Goal: Task Accomplishment & Management: Complete application form

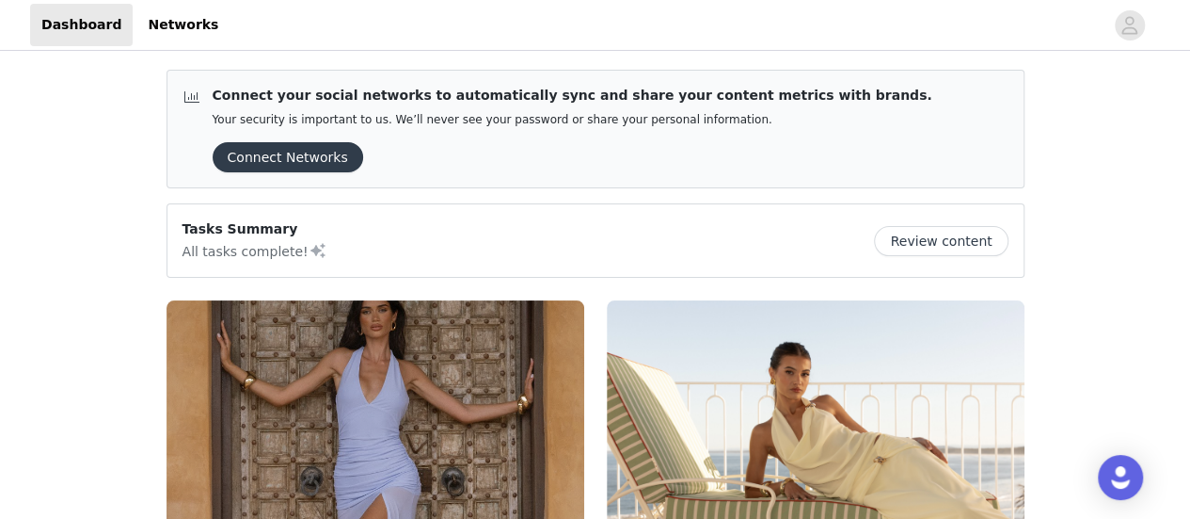
click at [907, 246] on button "Review content" at bounding box center [941, 241] width 134 height 30
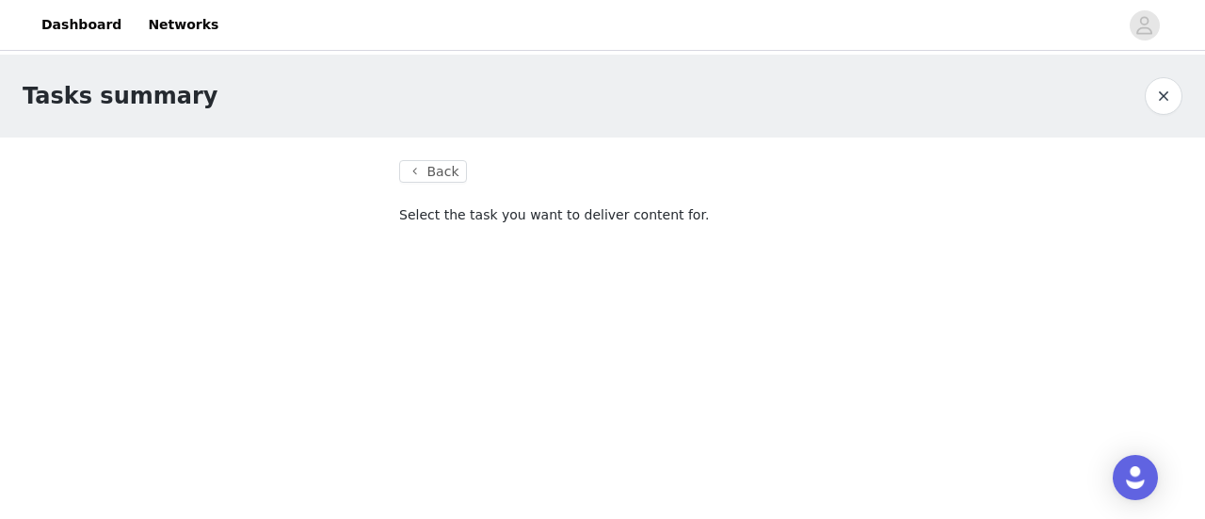
click at [456, 219] on p "Select the task you want to deliver content for." at bounding box center [602, 215] width 407 height 20
click at [446, 161] on button "Back" at bounding box center [433, 171] width 68 height 23
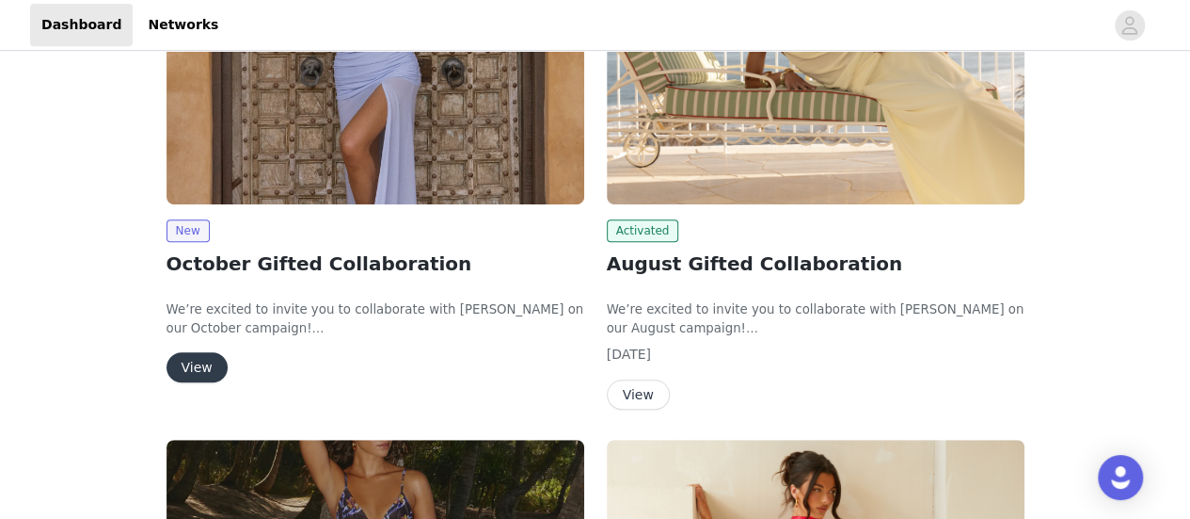
scroll to position [345, 0]
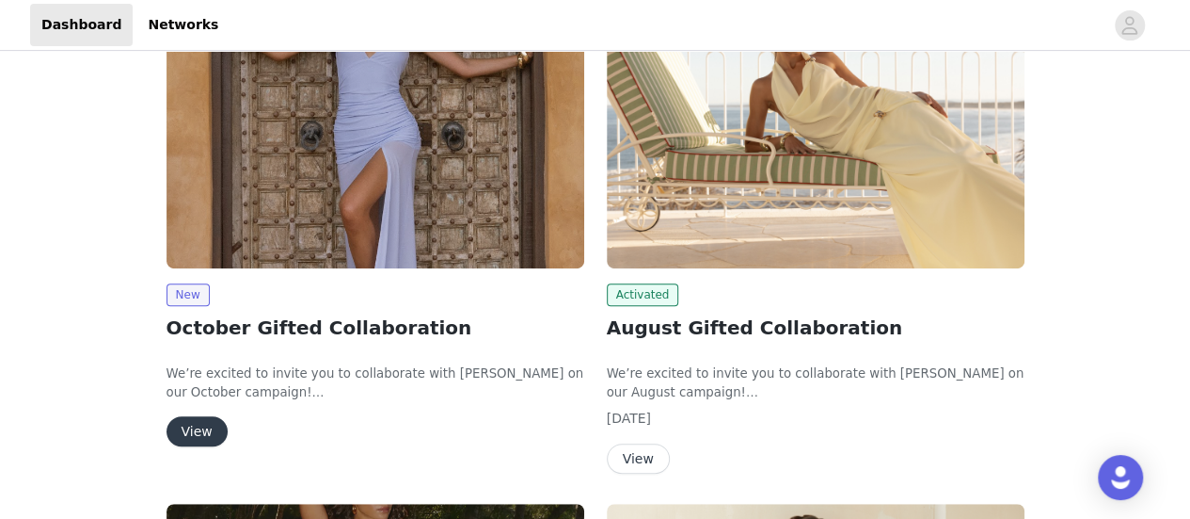
click at [192, 424] on button "View" at bounding box center [197, 431] width 61 height 30
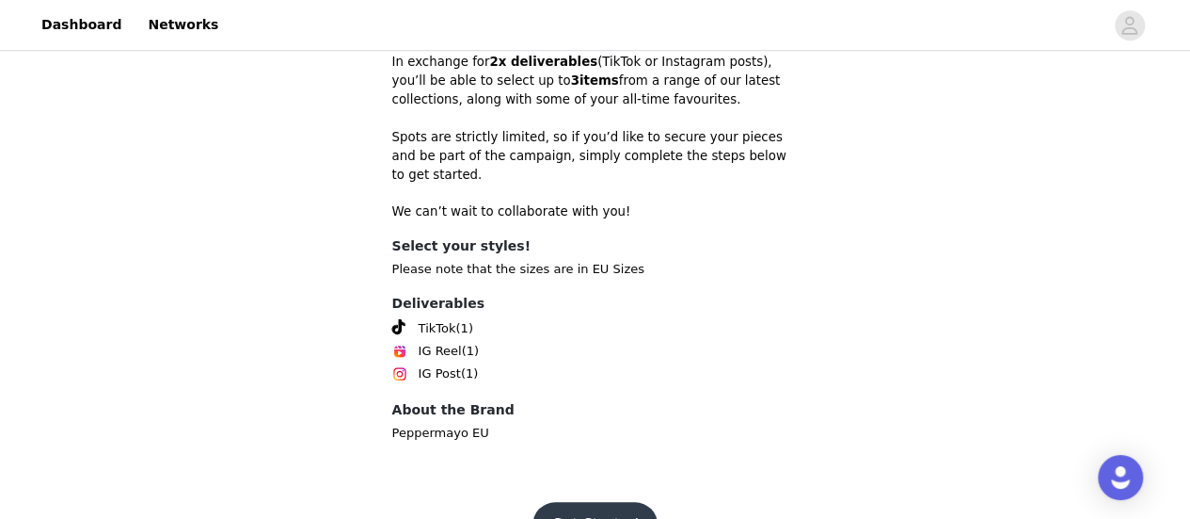
scroll to position [686, 0]
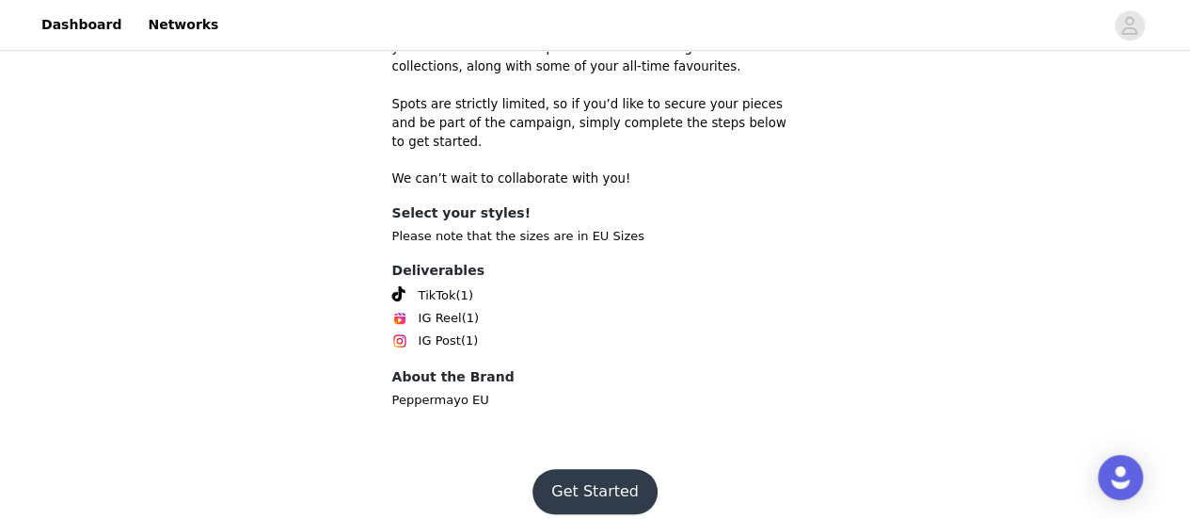
click at [576, 482] on button "Get Started" at bounding box center [595, 491] width 125 height 45
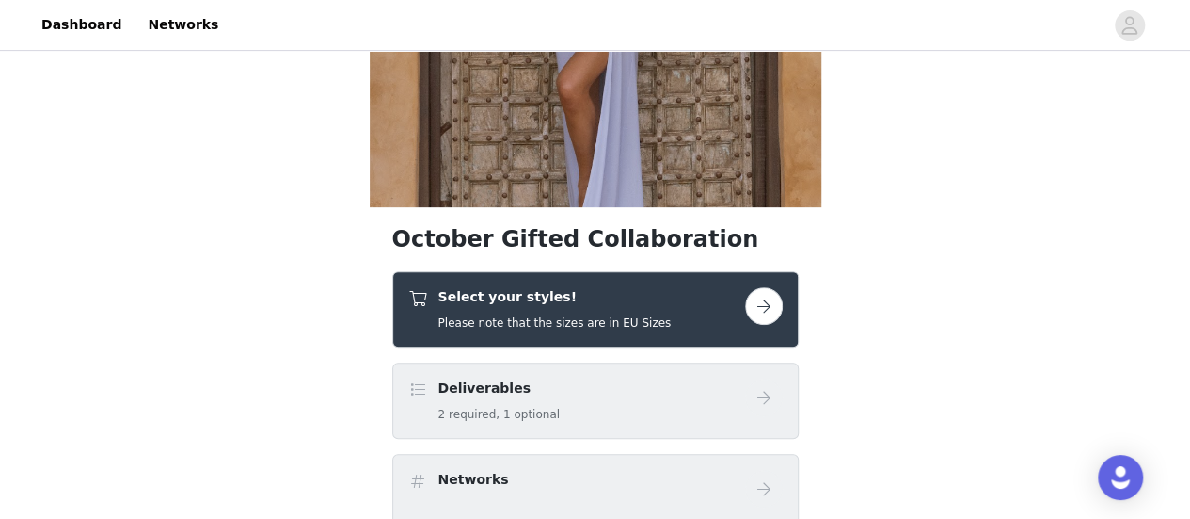
scroll to position [381, 0]
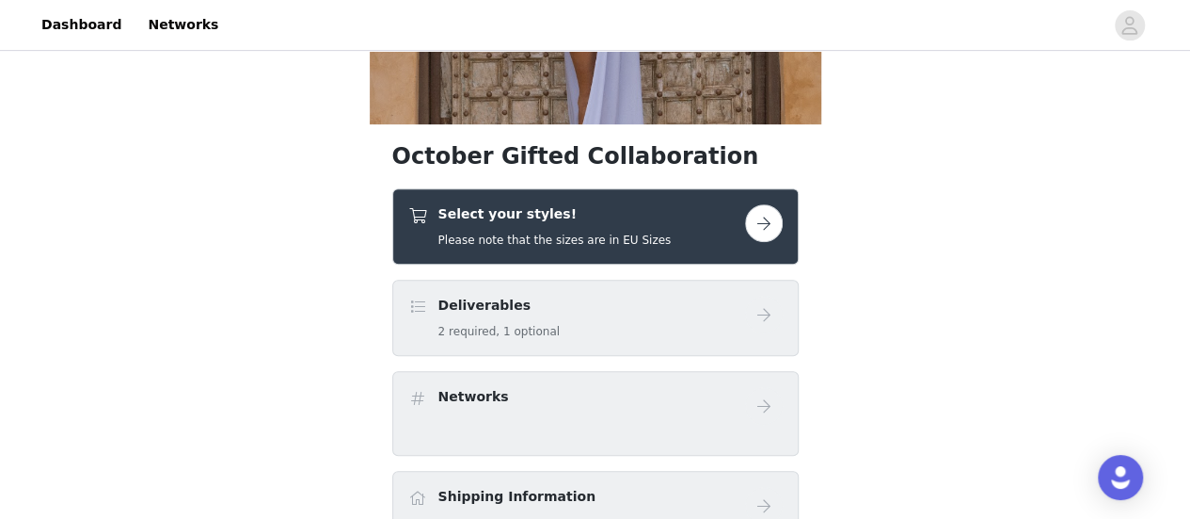
click at [761, 223] on button "button" at bounding box center [764, 223] width 38 height 38
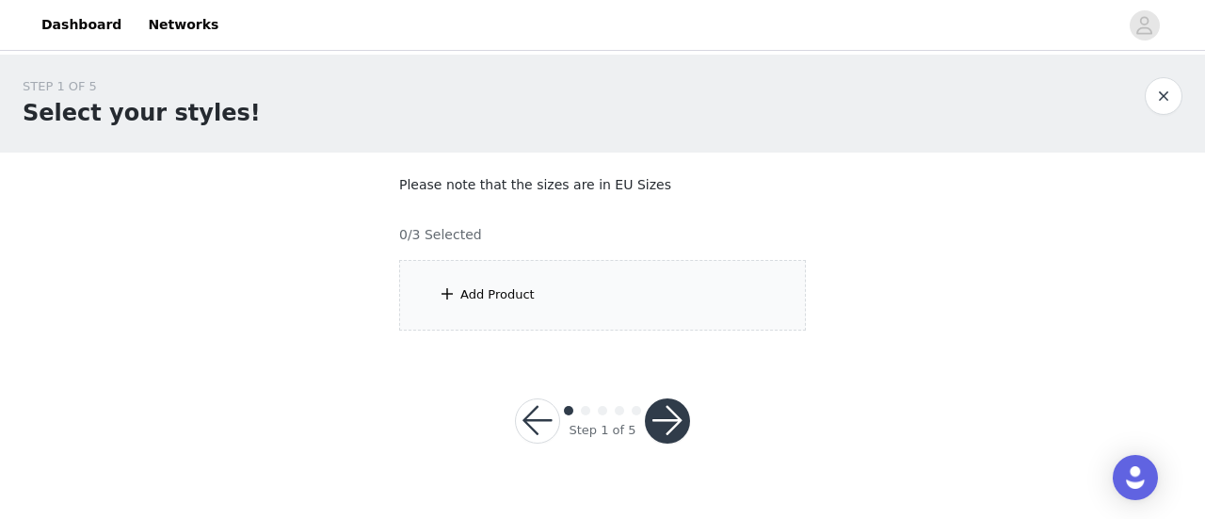
click at [472, 296] on div "Add Product" at bounding box center [497, 294] width 74 height 19
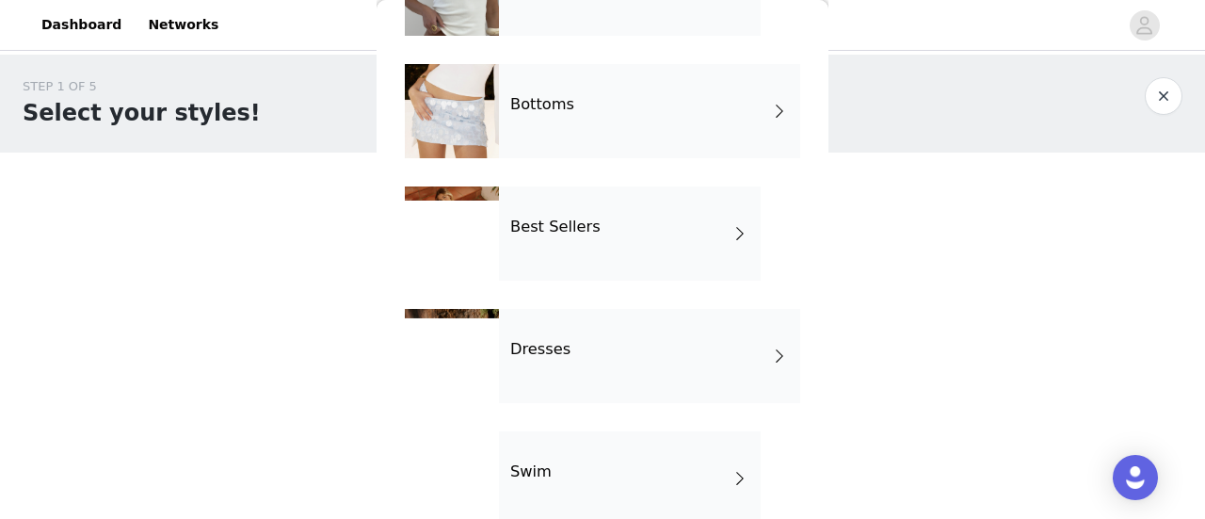
scroll to position [153, 0]
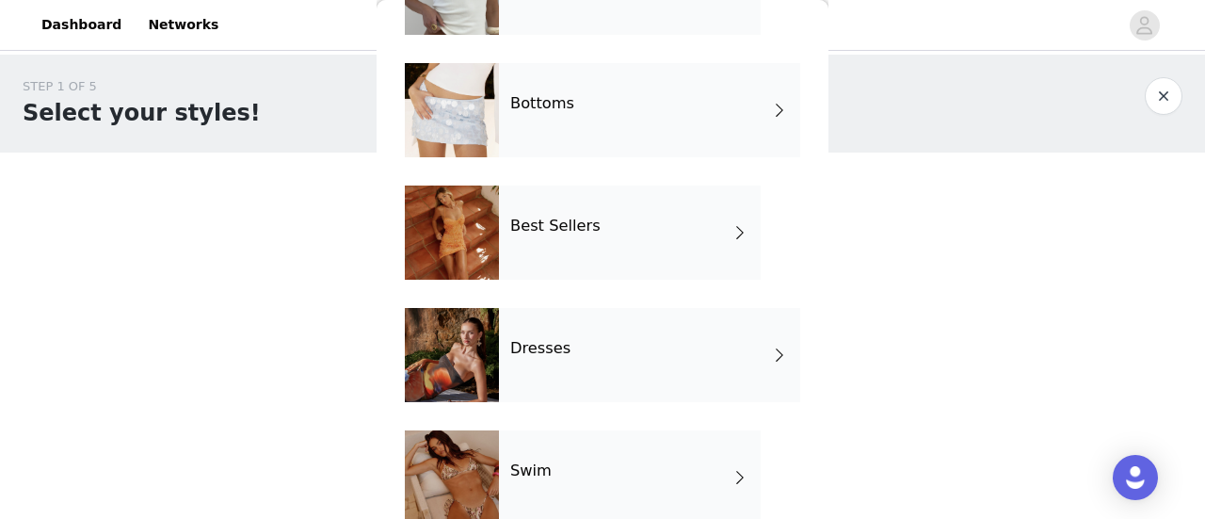
click at [538, 234] on h4 "Best Sellers" at bounding box center [555, 225] width 90 height 17
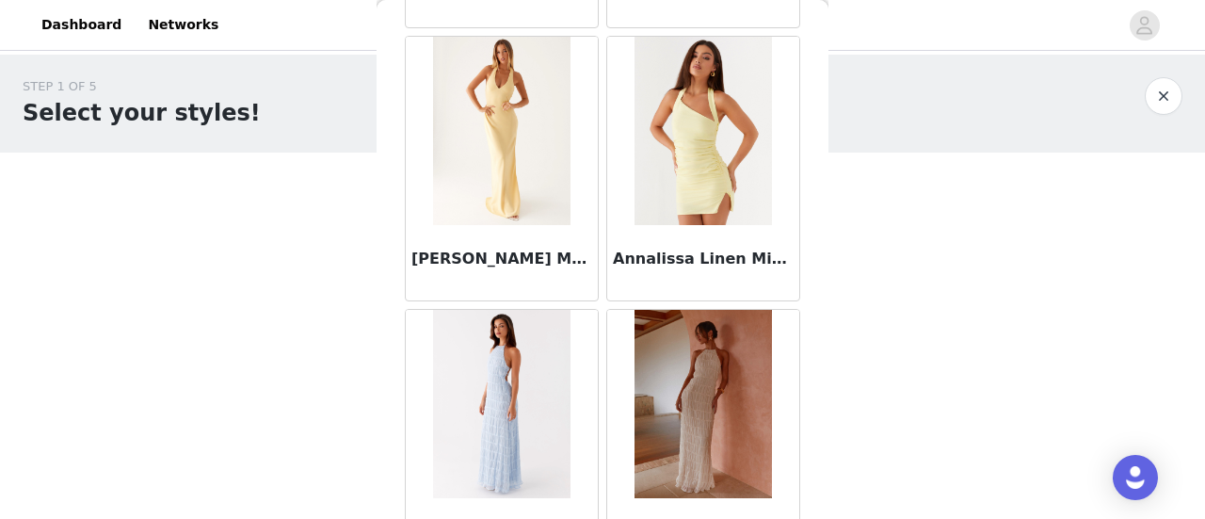
scroll to position [2355, 0]
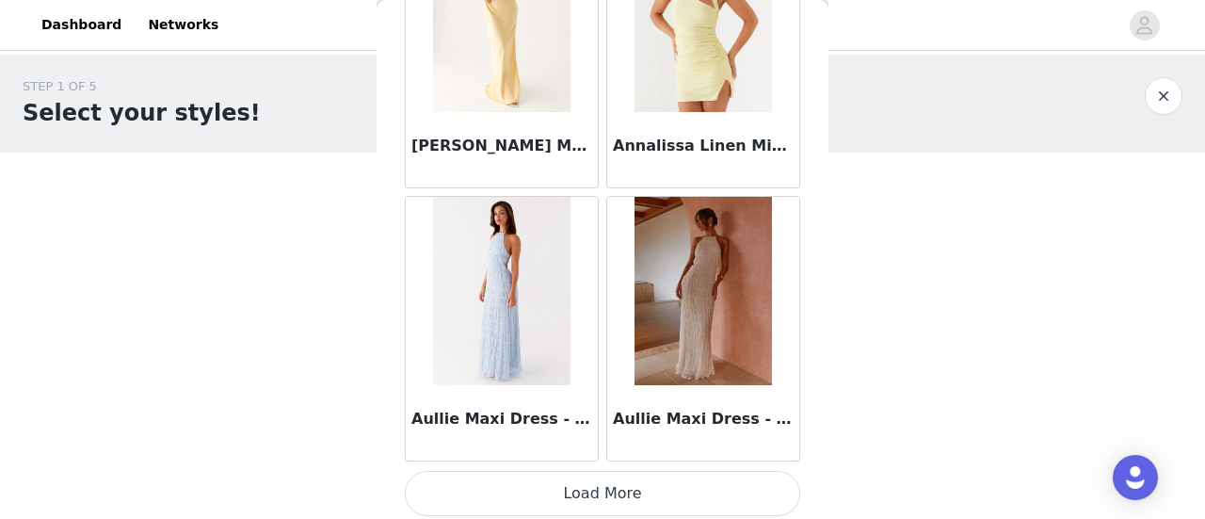
click at [568, 483] on button "Load More" at bounding box center [602, 493] width 395 height 45
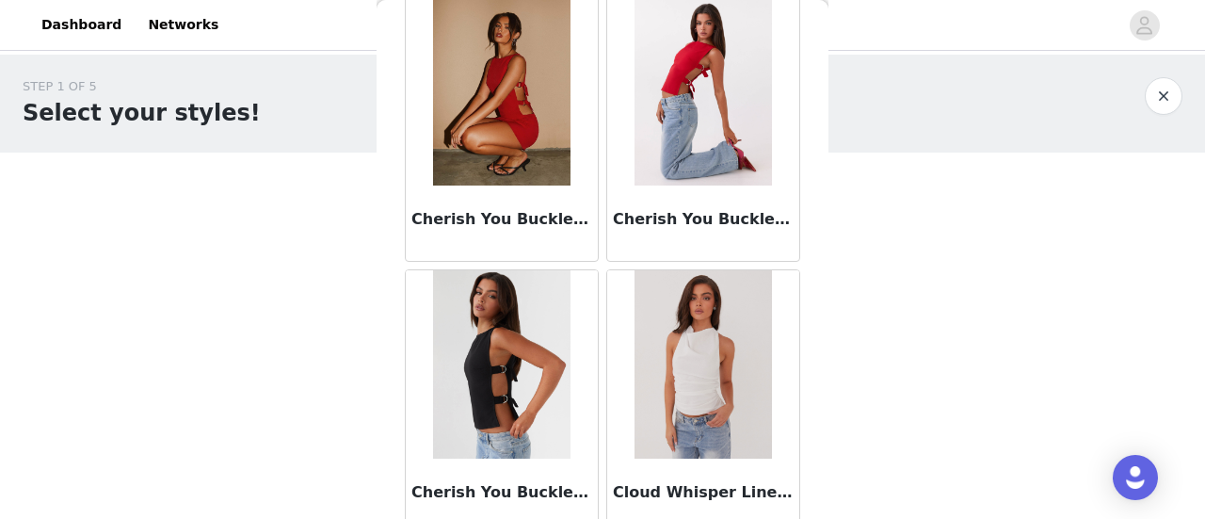
scroll to position [5077, 0]
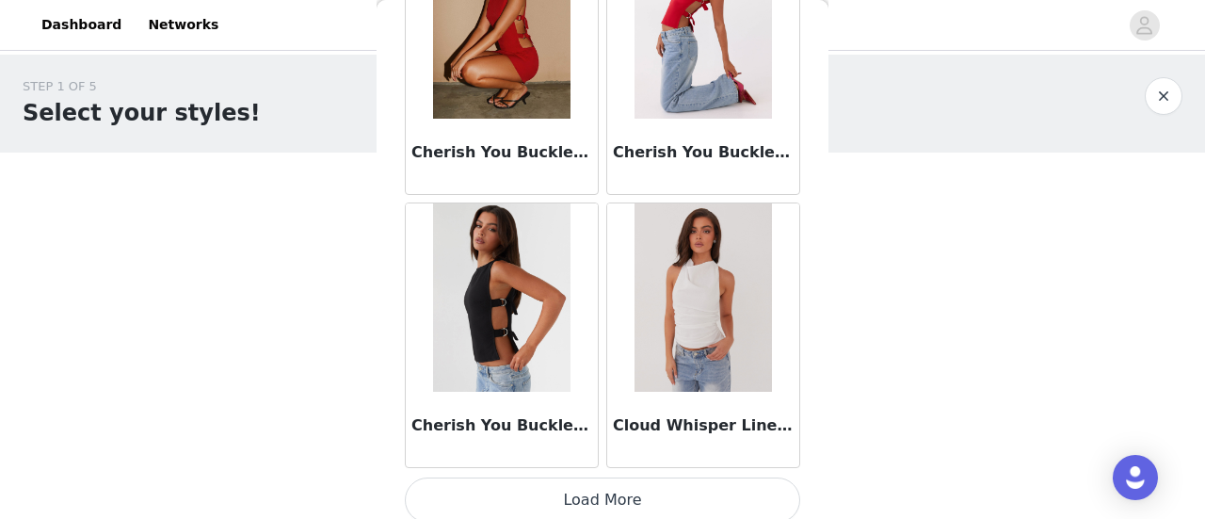
click at [582, 497] on button "Load More" at bounding box center [602, 499] width 395 height 45
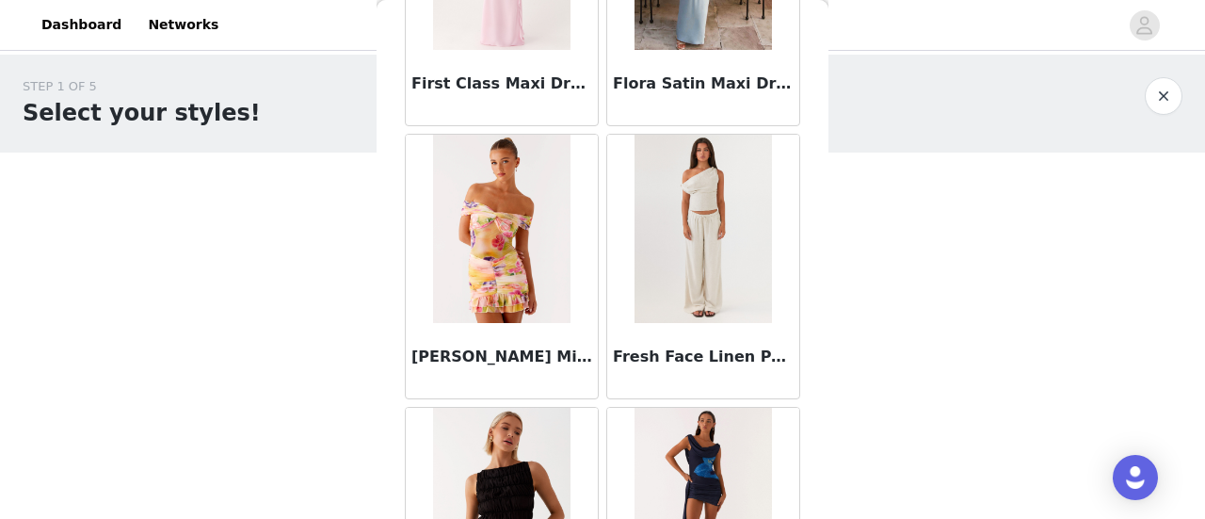
scroll to position [7430, 0]
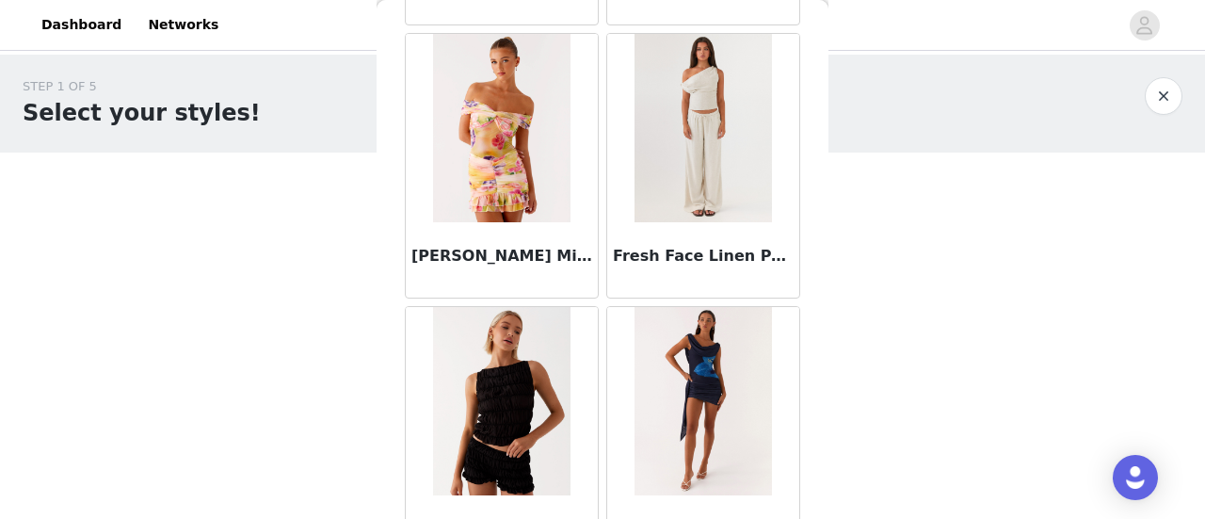
click at [471, 129] on img at bounding box center [501, 128] width 136 height 188
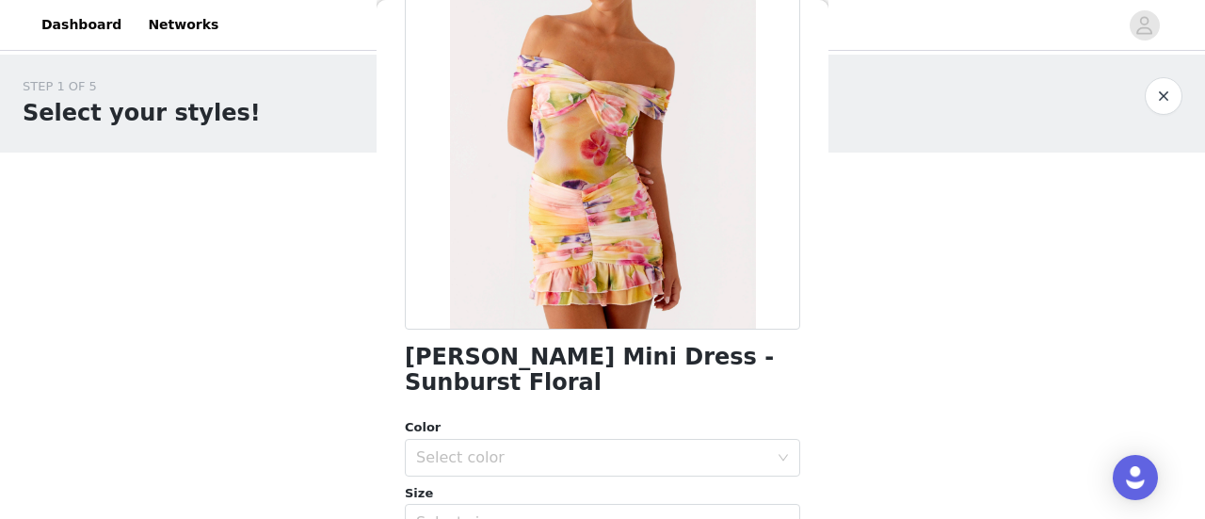
scroll to position [282, 0]
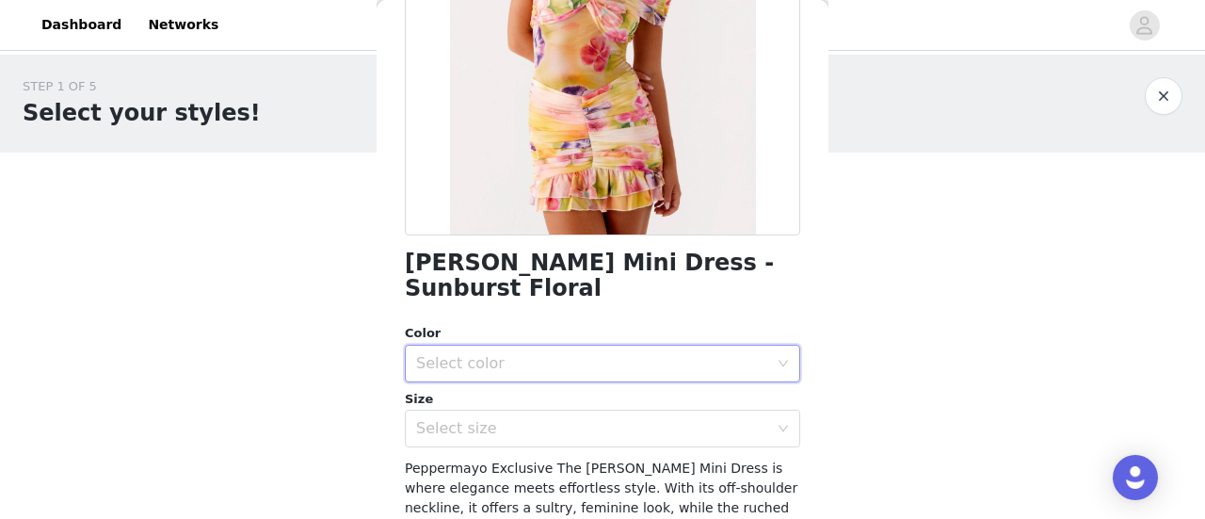
click at [663, 345] on div "Select color" at bounding box center [596, 363] width 360 height 36
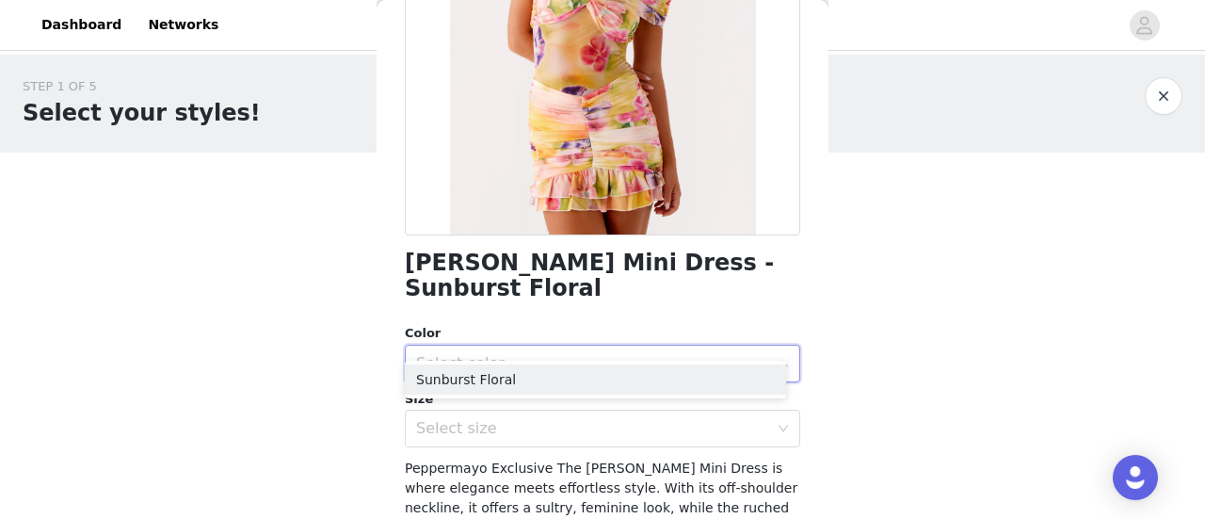
click at [660, 354] on div "Select color" at bounding box center [592, 363] width 352 height 19
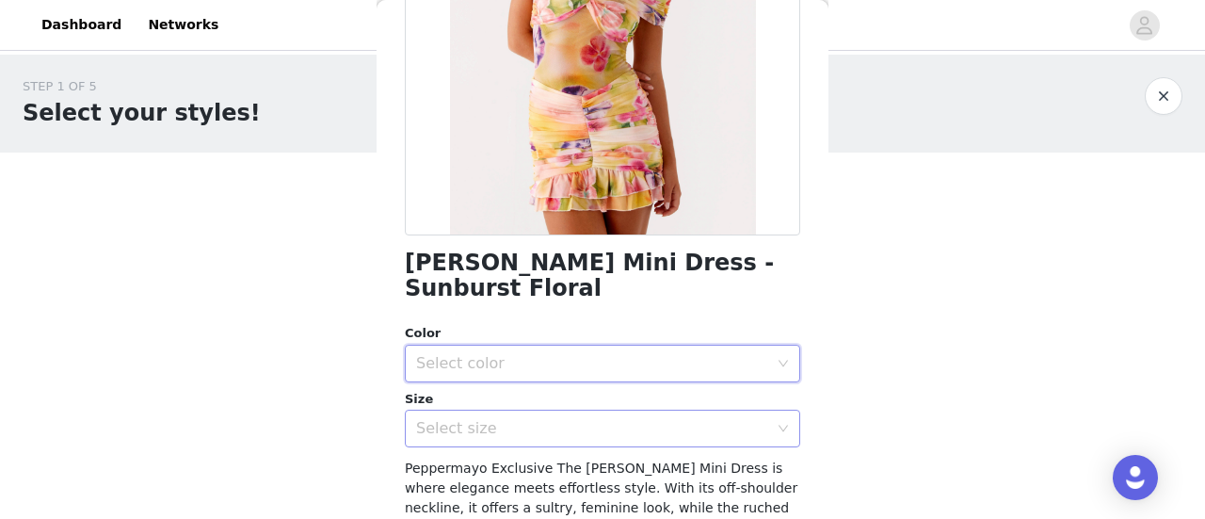
click at [597, 419] on div "Select size" at bounding box center [592, 428] width 352 height 19
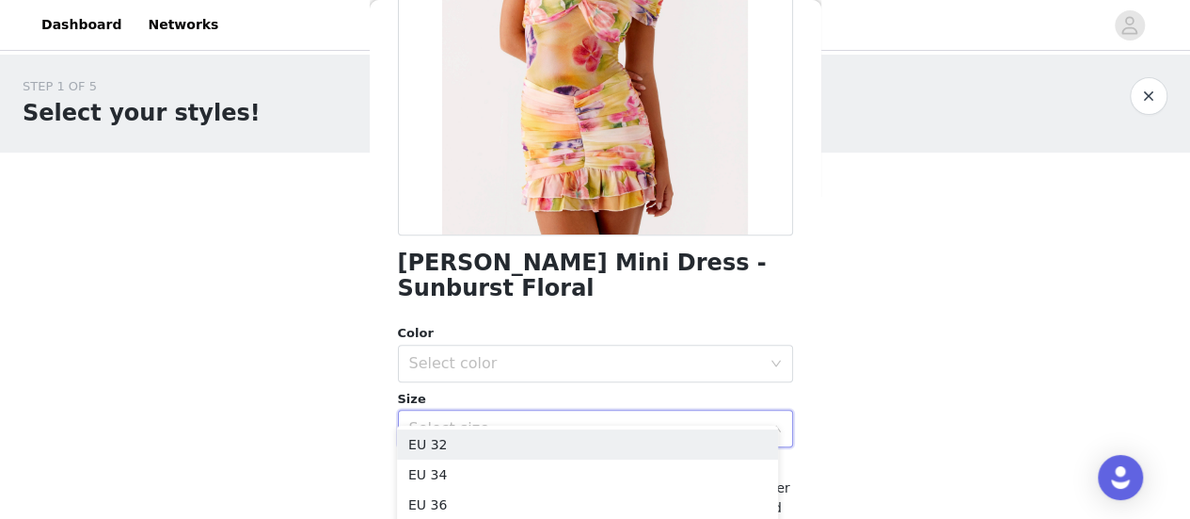
click at [597, 419] on div "Select size" at bounding box center [585, 428] width 352 height 19
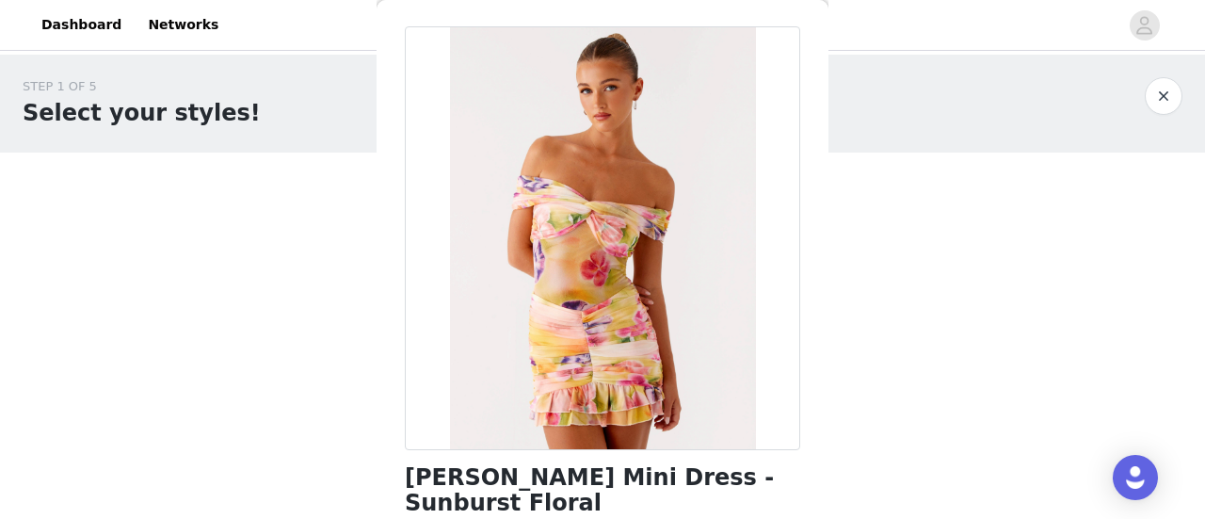
scroll to position [0, 0]
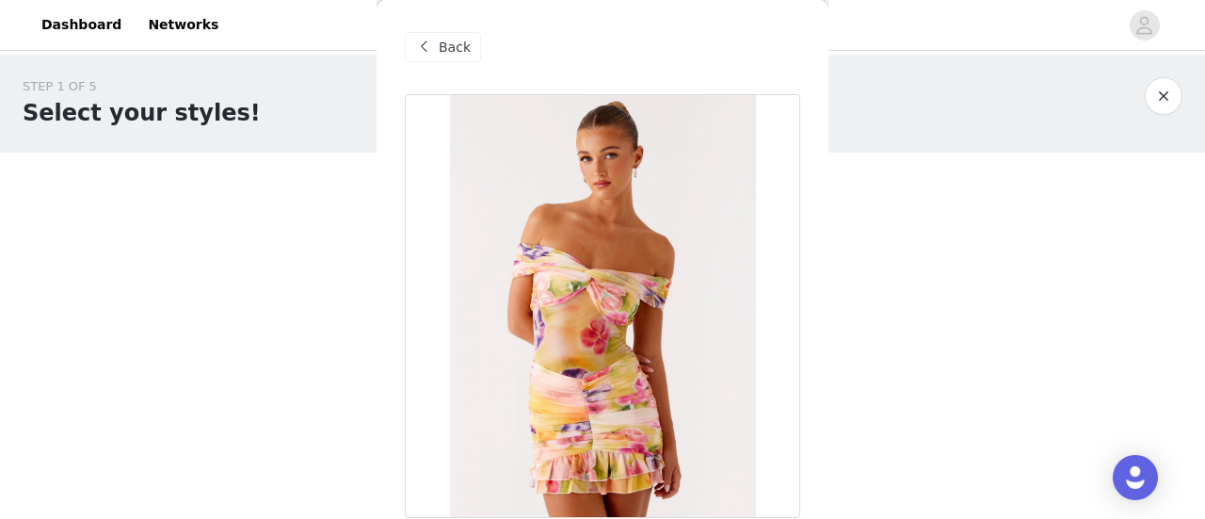
click at [445, 52] on span "Back" at bounding box center [455, 48] width 32 height 20
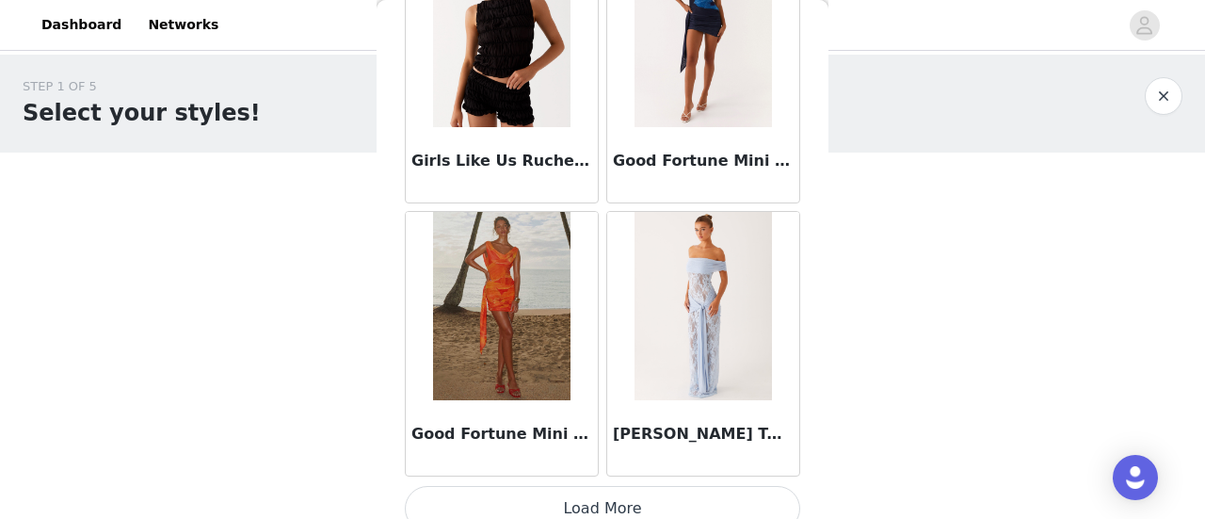
scroll to position [7800, 0]
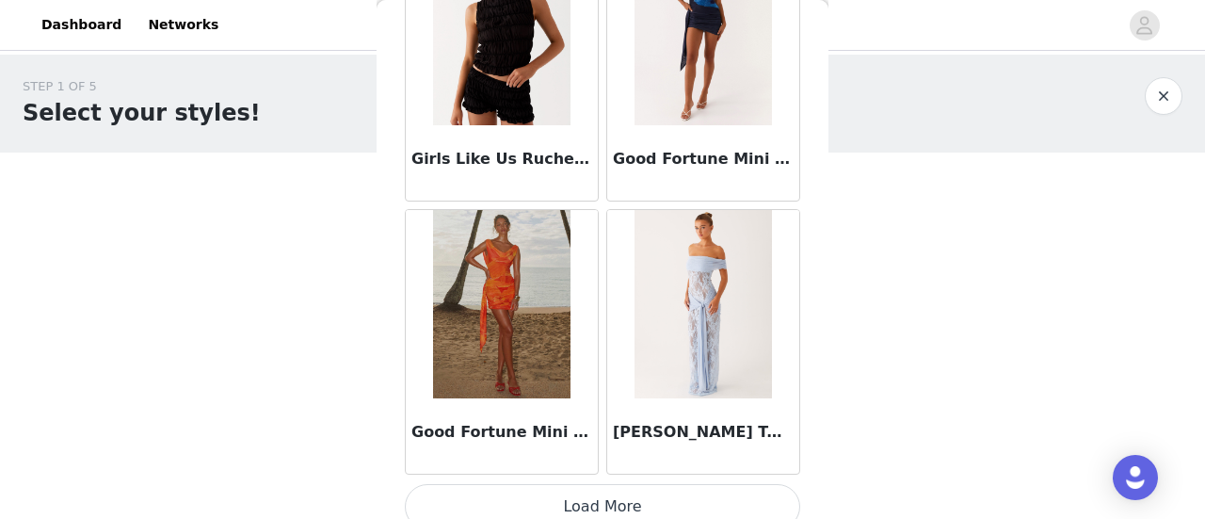
click at [579, 495] on button "Load More" at bounding box center [602, 506] width 395 height 45
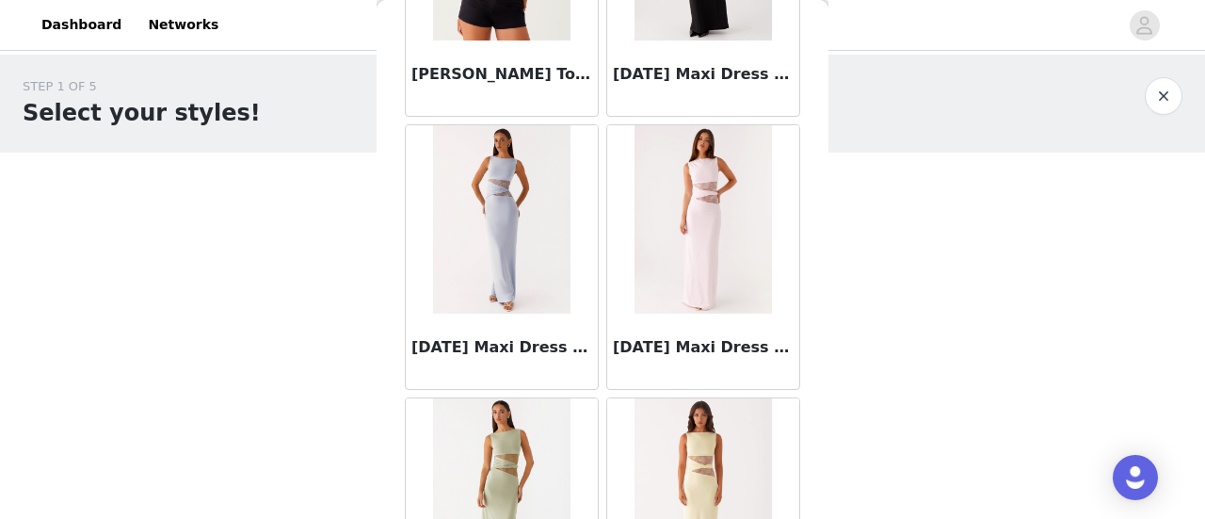
scroll to position [10523, 0]
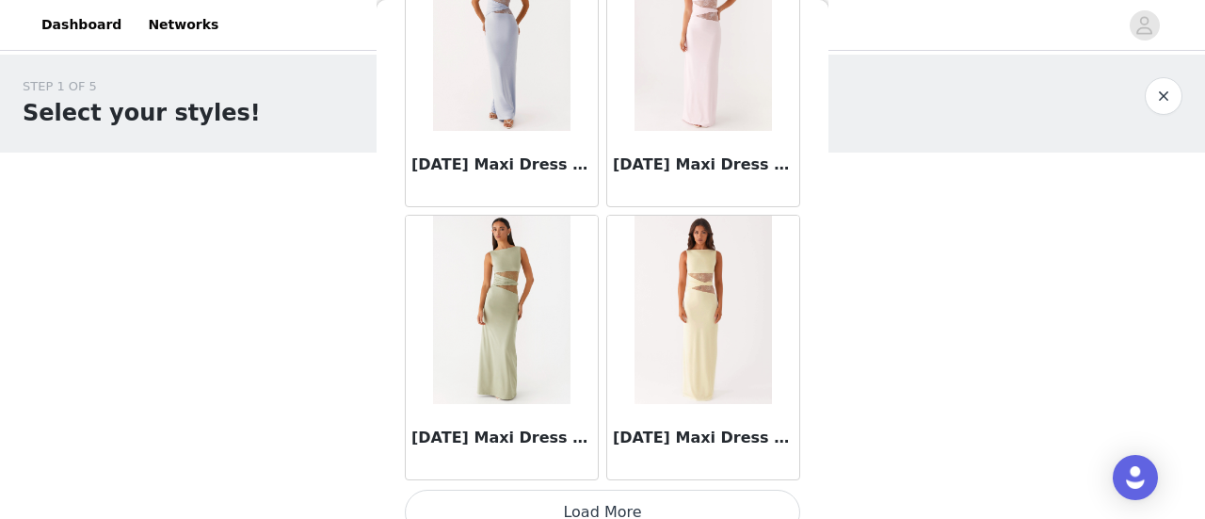
click at [577, 489] on button "Load More" at bounding box center [602, 511] width 395 height 45
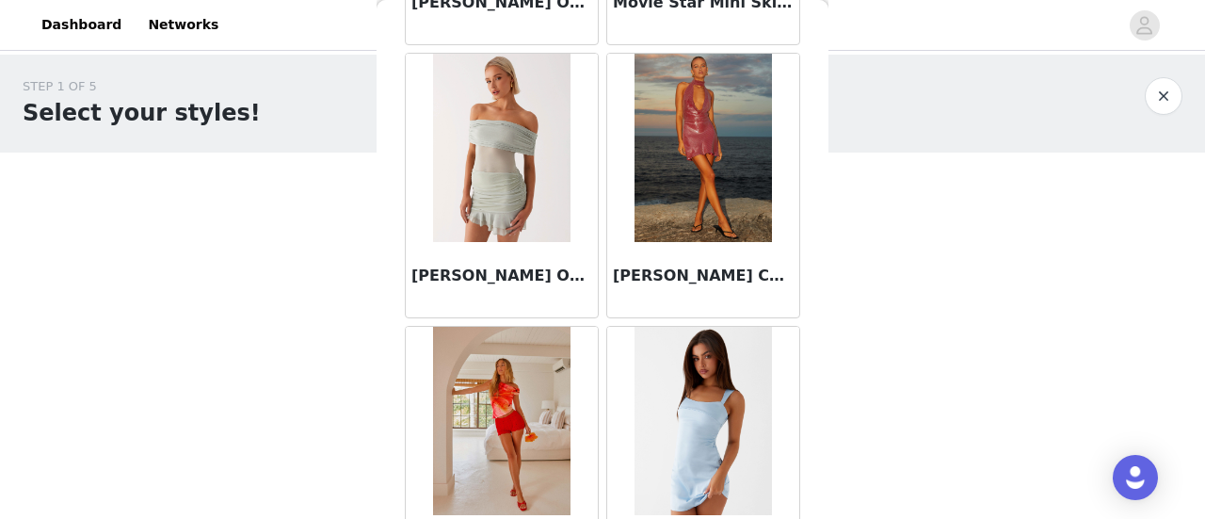
scroll to position [13246, 0]
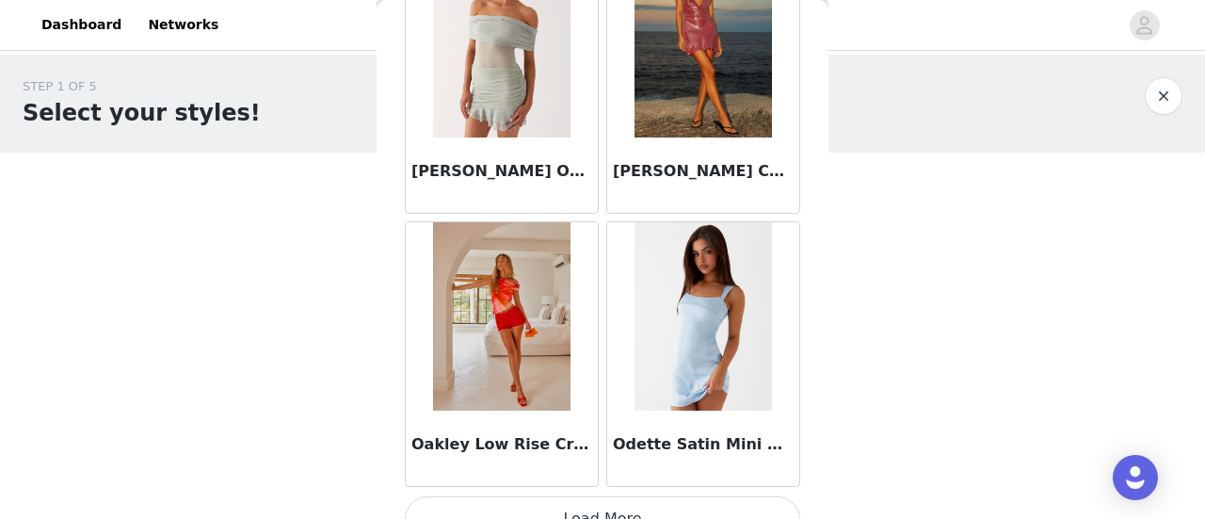
click at [555, 496] on button "Load More" at bounding box center [602, 518] width 395 height 45
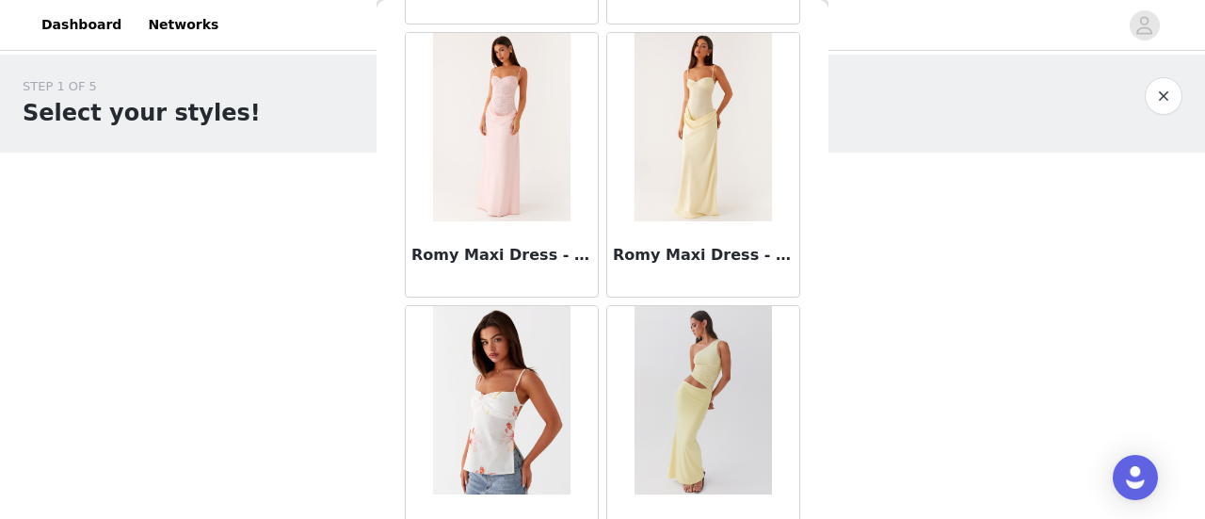
scroll to position [15968, 0]
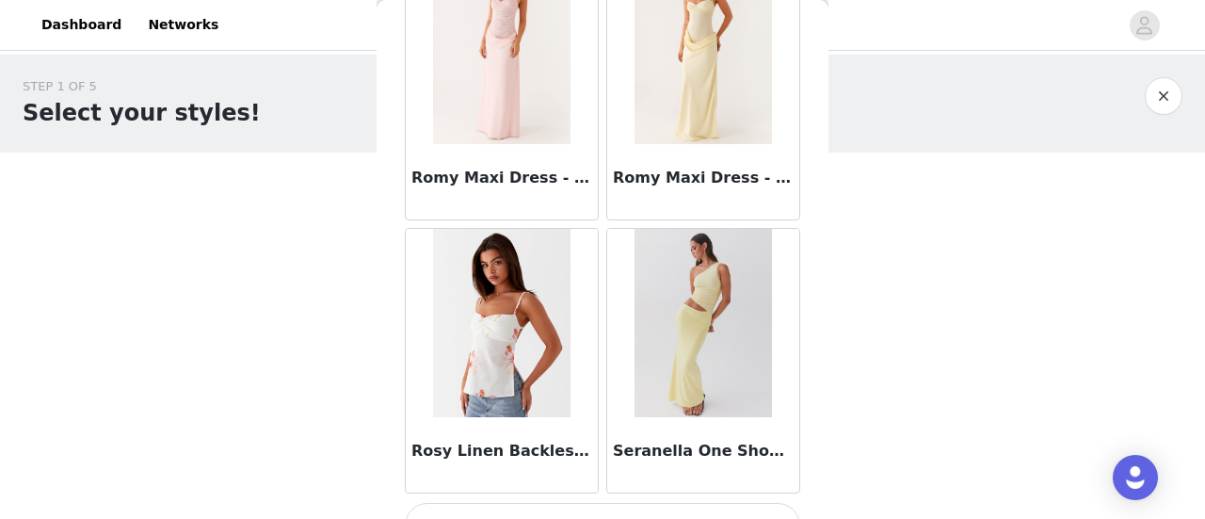
click at [585, 503] on button "Load More" at bounding box center [602, 525] width 395 height 45
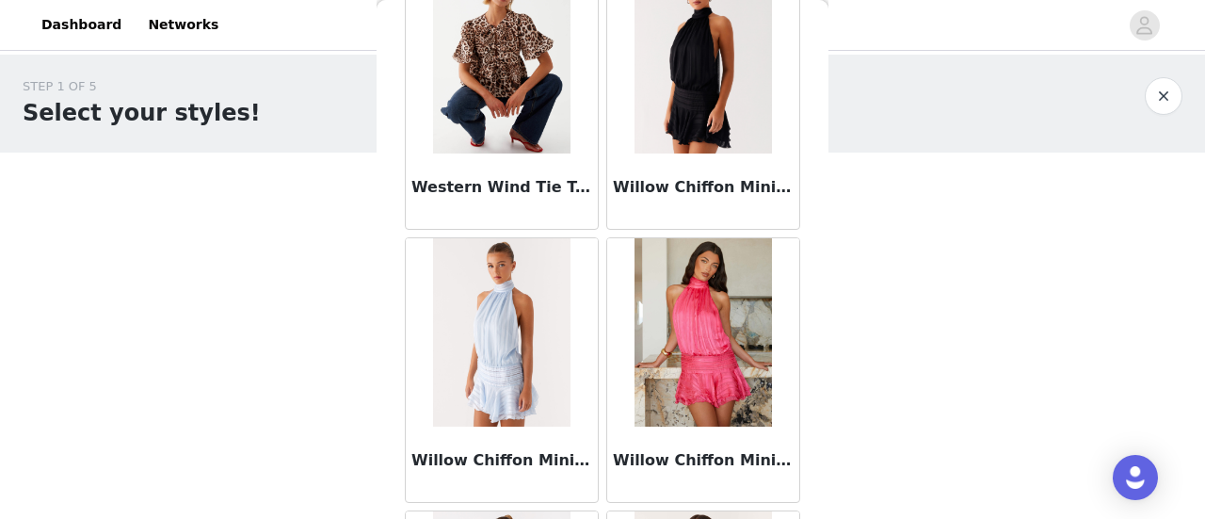
scroll to position [18692, 0]
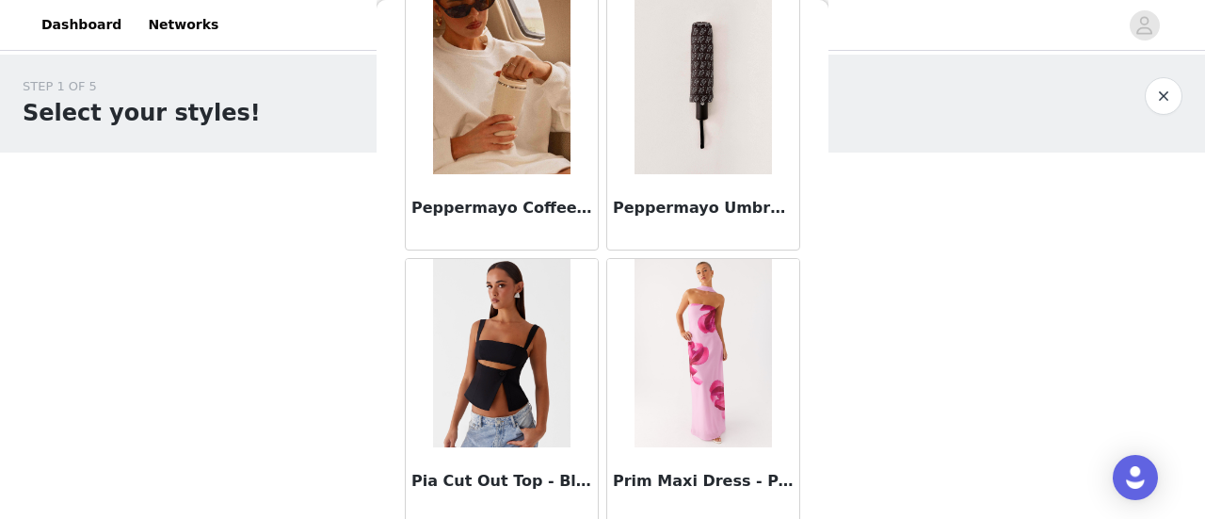
scroll to position [0, 0]
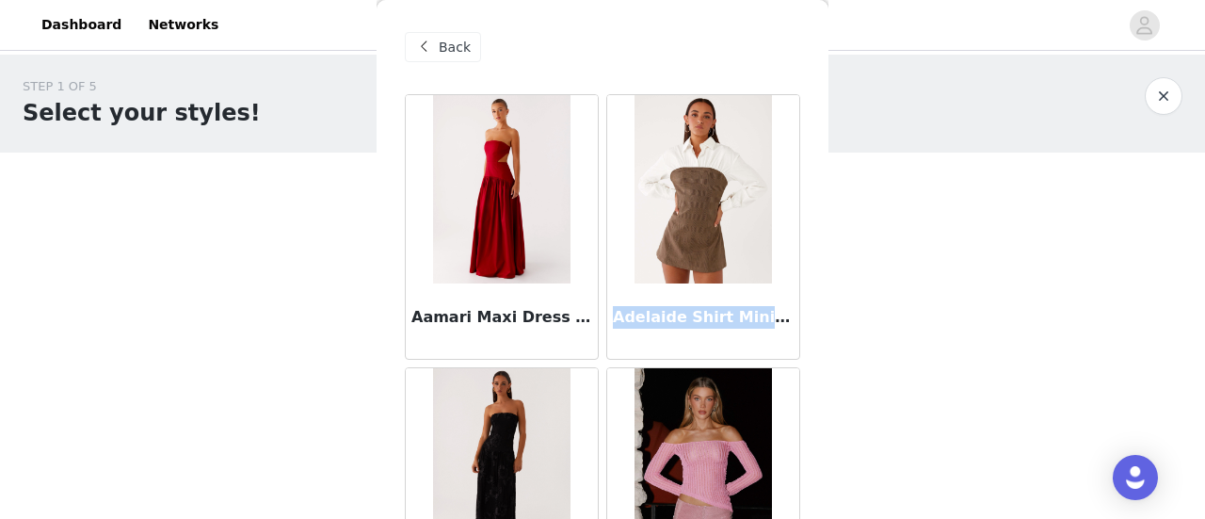
drag, startPoint x: 607, startPoint y: 320, endPoint x: 768, endPoint y: 317, distance: 160.9
click at [768, 317] on h3 "Adelaide Shirt Mini Dress - Brown" at bounding box center [703, 317] width 181 height 23
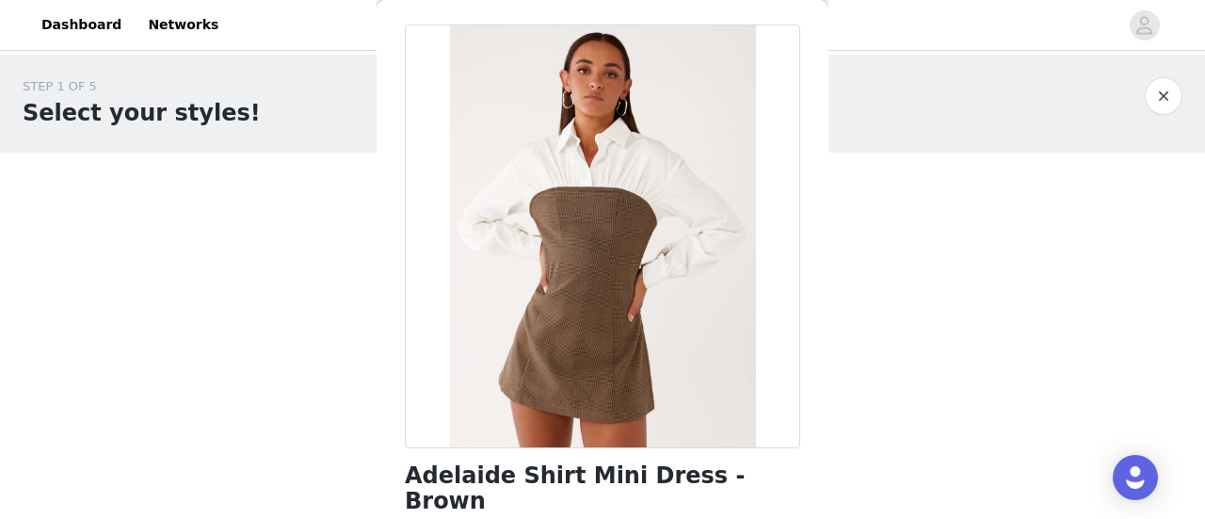
scroll to position [94, 0]
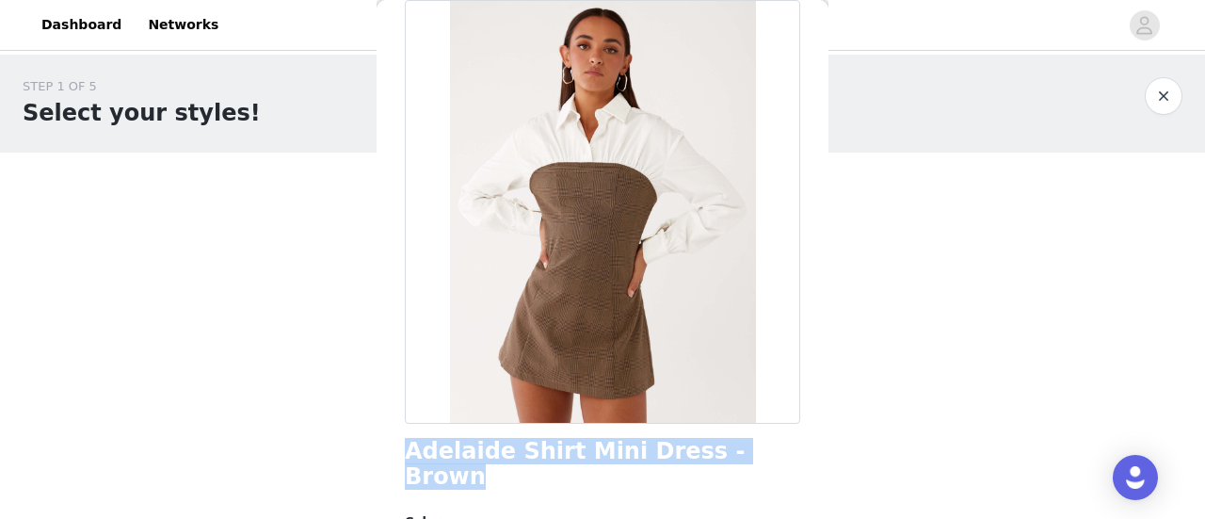
drag, startPoint x: 760, startPoint y: 448, endPoint x: 395, endPoint y: 455, distance: 365.2
click at [395, 455] on div "Back Adelaide Shirt Mini Dress - Brown Color Select color Size Select size Pepp…" at bounding box center [602, 259] width 452 height 519
copy h1 "Adelaide Shirt Mini Dress - Brown"
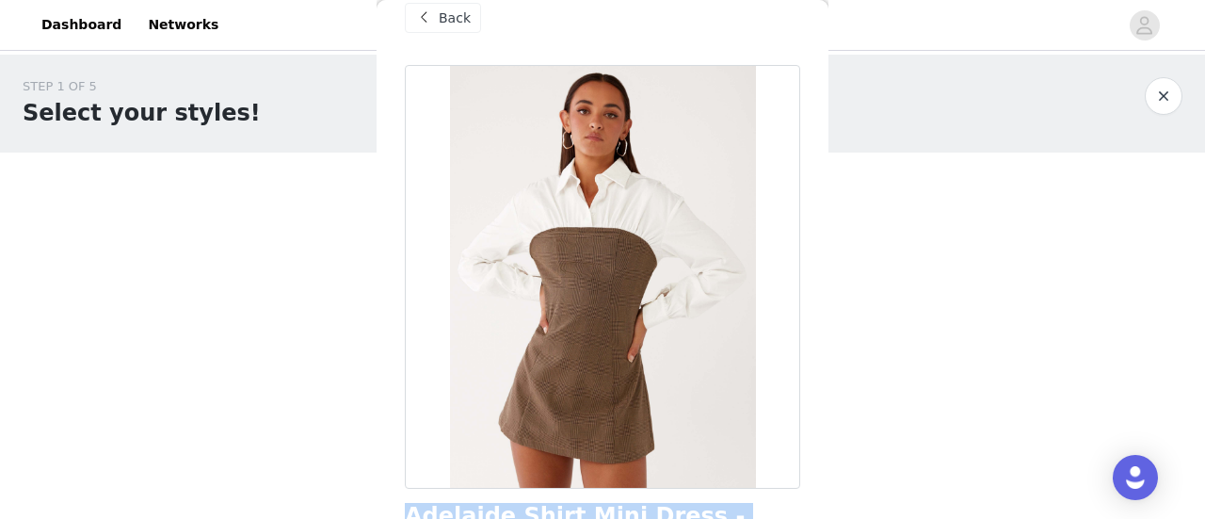
scroll to position [0, 0]
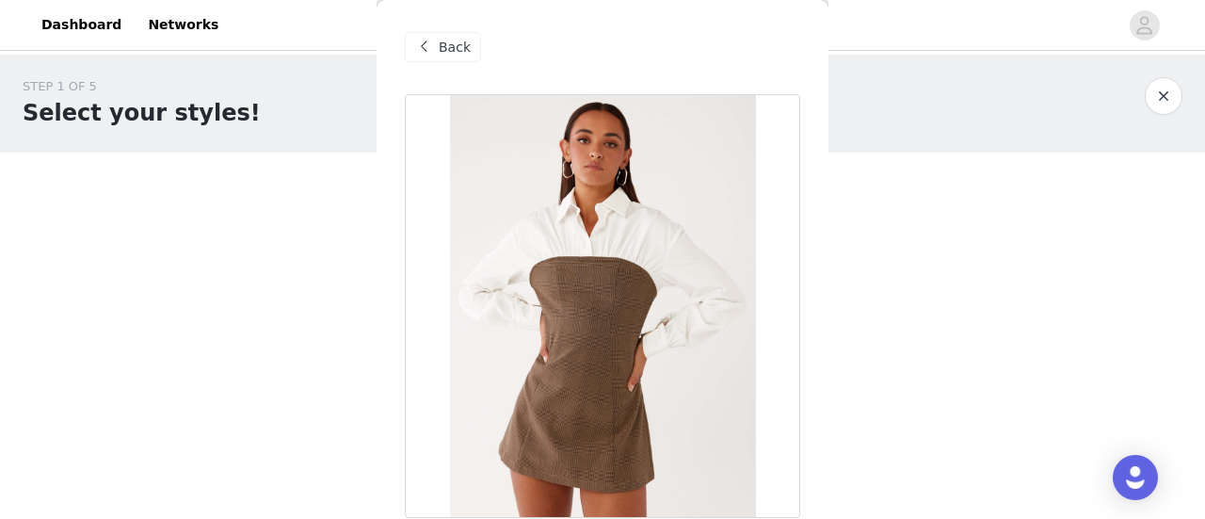
click at [443, 29] on div "Back" at bounding box center [602, 47] width 395 height 94
click at [440, 40] on span "Back" at bounding box center [455, 48] width 32 height 20
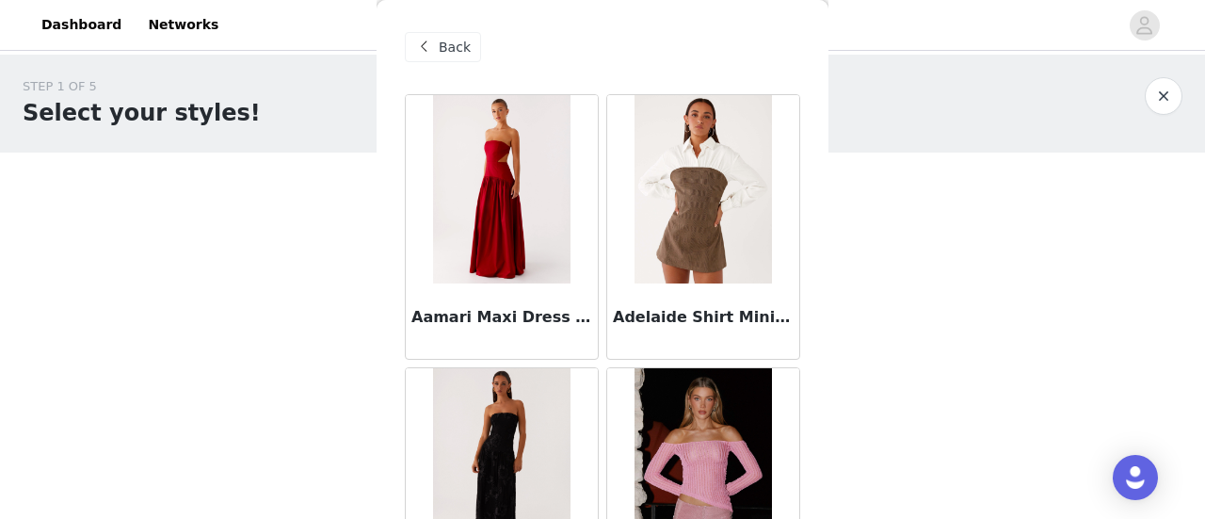
click at [440, 40] on span "Back" at bounding box center [455, 48] width 32 height 20
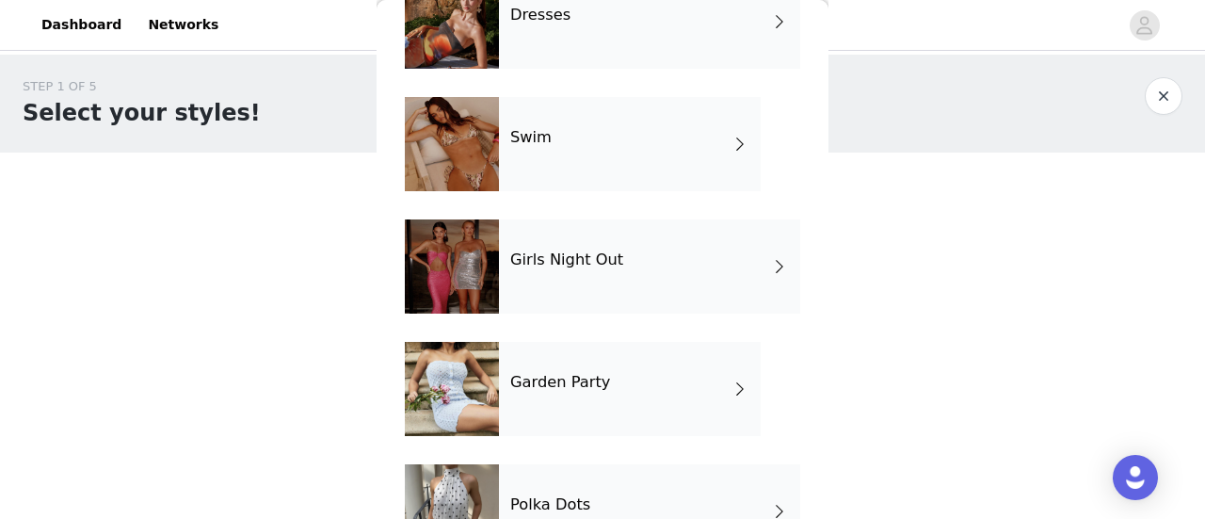
scroll to position [553, 0]
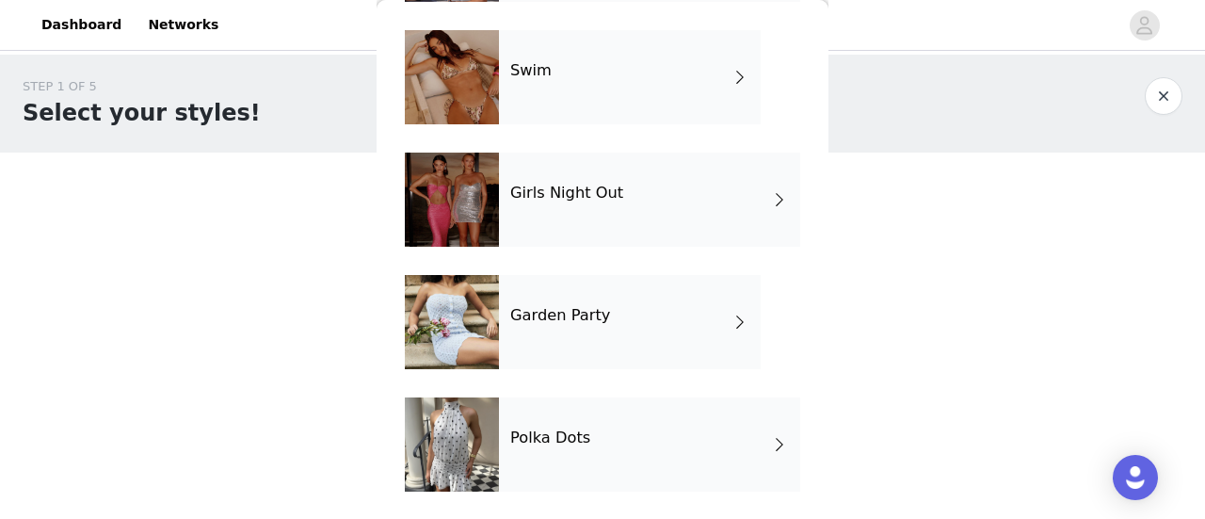
click at [518, 199] on h4 "Girls Night Out" at bounding box center [566, 192] width 113 height 17
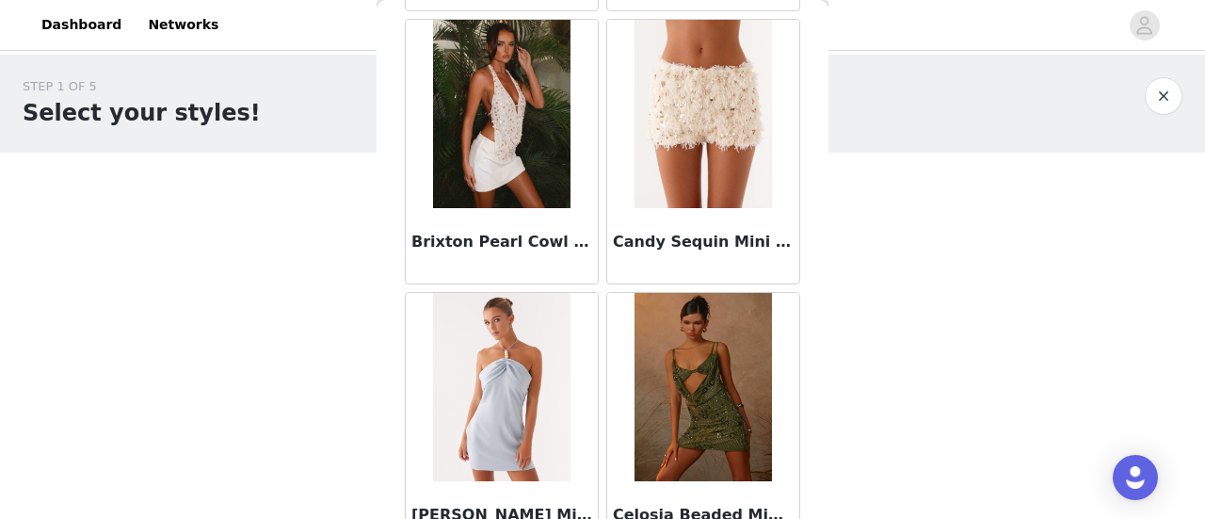
scroll to position [2355, 0]
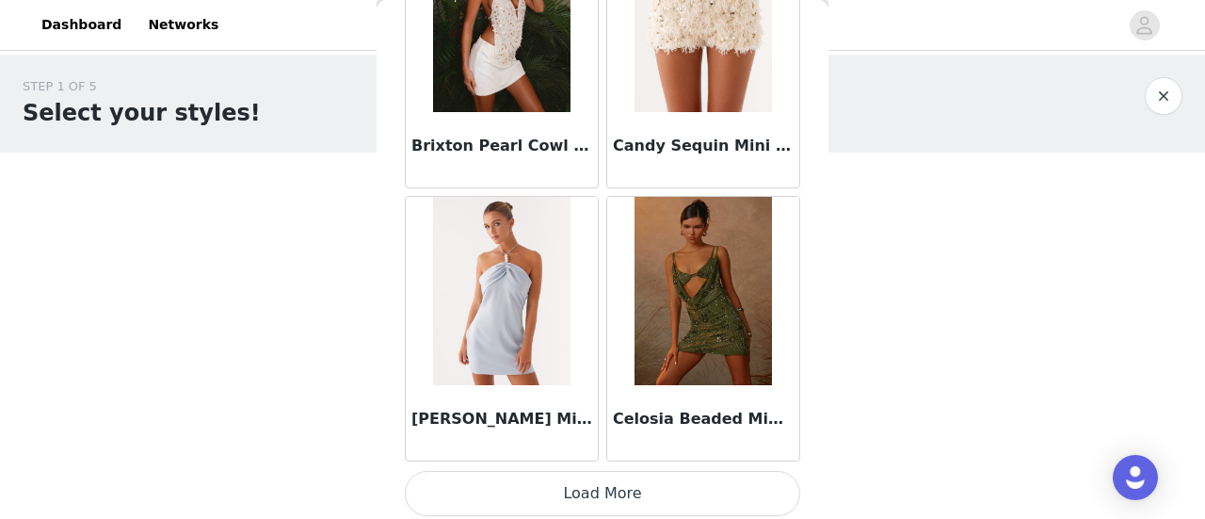
click at [577, 488] on button "Load More" at bounding box center [602, 493] width 395 height 45
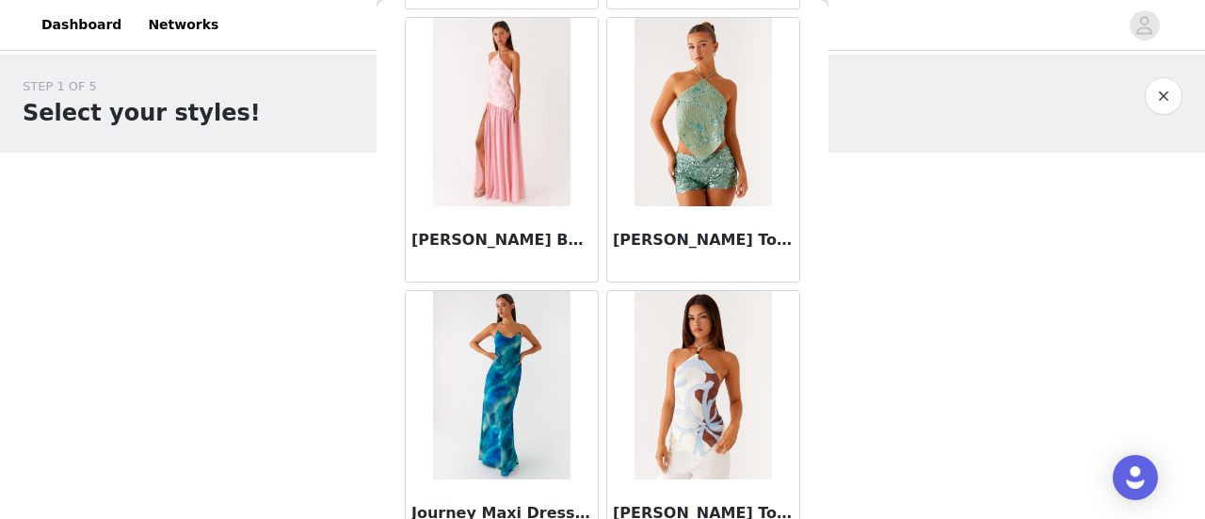
scroll to position [5077, 0]
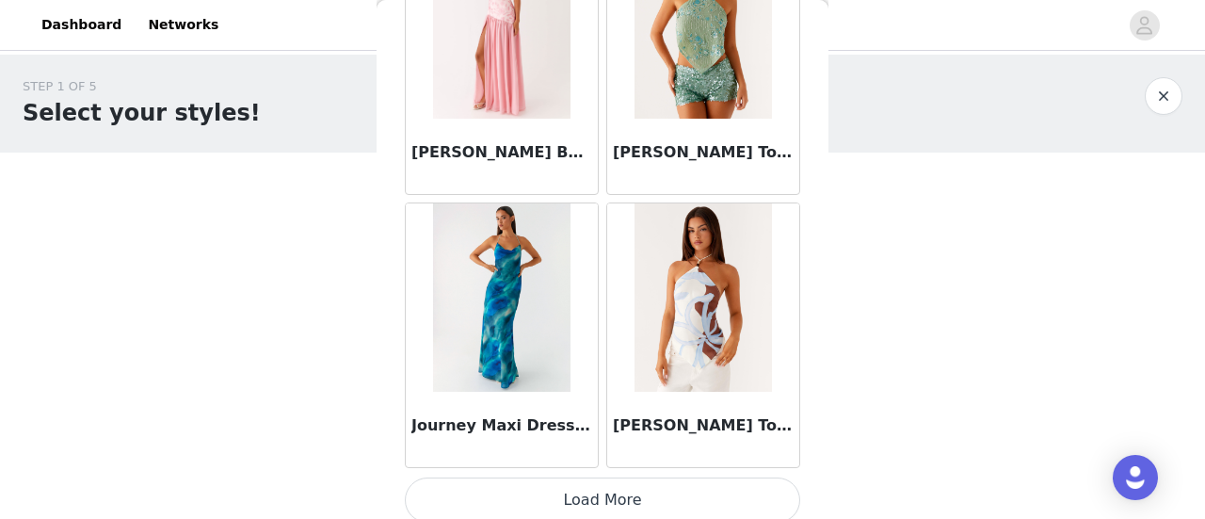
click at [504, 480] on button "Load More" at bounding box center [602, 499] width 395 height 45
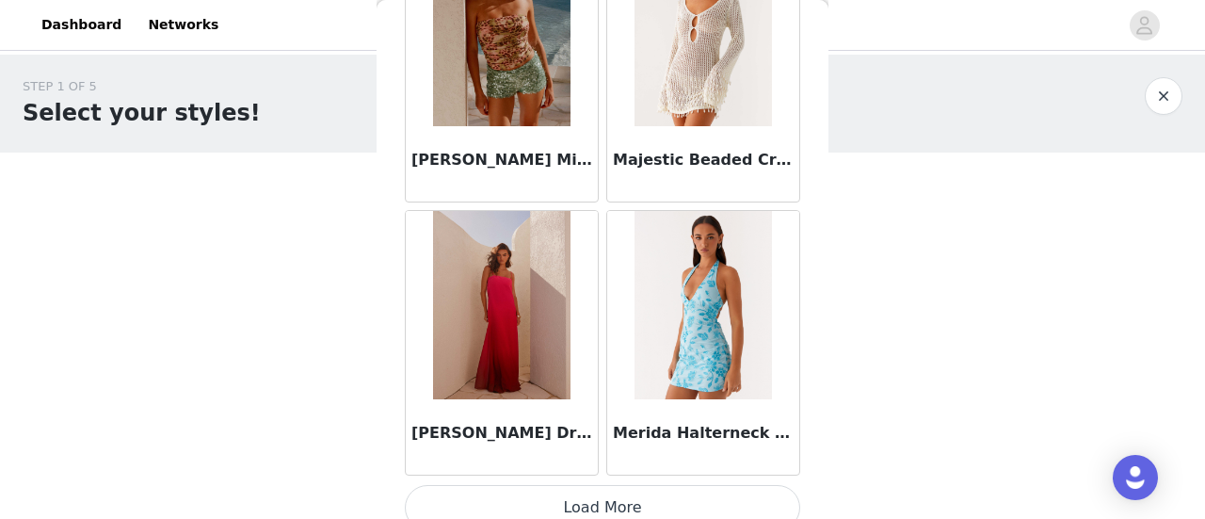
scroll to position [7800, 0]
click at [565, 494] on button "Load More" at bounding box center [602, 506] width 395 height 45
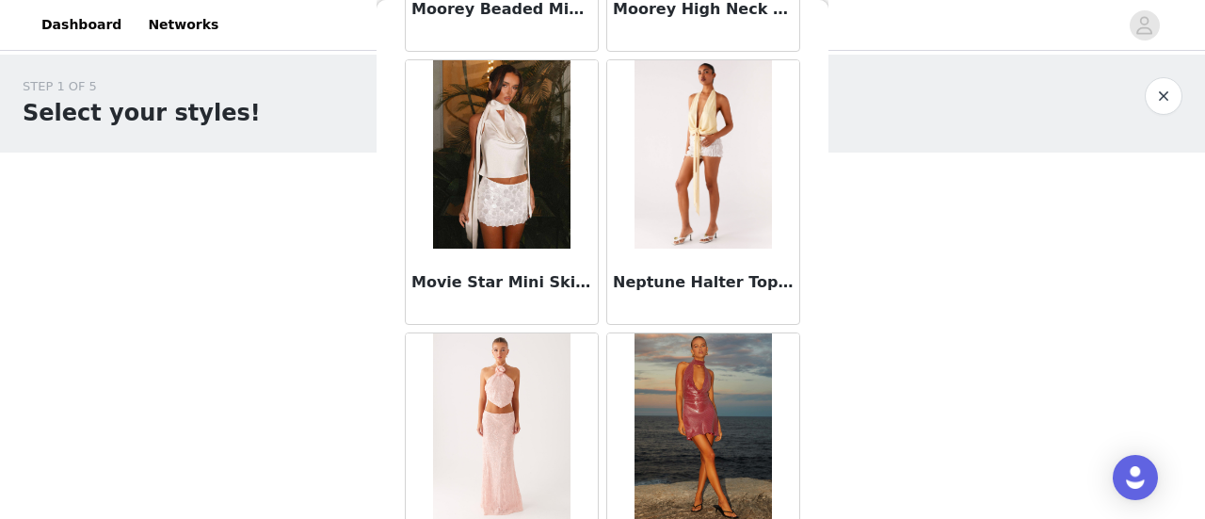
scroll to position [9023, 0]
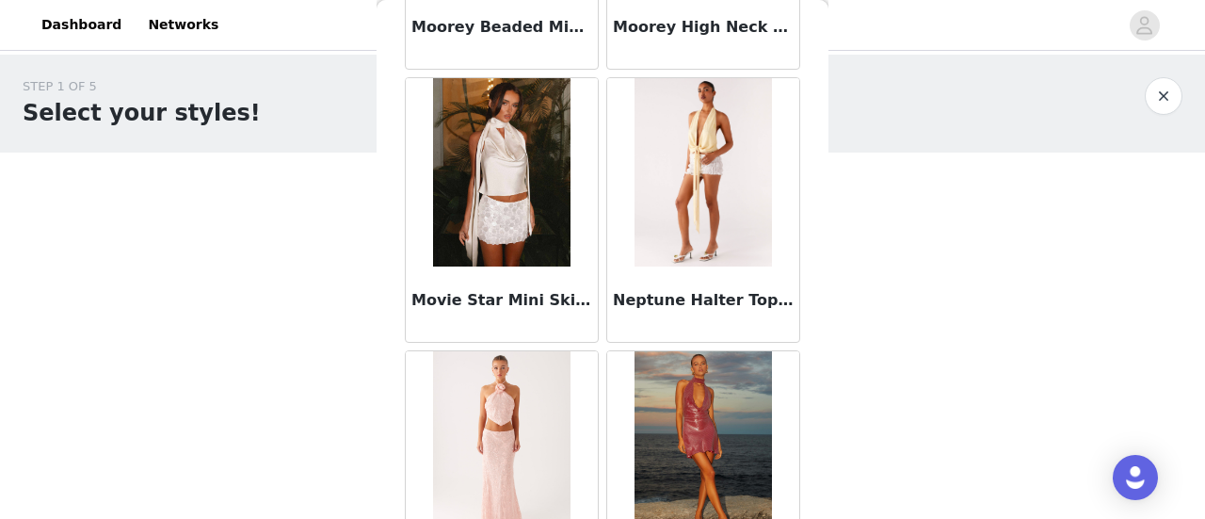
click at [470, 129] on img at bounding box center [501, 172] width 136 height 188
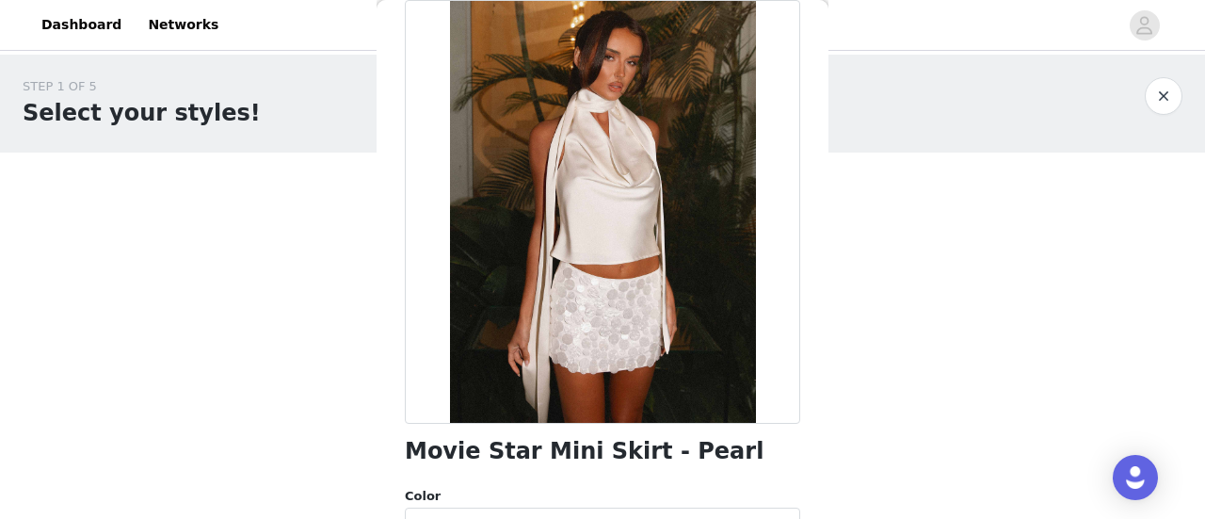
scroll to position [282, 0]
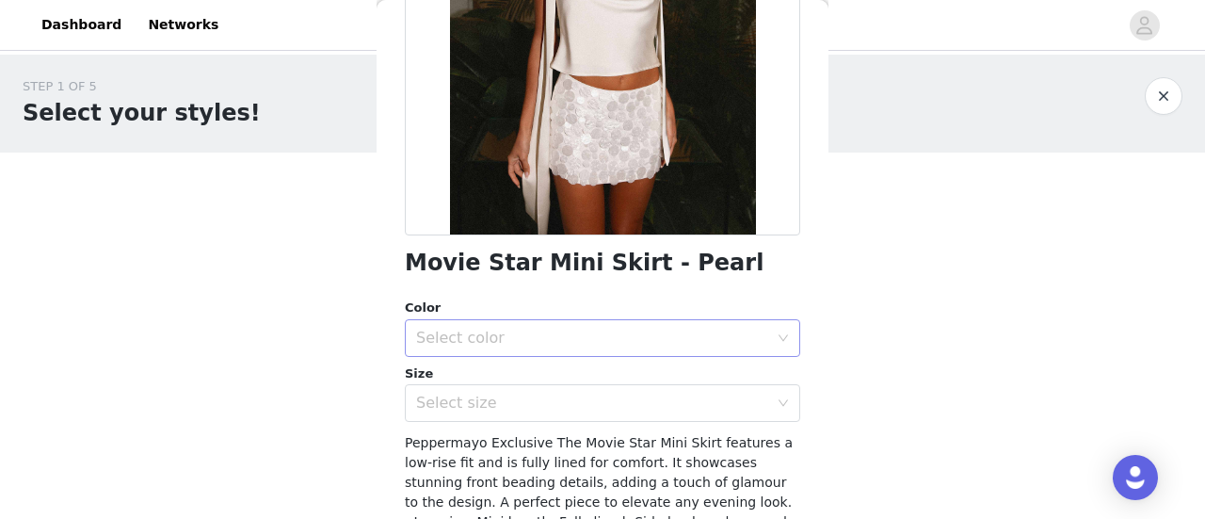
click at [720, 336] on div "Select color" at bounding box center [592, 337] width 352 height 19
click at [704, 375] on li "Pearl" at bounding box center [595, 379] width 381 height 30
click at [684, 409] on div "Select size" at bounding box center [592, 402] width 352 height 19
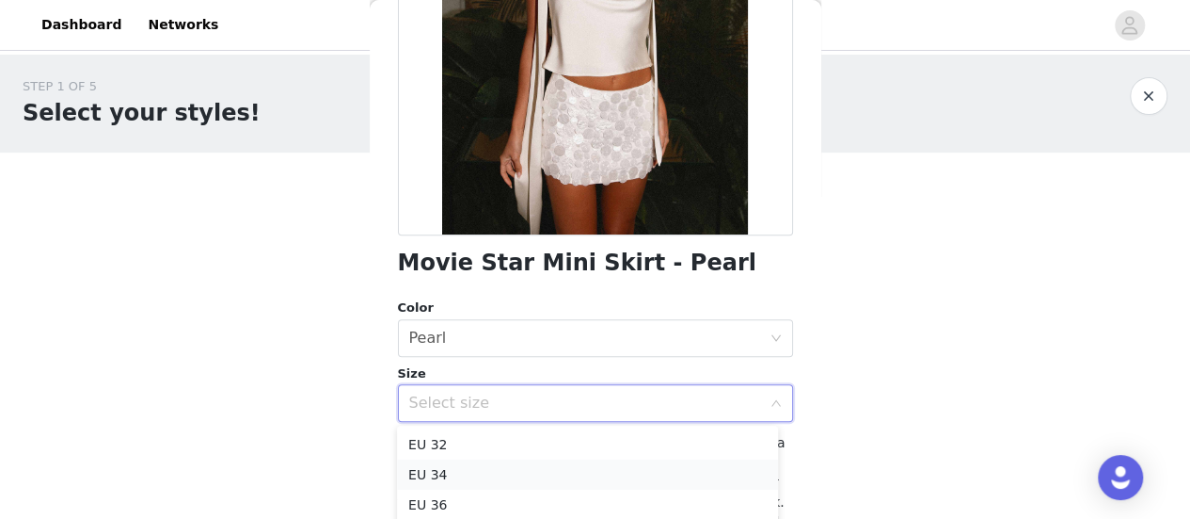
click at [631, 470] on li "EU 34" at bounding box center [587, 474] width 381 height 30
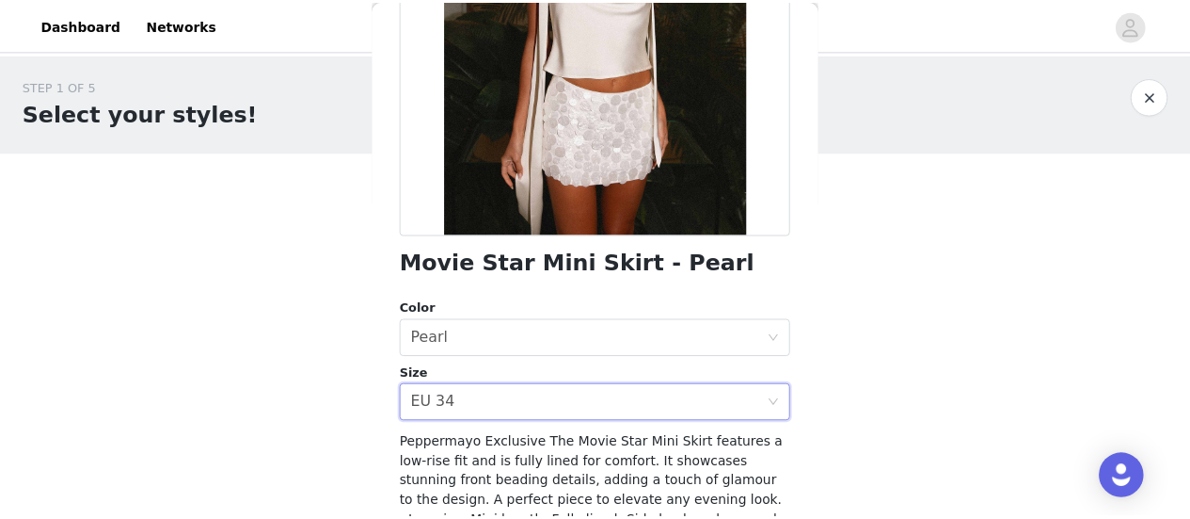
scroll to position [454, 0]
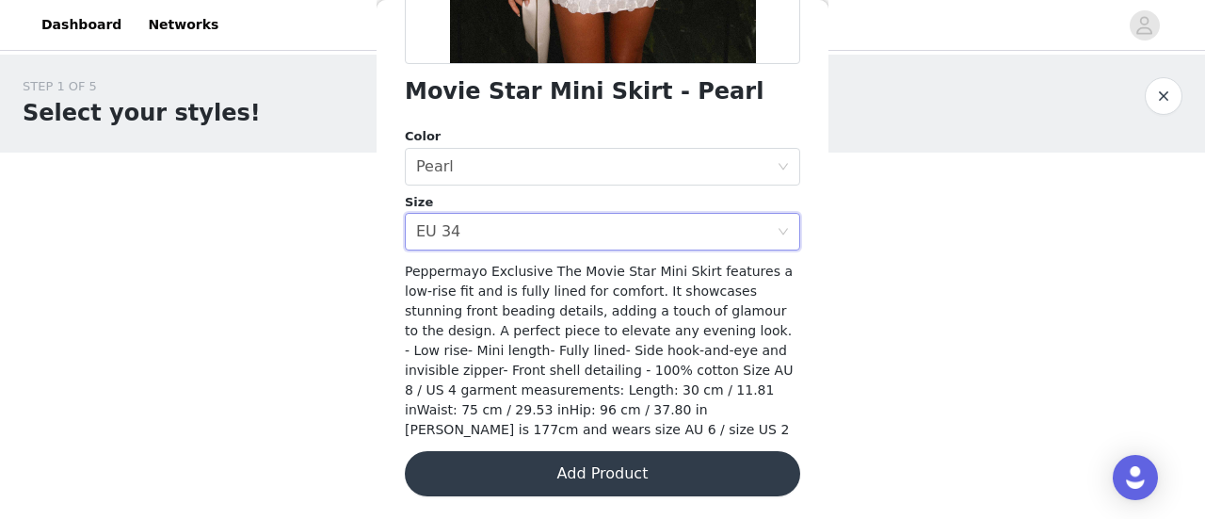
click at [604, 461] on button "Add Product" at bounding box center [602, 473] width 395 height 45
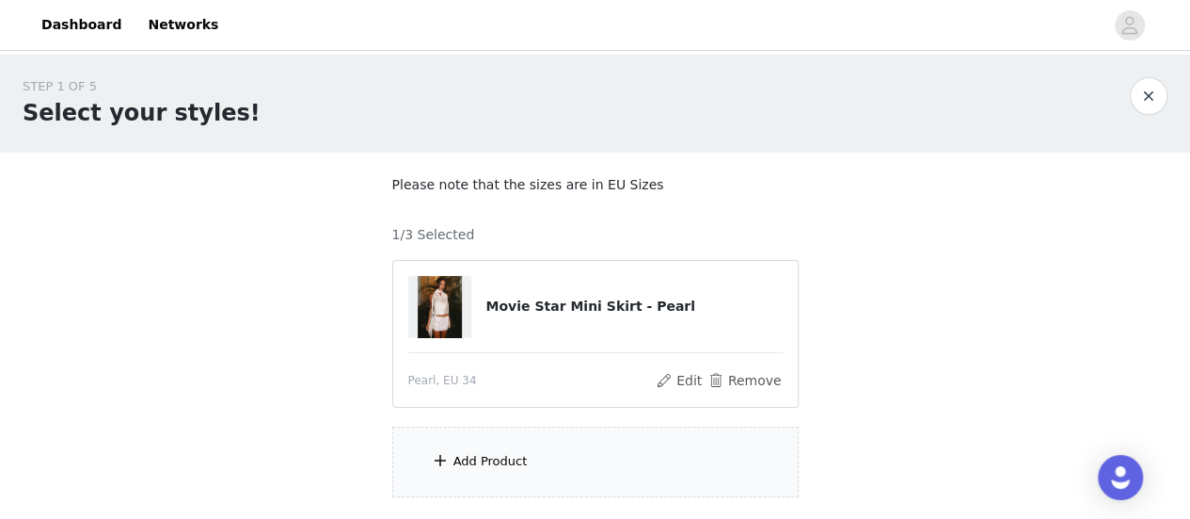
click at [477, 441] on div "Add Product" at bounding box center [595, 461] width 407 height 71
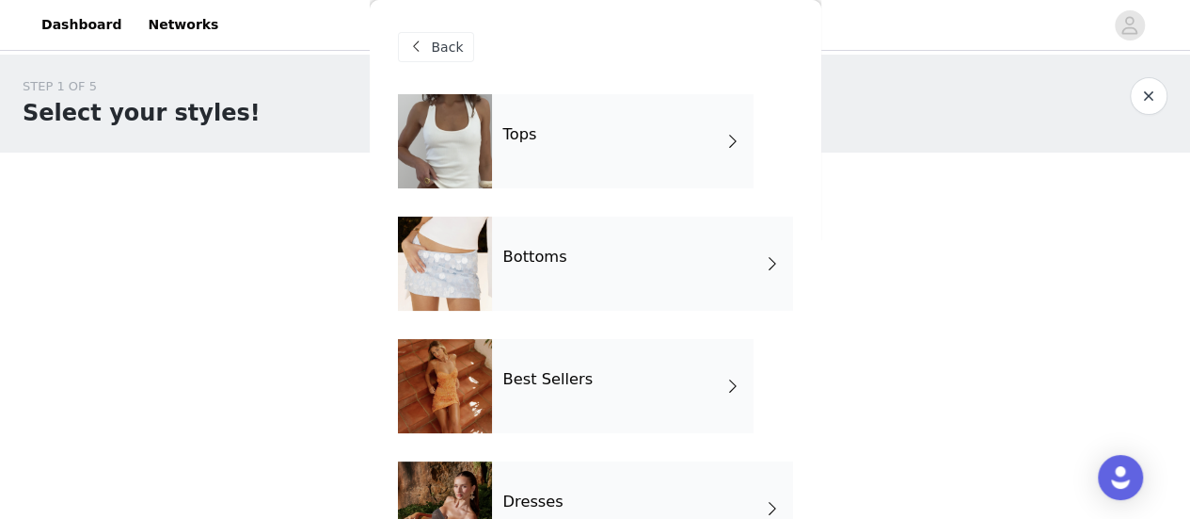
click at [484, 245] on div at bounding box center [445, 263] width 94 height 94
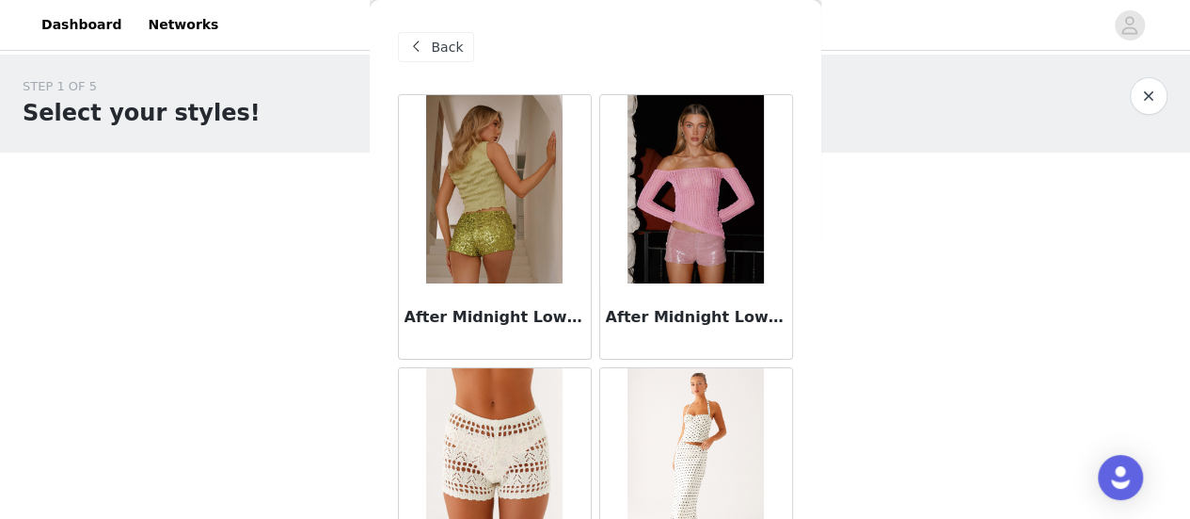
click at [439, 47] on span "Back" at bounding box center [448, 48] width 32 height 20
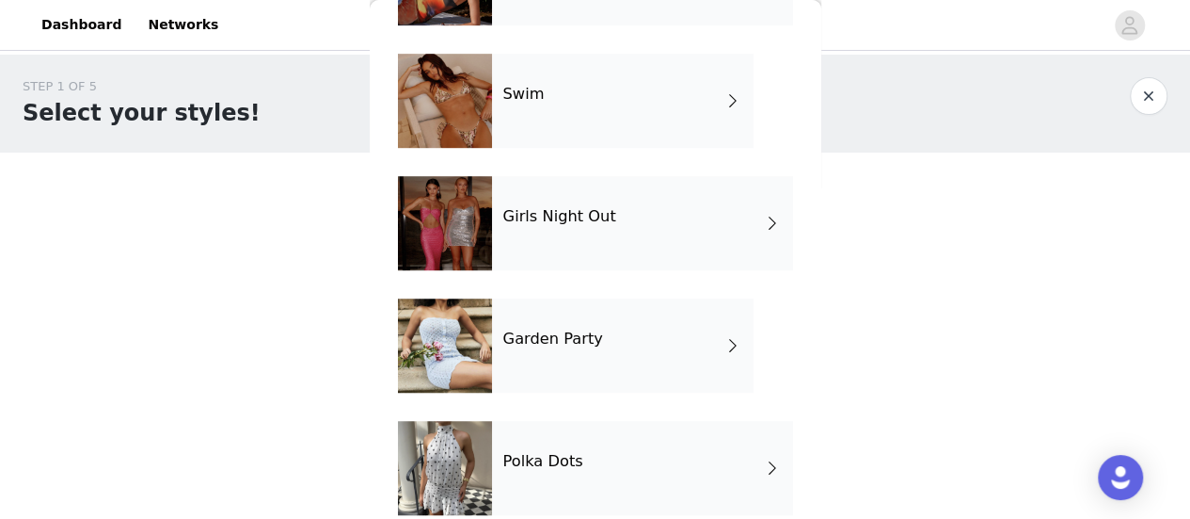
scroll to position [553, 0]
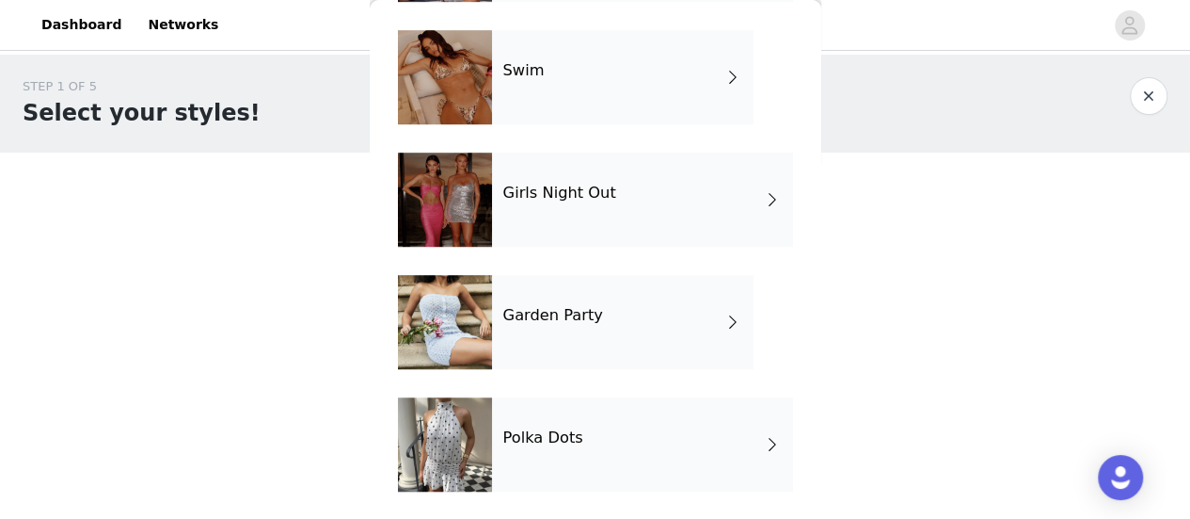
click at [555, 208] on div "Girls Night Out" at bounding box center [642, 199] width 301 height 94
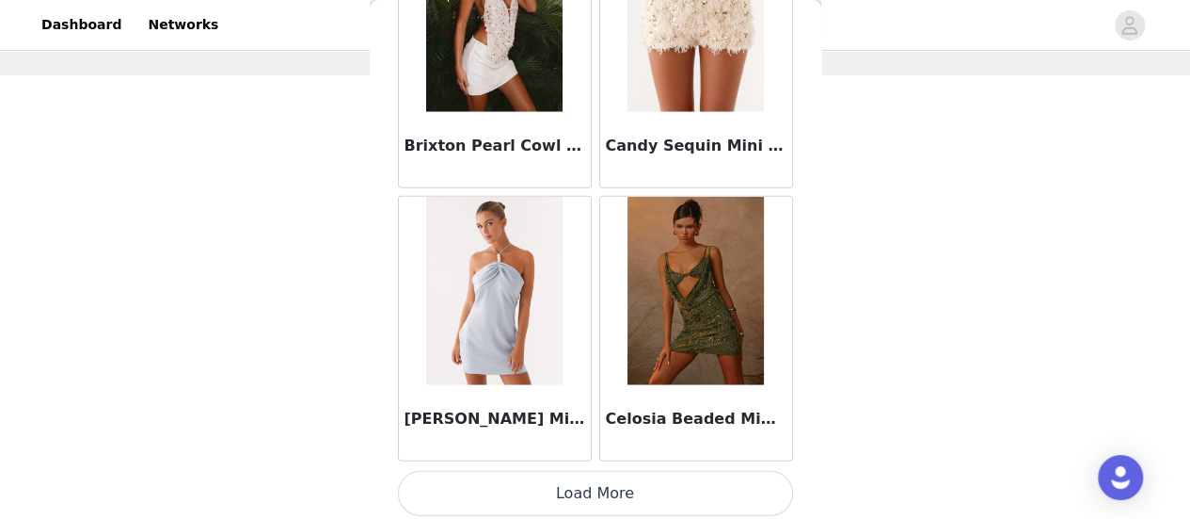
scroll to position [135, 0]
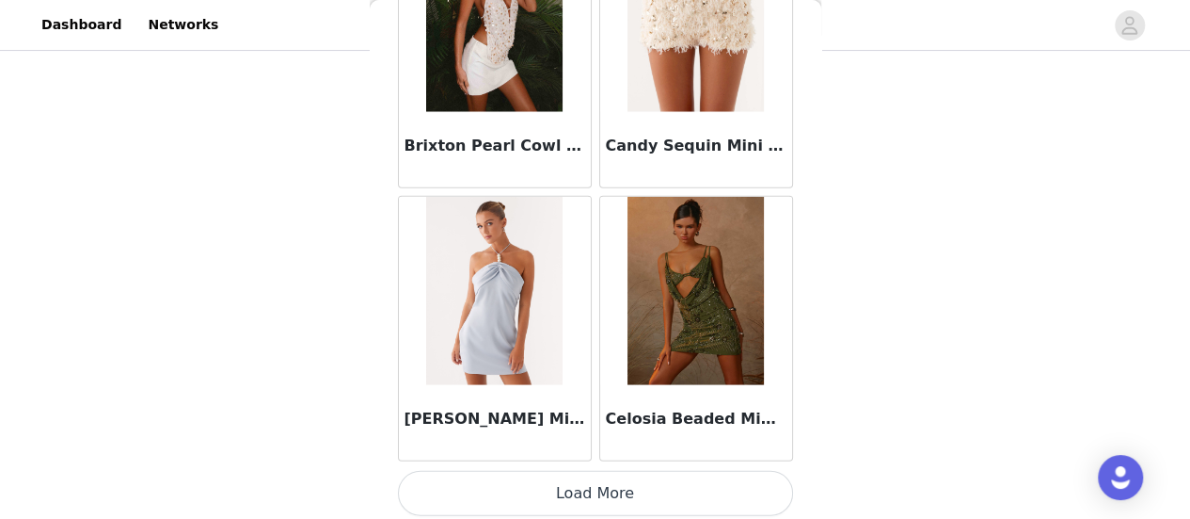
click at [630, 473] on button "Load More" at bounding box center [595, 493] width 395 height 45
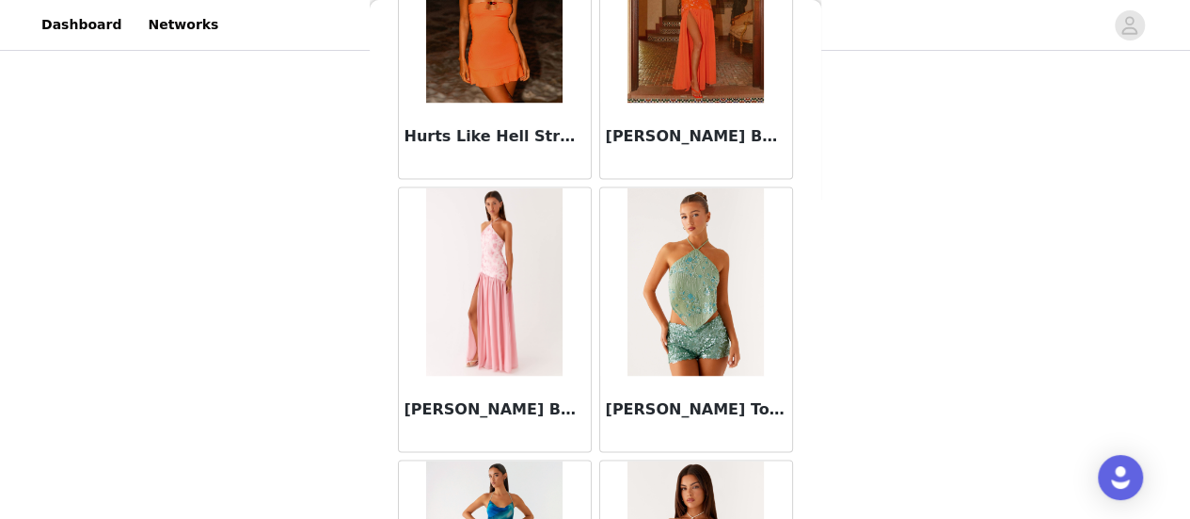
scroll to position [5077, 0]
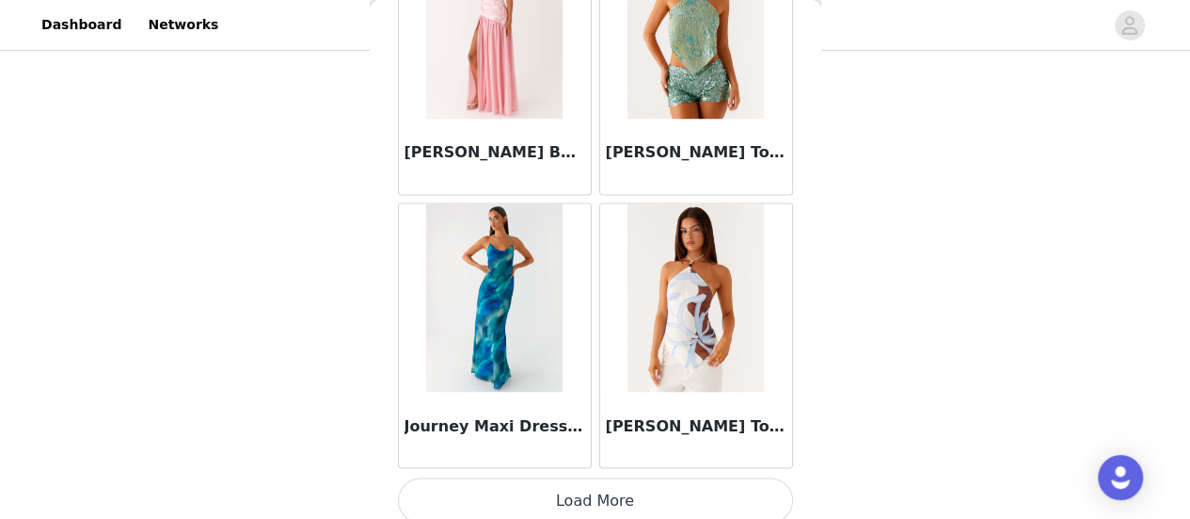
click at [559, 499] on button "Load More" at bounding box center [595, 499] width 395 height 45
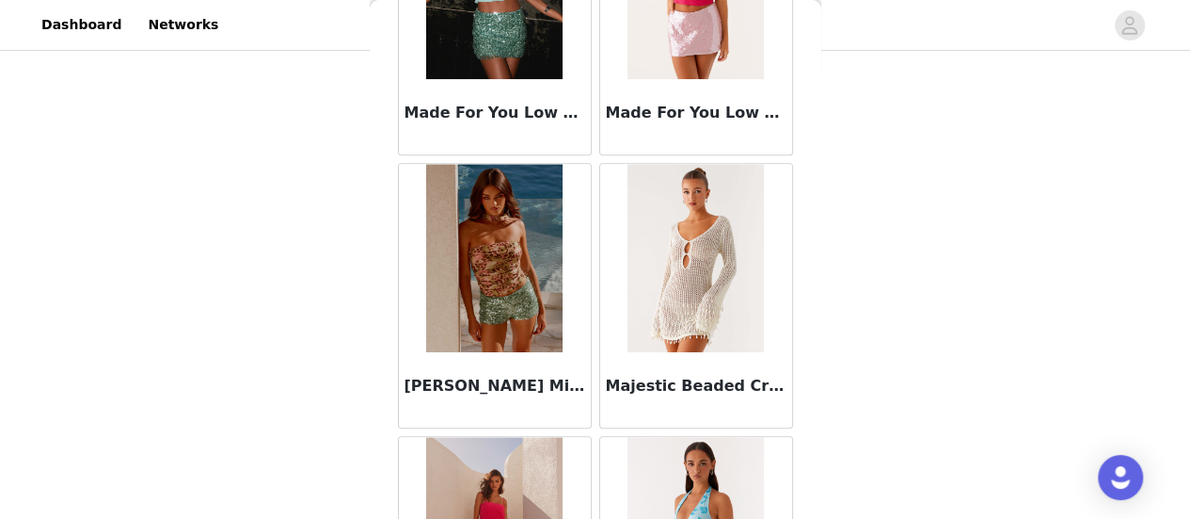
scroll to position [7800, 0]
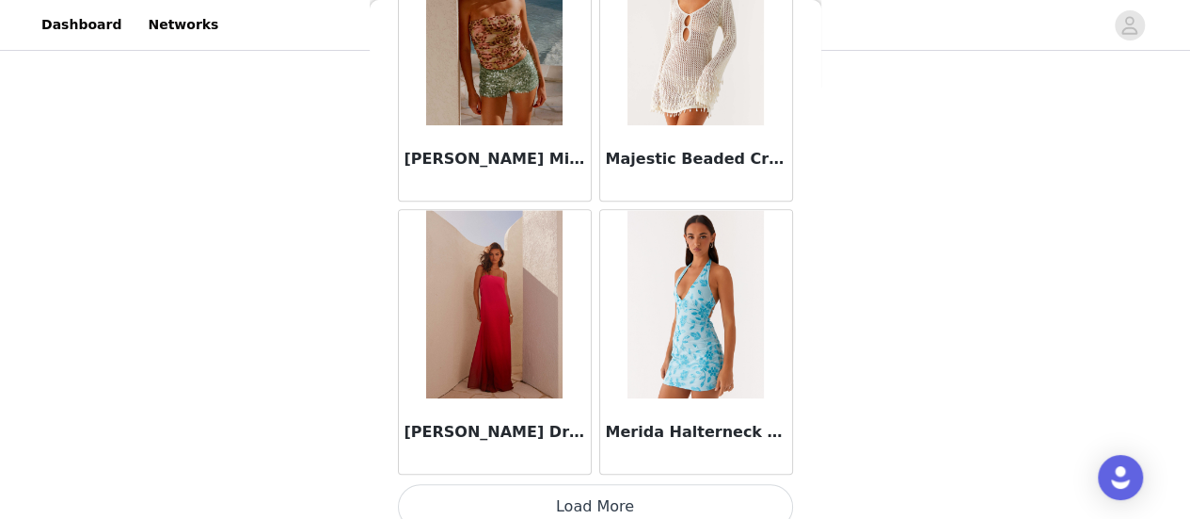
click at [608, 485] on button "Load More" at bounding box center [595, 506] width 395 height 45
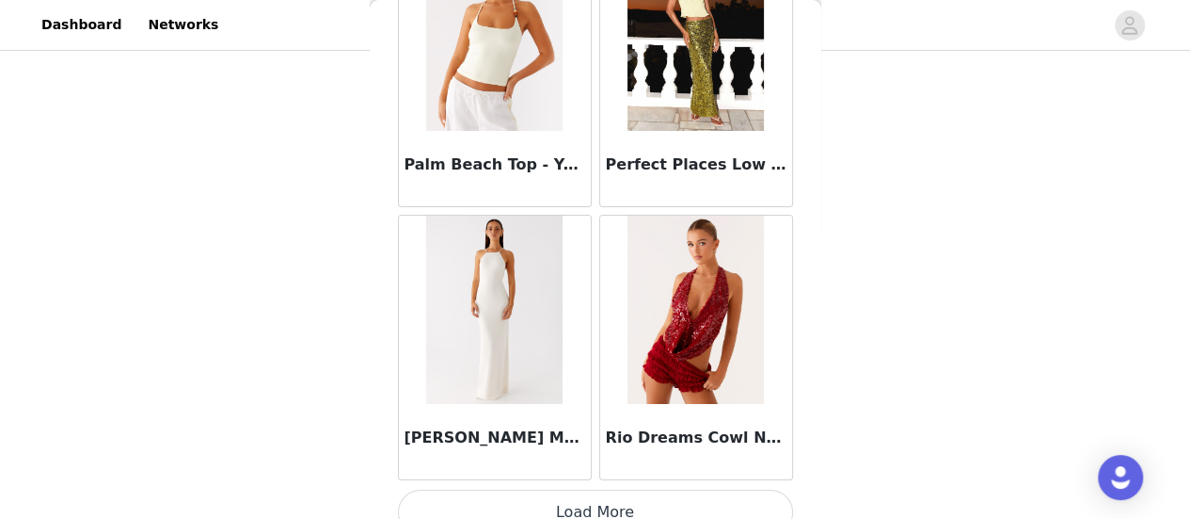
scroll to position [10391, 0]
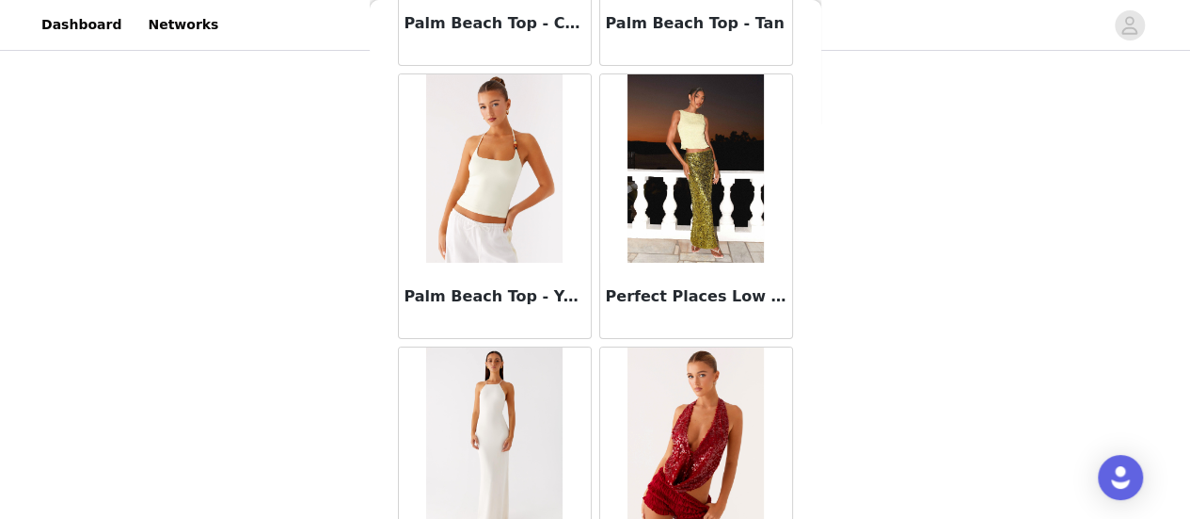
click at [658, 202] on img at bounding box center [696, 168] width 136 height 188
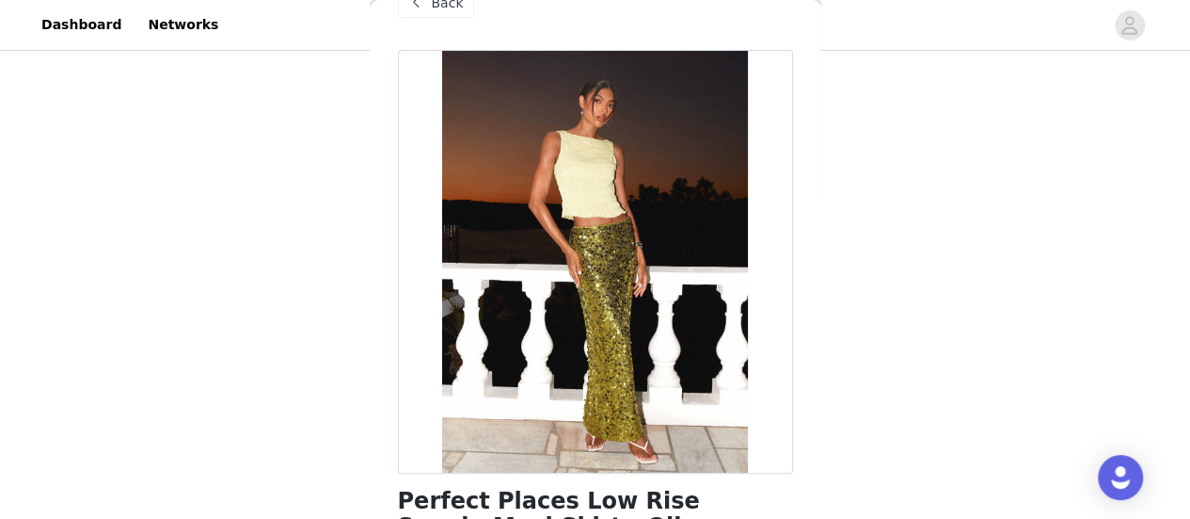
scroll to position [0, 0]
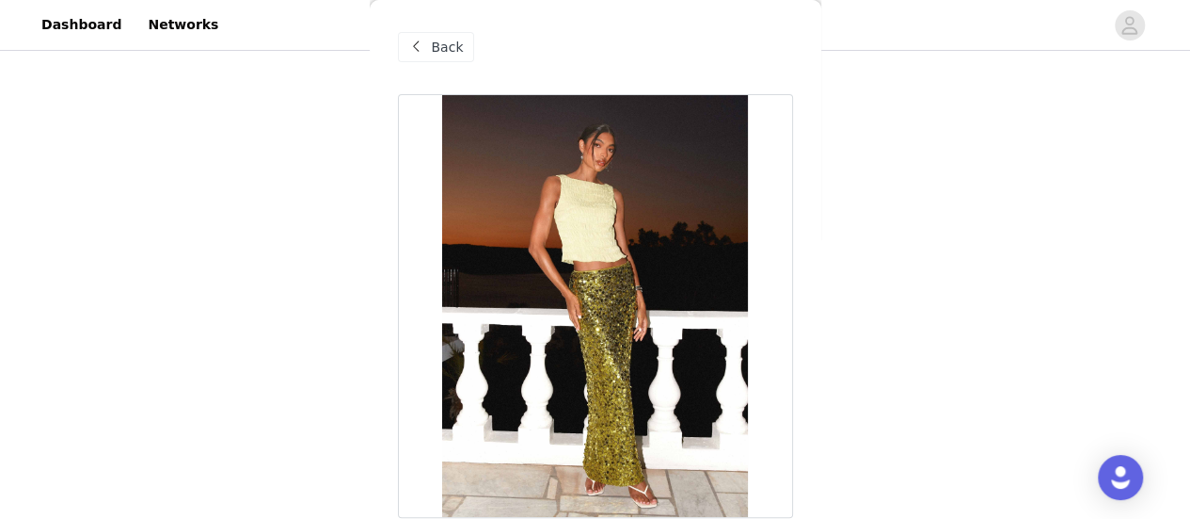
click at [446, 57] on div "Back" at bounding box center [436, 47] width 76 height 30
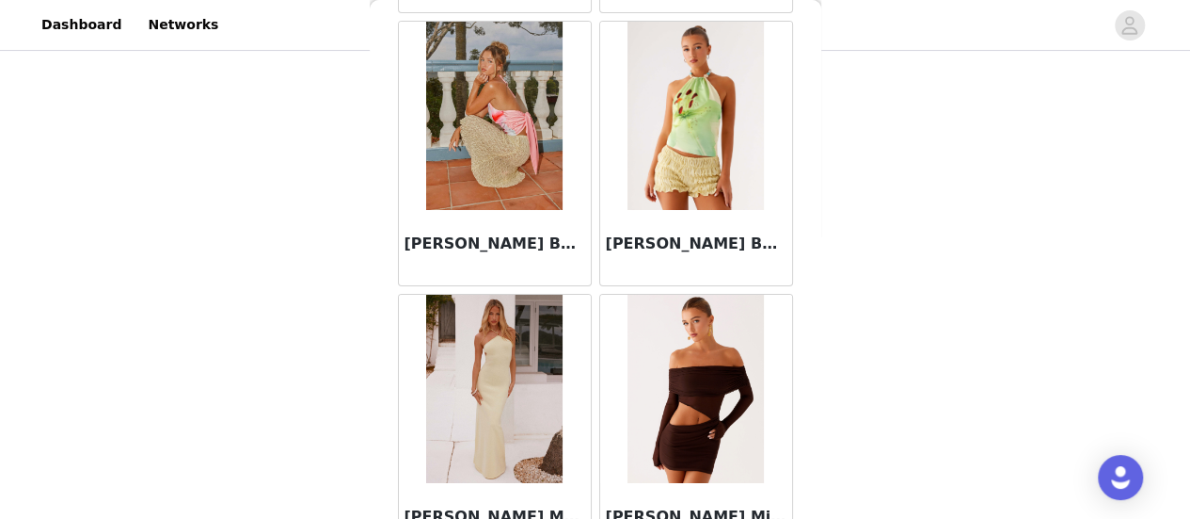
scroll to position [10523, 0]
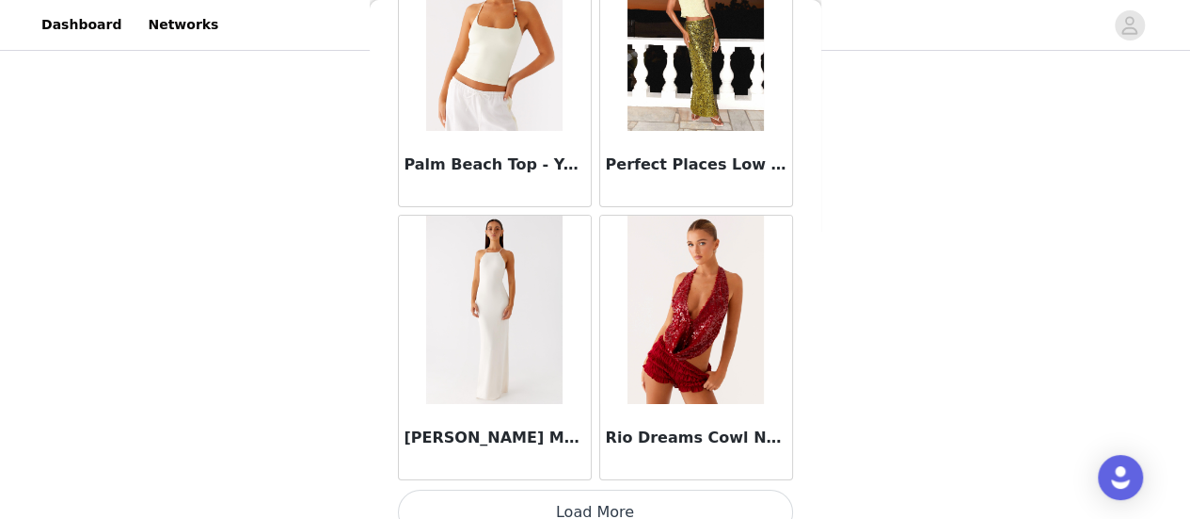
click at [659, 489] on button "Load More" at bounding box center [595, 511] width 395 height 45
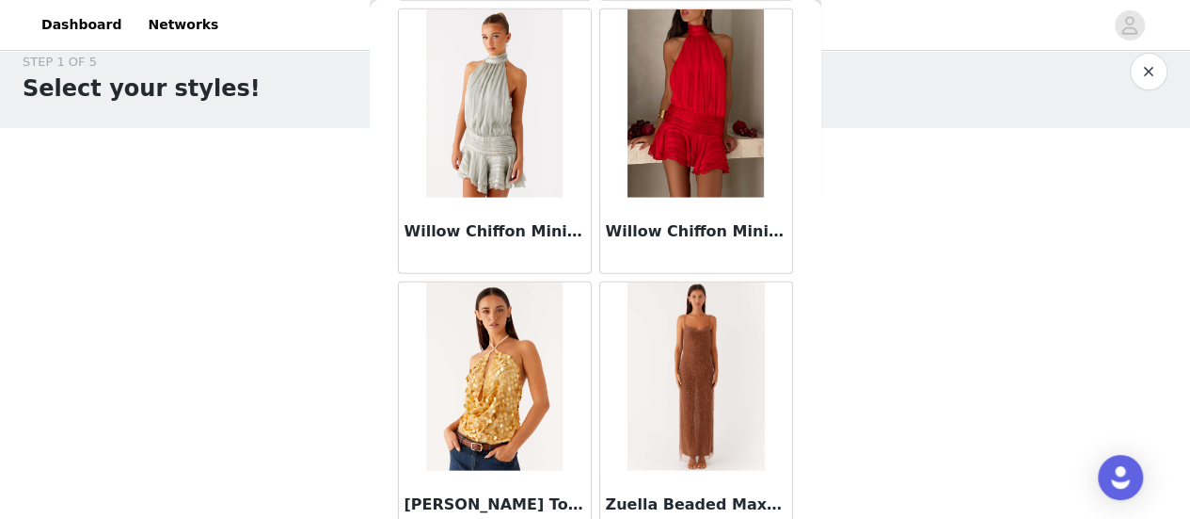
scroll to position [66, 0]
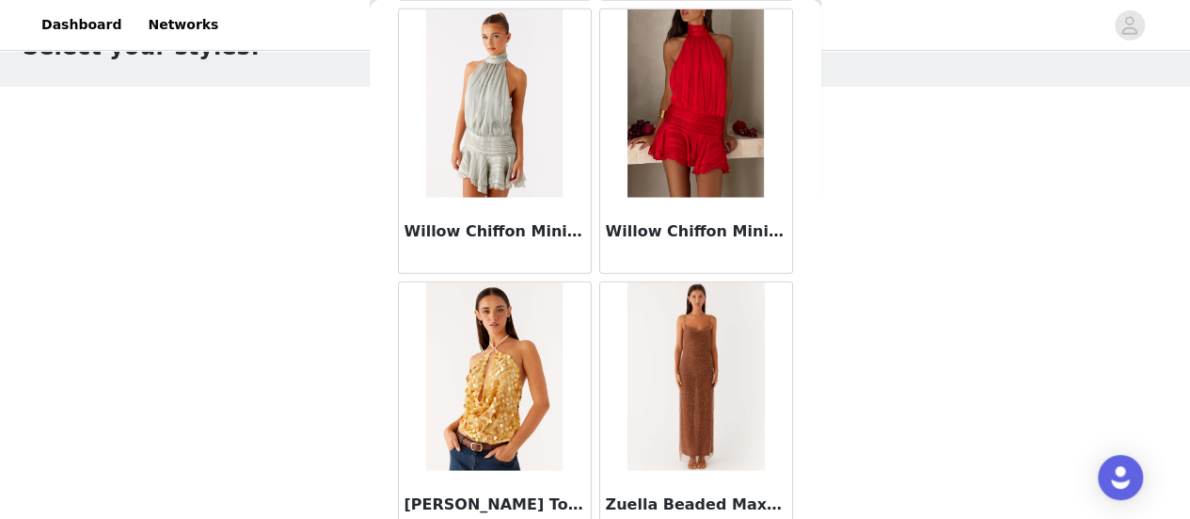
drag, startPoint x: 999, startPoint y: 339, endPoint x: 966, endPoint y: 334, distance: 34.2
click at [977, 334] on div "STEP 1 OF 5 Select your styles! Please note that the sizes are in EU Sizes 1/3 …" at bounding box center [595, 221] width 1190 height 465
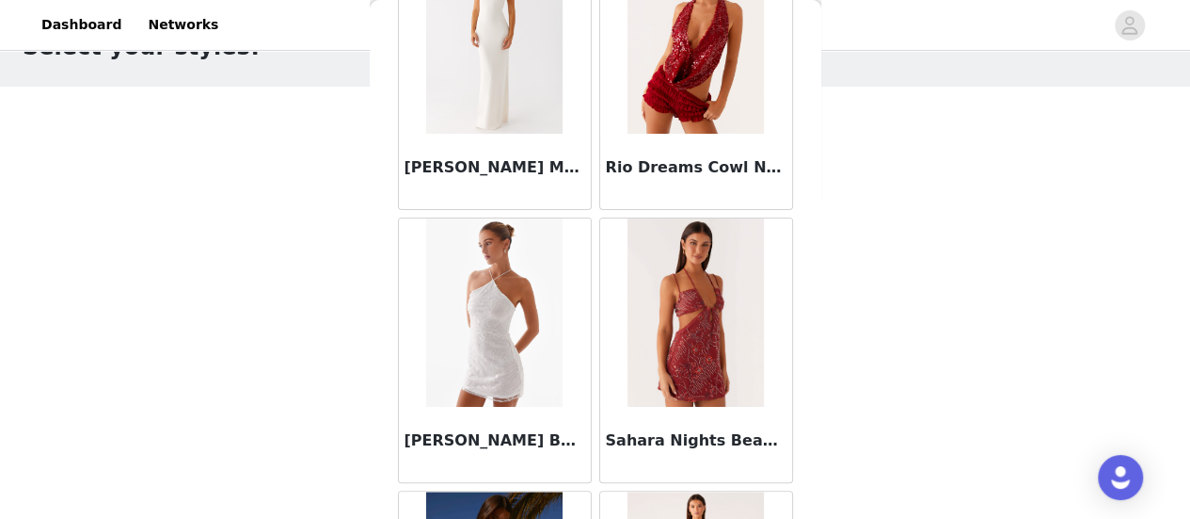
scroll to position [0, 0]
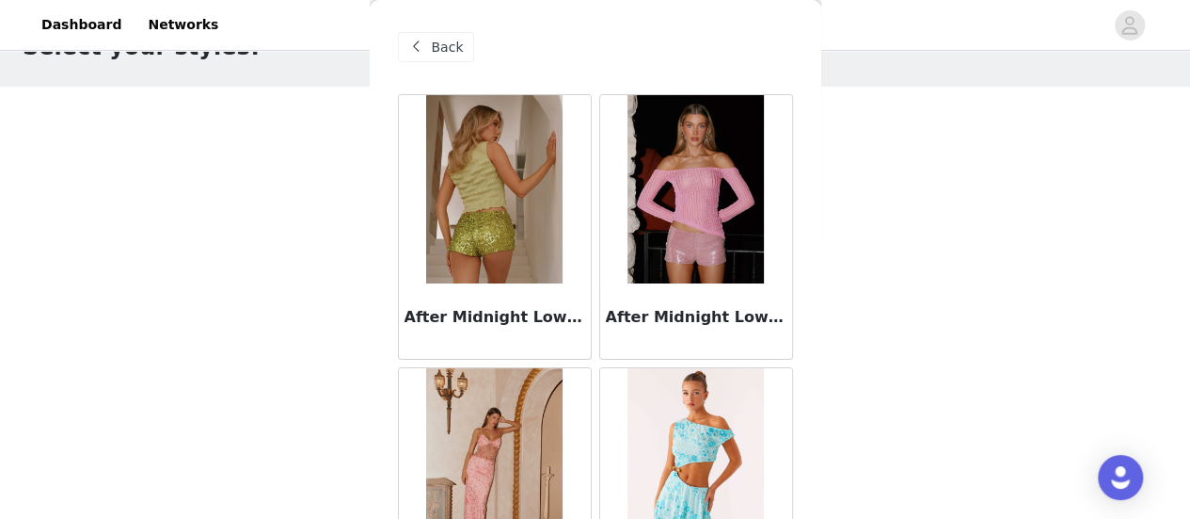
click at [423, 54] on span at bounding box center [417, 47] width 23 height 23
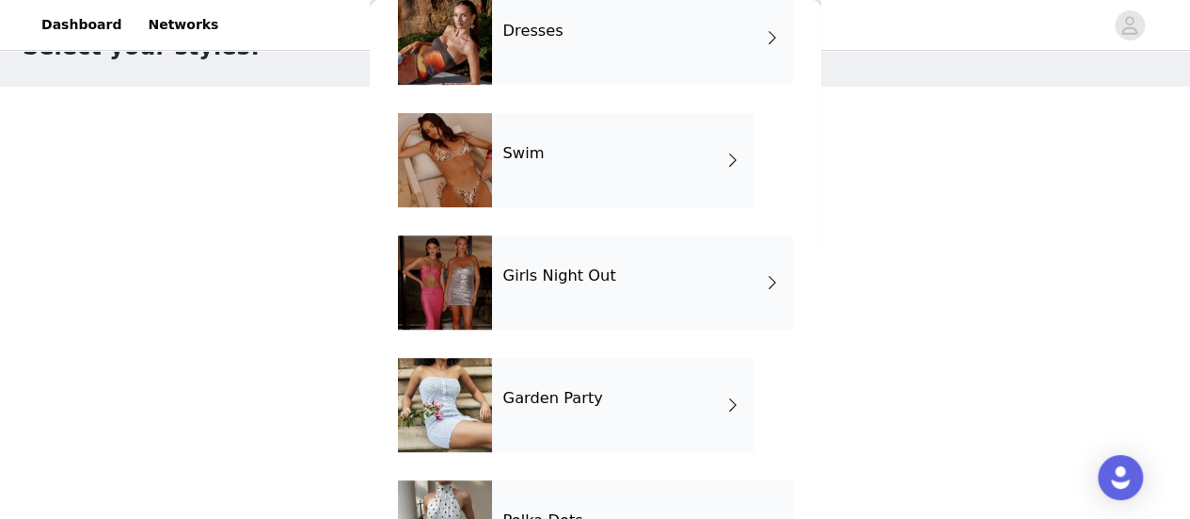
scroll to position [553, 0]
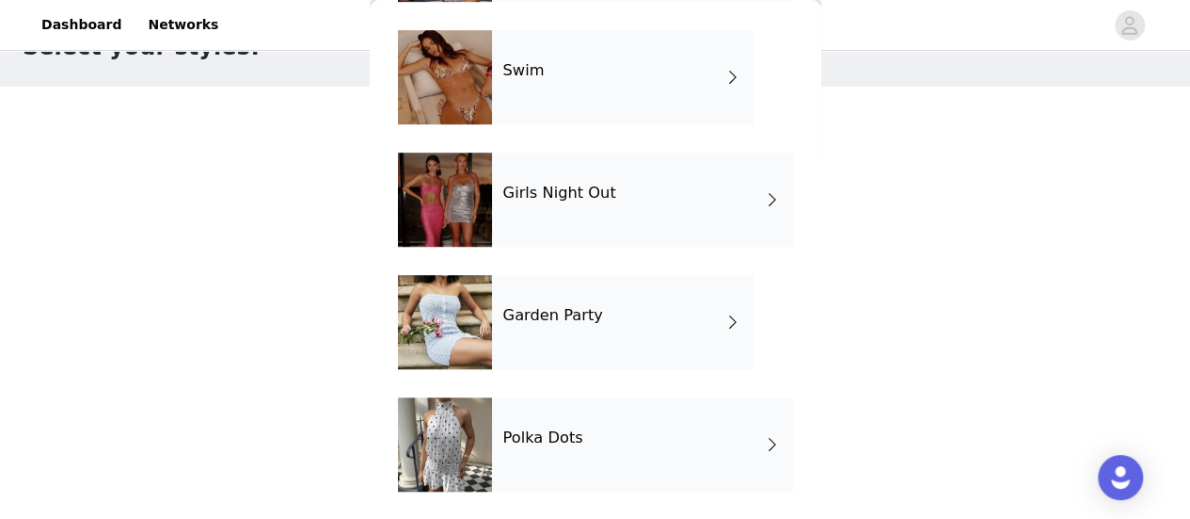
click at [501, 334] on div "Garden Party" at bounding box center [623, 322] width 262 height 94
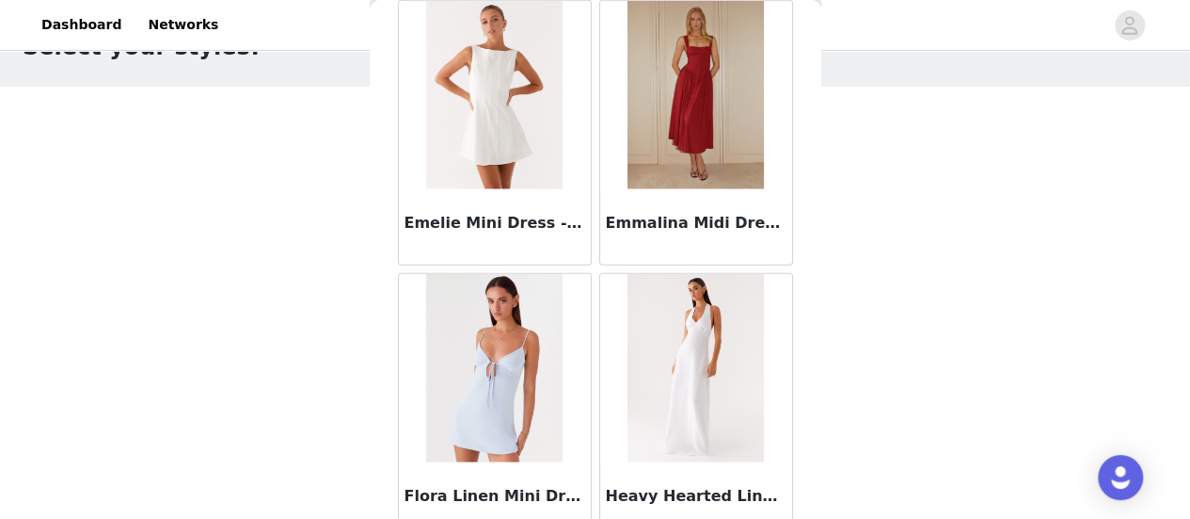
scroll to position [2355, 0]
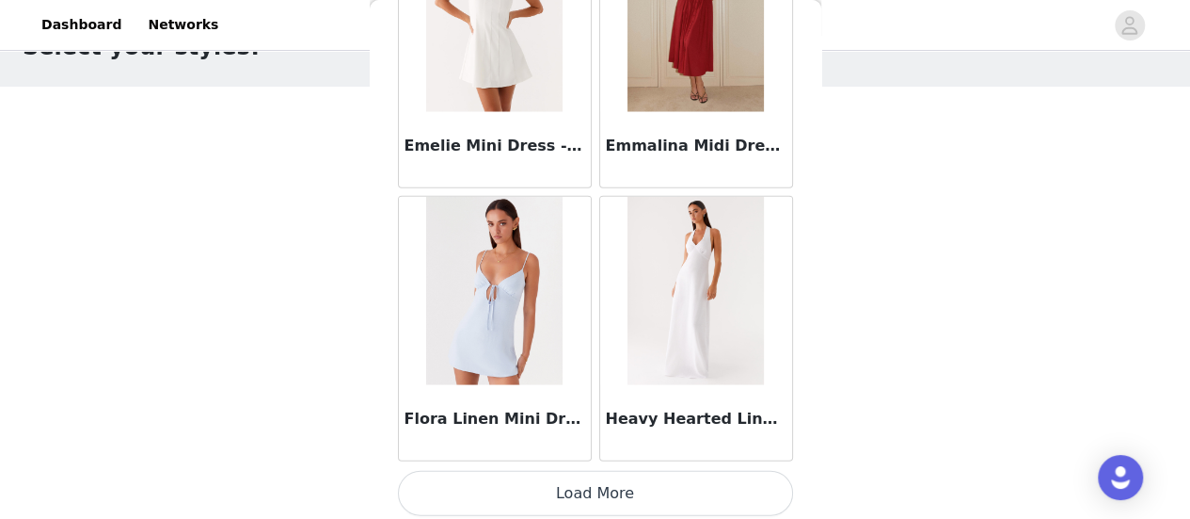
click at [646, 488] on button "Load More" at bounding box center [595, 493] width 395 height 45
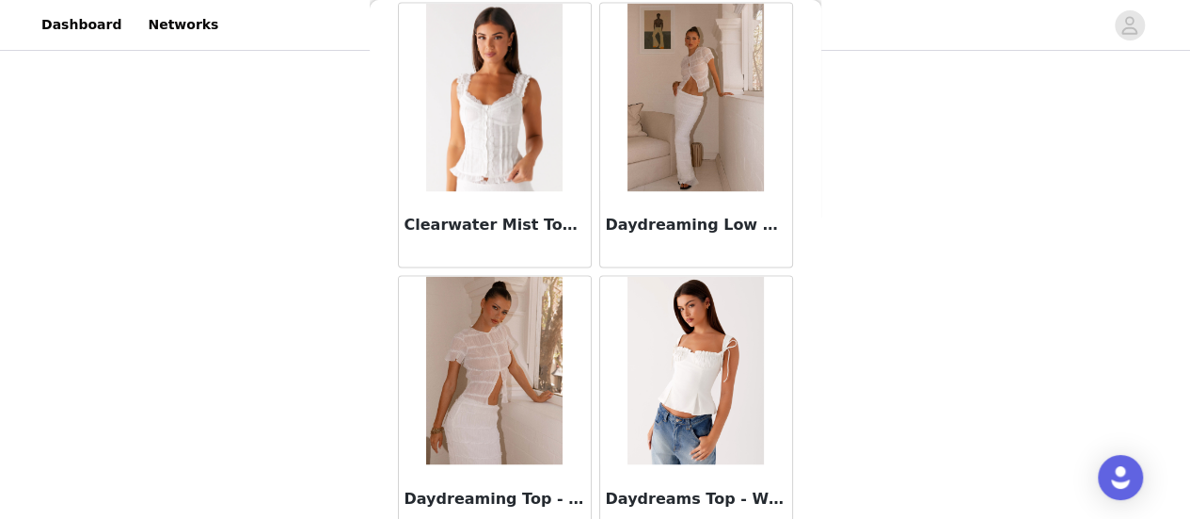
scroll to position [0, 0]
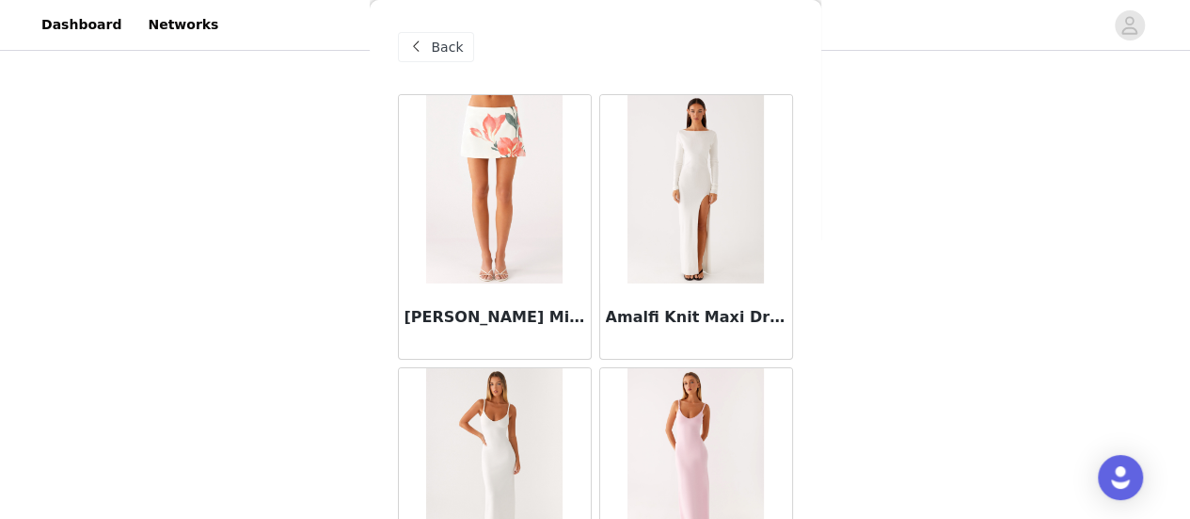
click at [414, 42] on span at bounding box center [417, 47] width 23 height 23
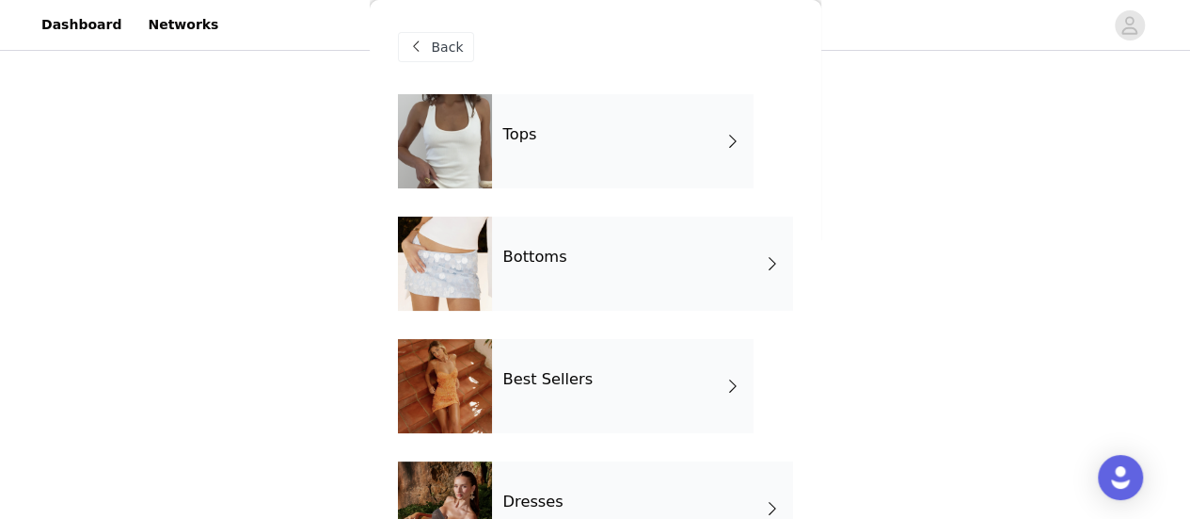
click at [527, 138] on h4 "Tops" at bounding box center [520, 134] width 34 height 17
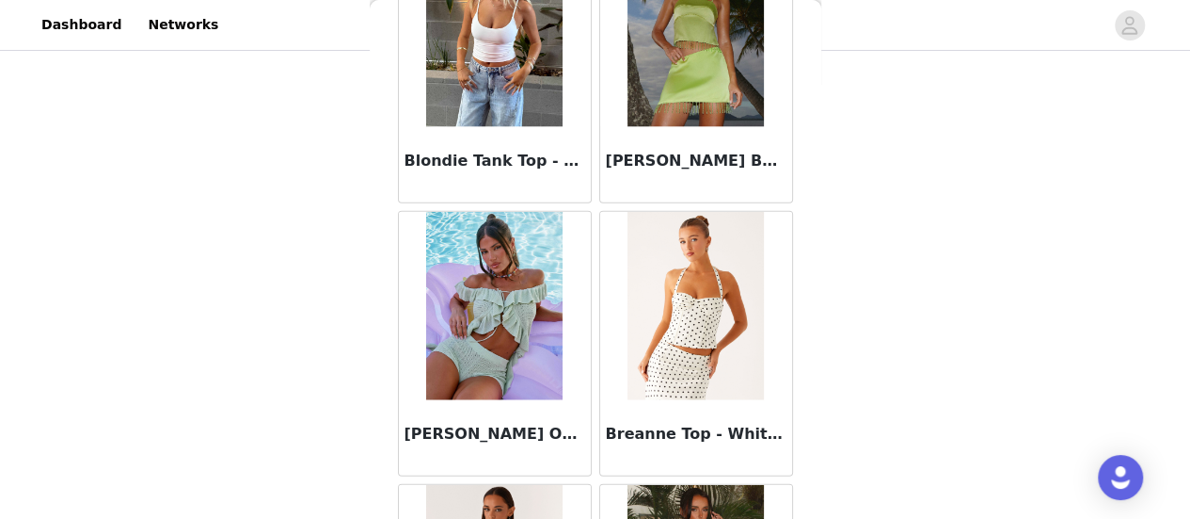
scroll to position [2355, 0]
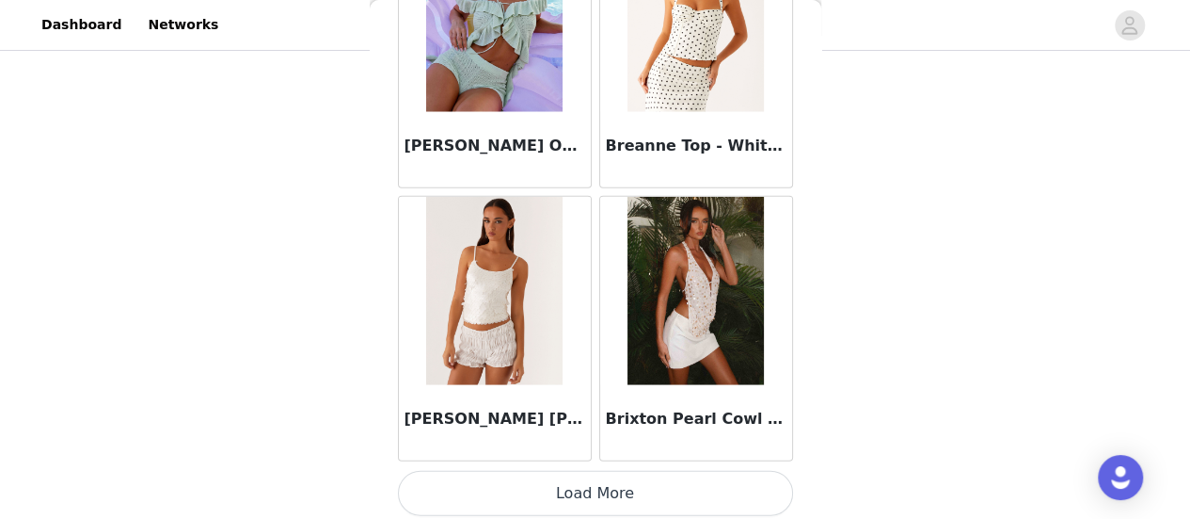
click at [553, 495] on button "Load More" at bounding box center [595, 493] width 395 height 45
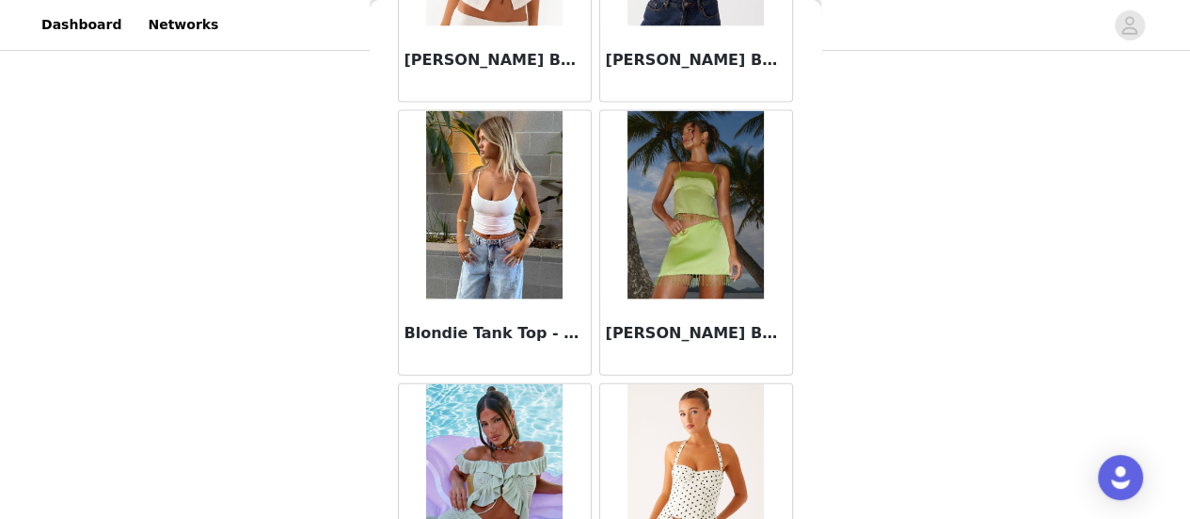
scroll to position [0, 0]
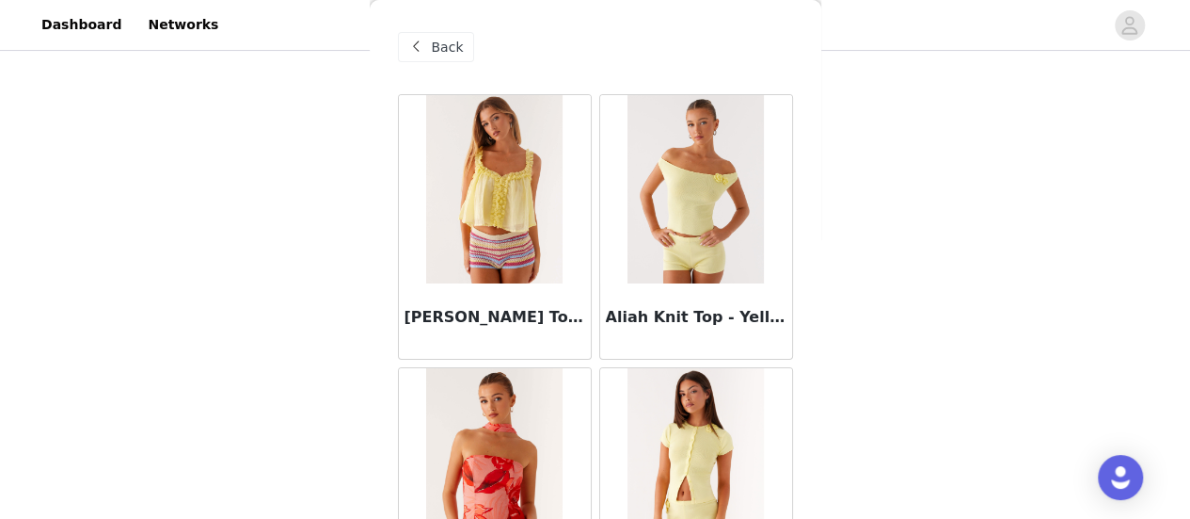
click at [429, 56] on div "Back" at bounding box center [436, 47] width 76 height 30
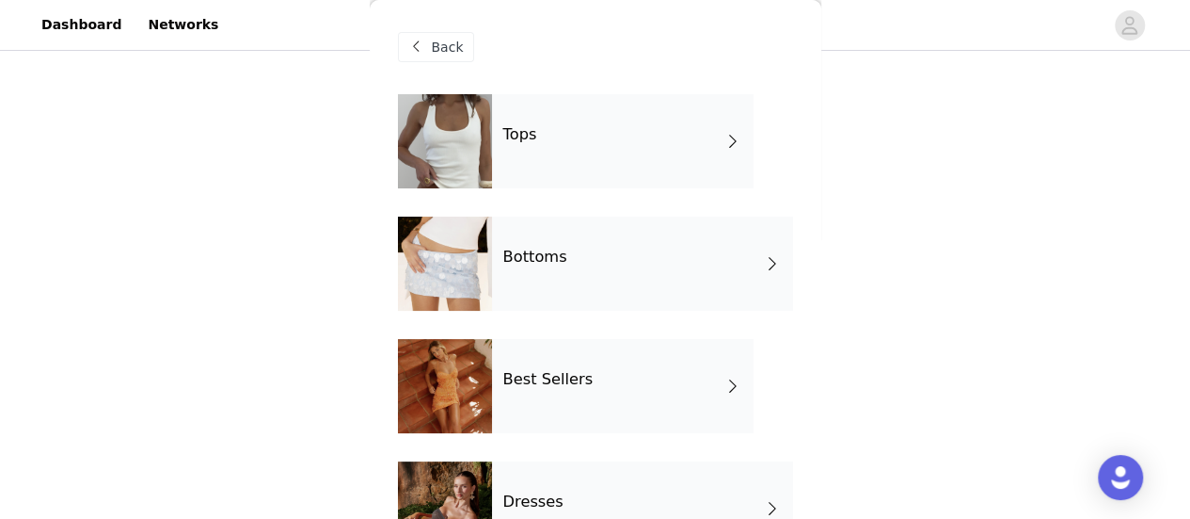
click at [429, 56] on div "Back" at bounding box center [436, 47] width 76 height 30
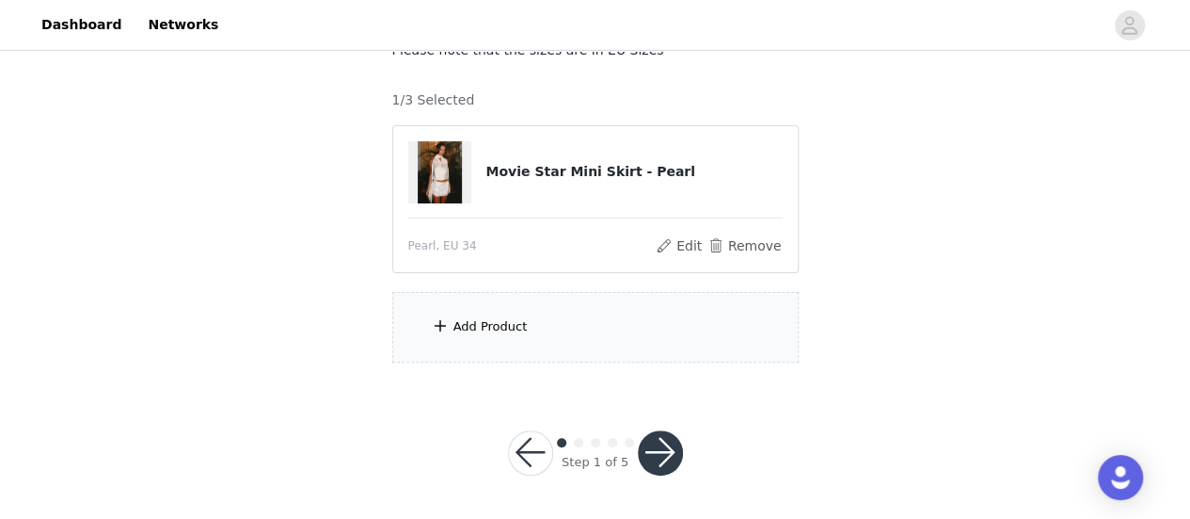
click at [493, 317] on div "Add Product" at bounding box center [491, 326] width 74 height 19
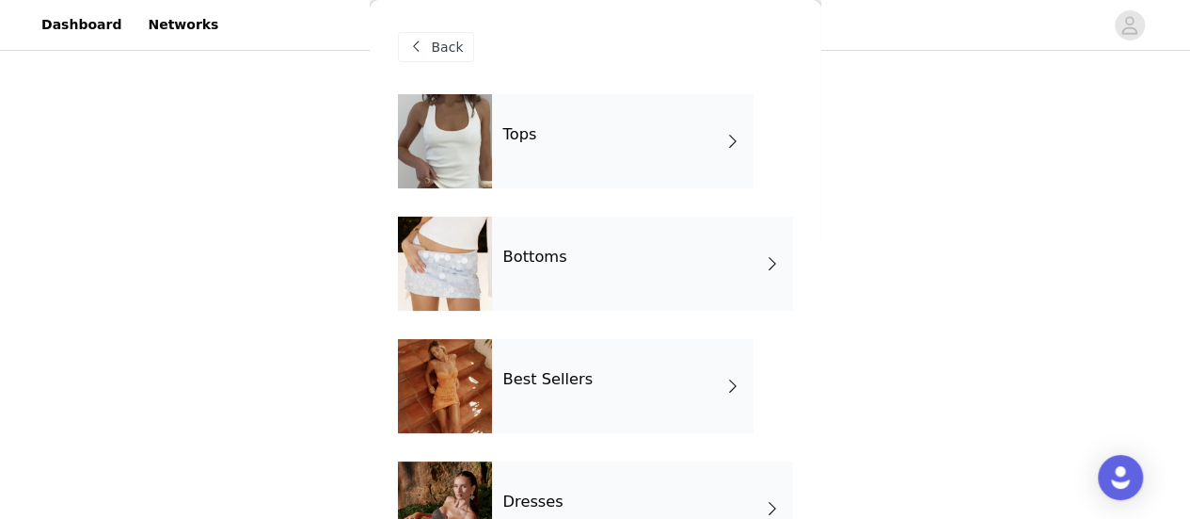
scroll to position [188, 0]
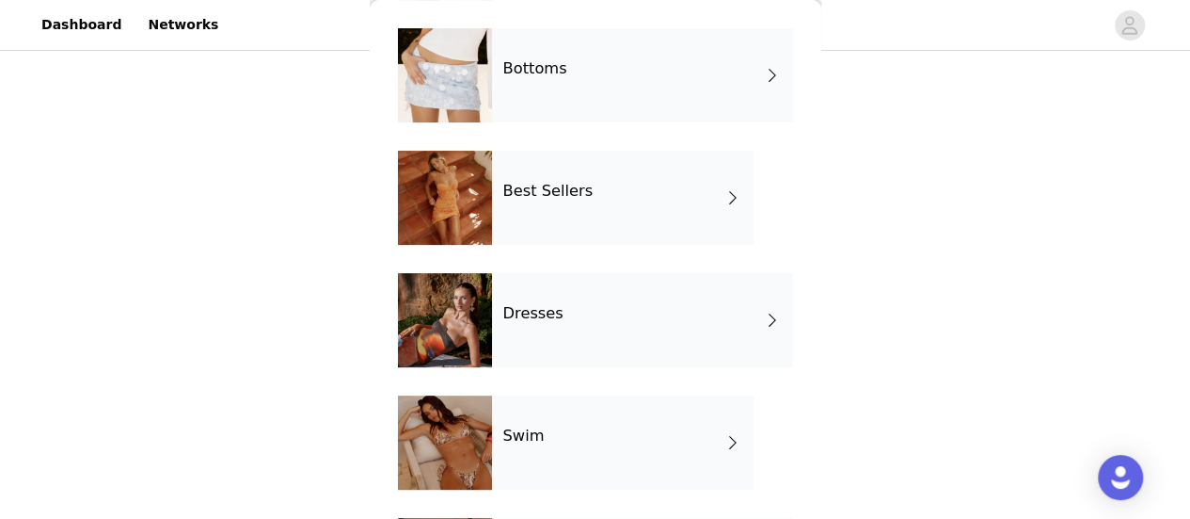
click at [527, 327] on div "Dresses" at bounding box center [642, 320] width 301 height 94
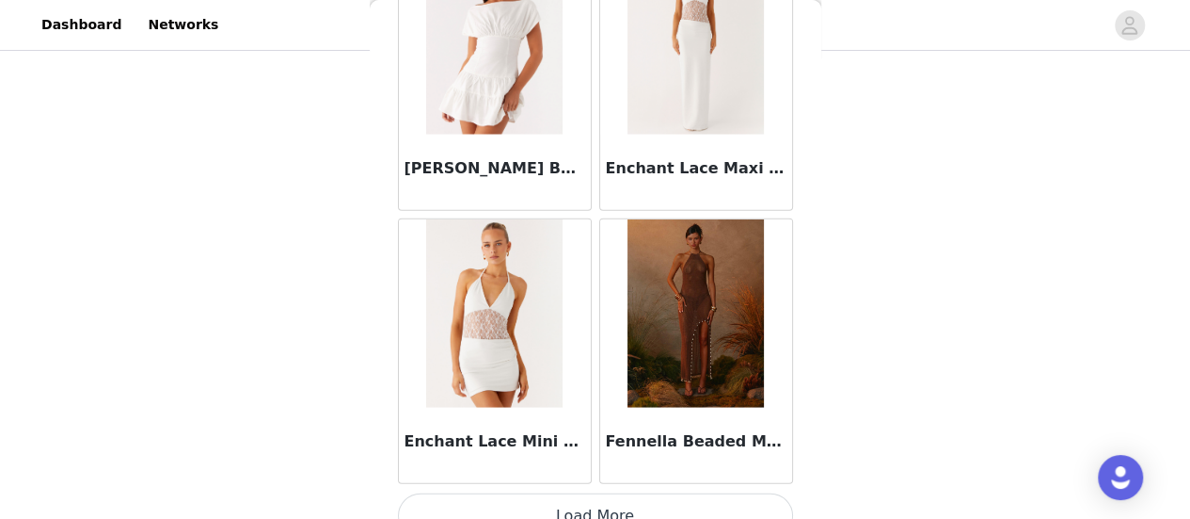
scroll to position [2355, 0]
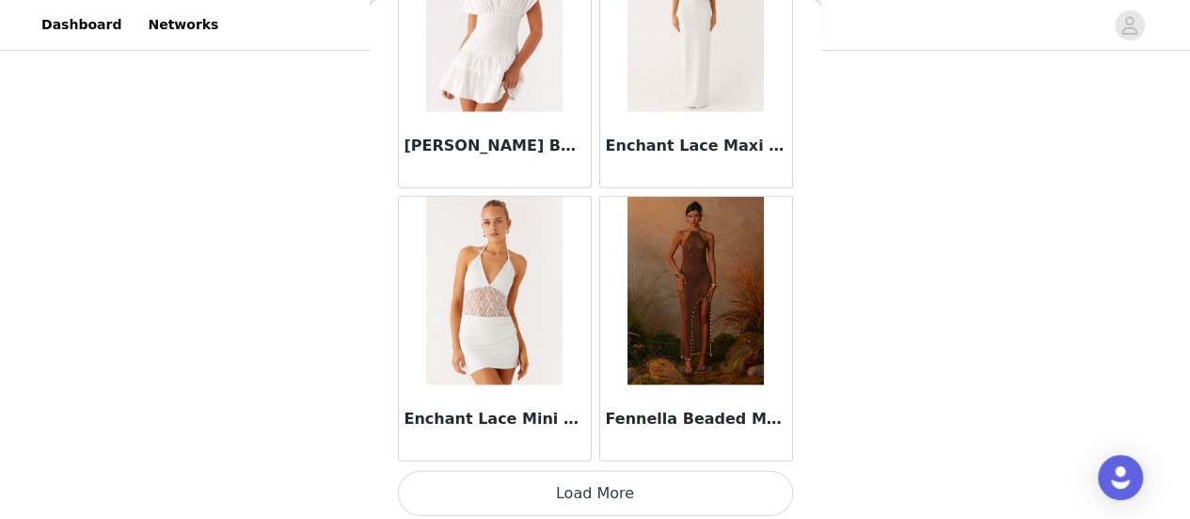
click at [607, 488] on button "Load More" at bounding box center [595, 493] width 395 height 45
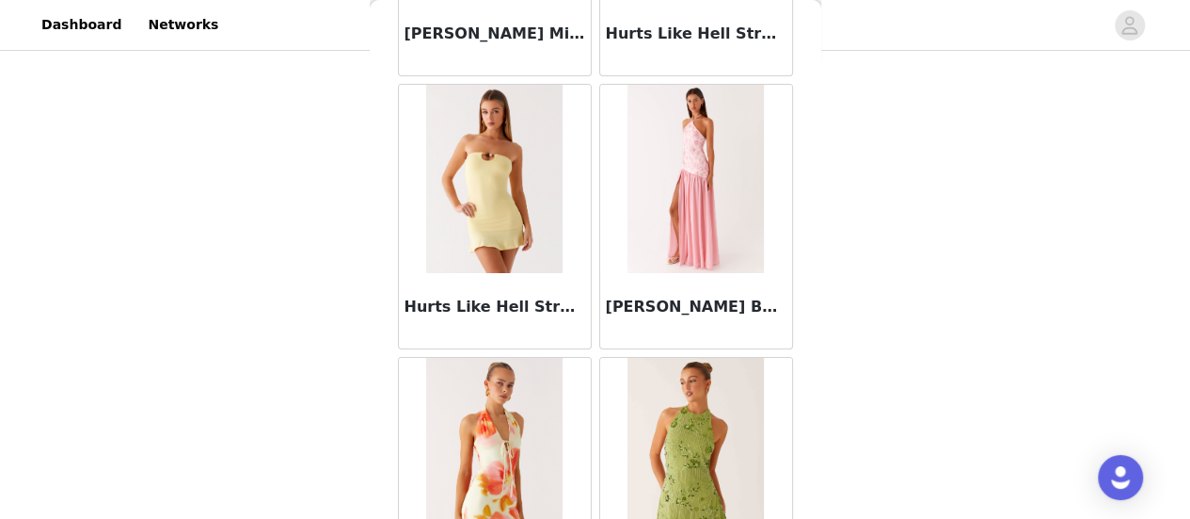
scroll to position [3625, 0]
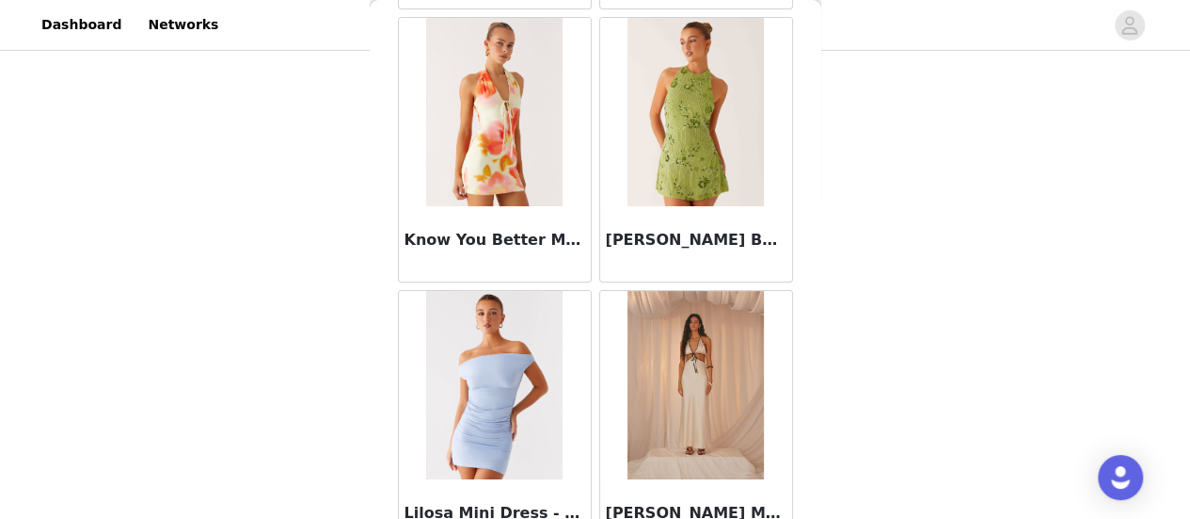
click at [690, 155] on img at bounding box center [696, 112] width 136 height 188
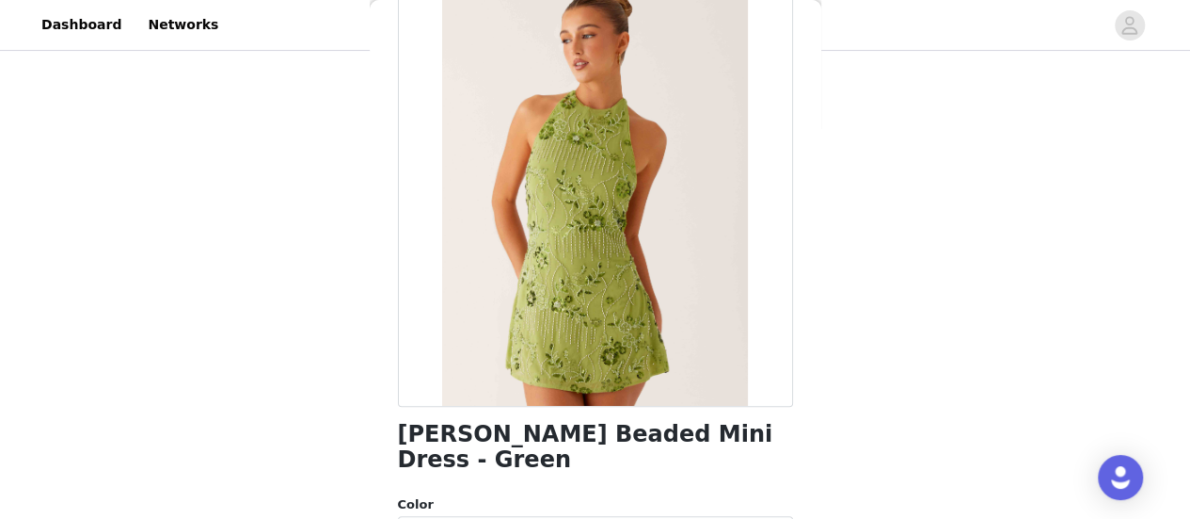
scroll to position [282, 0]
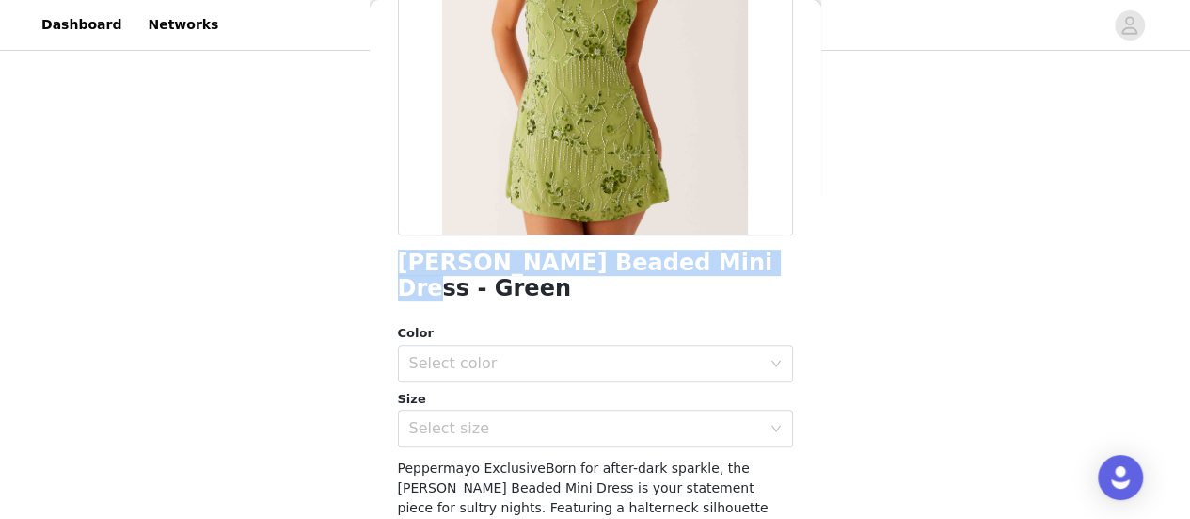
drag, startPoint x: 715, startPoint y: 267, endPoint x: 405, endPoint y: 264, distance: 310.6
click at [391, 264] on div "Back [PERSON_NAME] Beaded Mini Dress - Green Color Select color Size Select siz…" at bounding box center [596, 259] width 452 height 519
copy h1 "[PERSON_NAME] Beaded Mini Dress - Green"
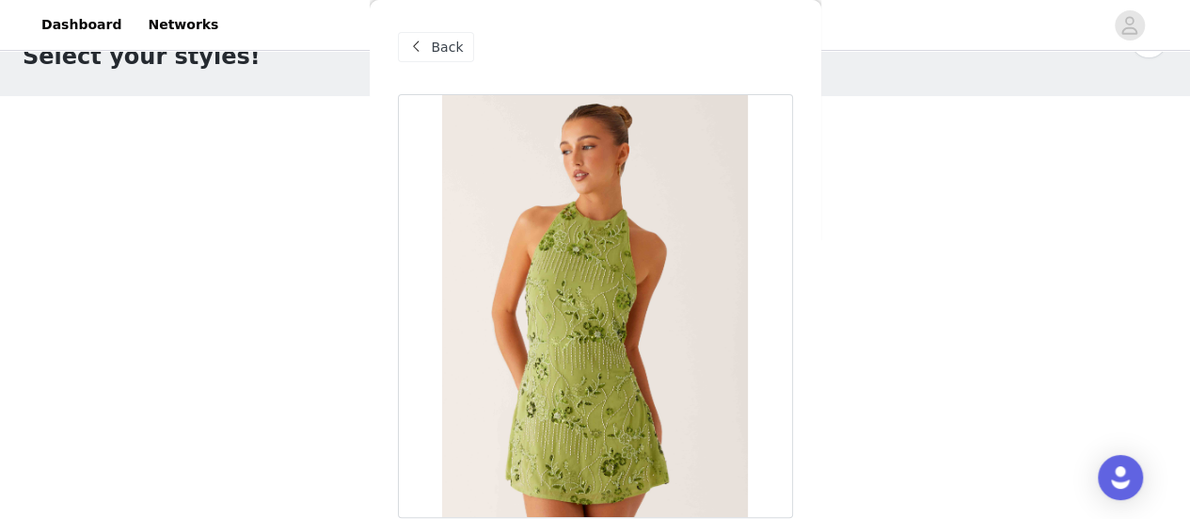
scroll to position [0, 0]
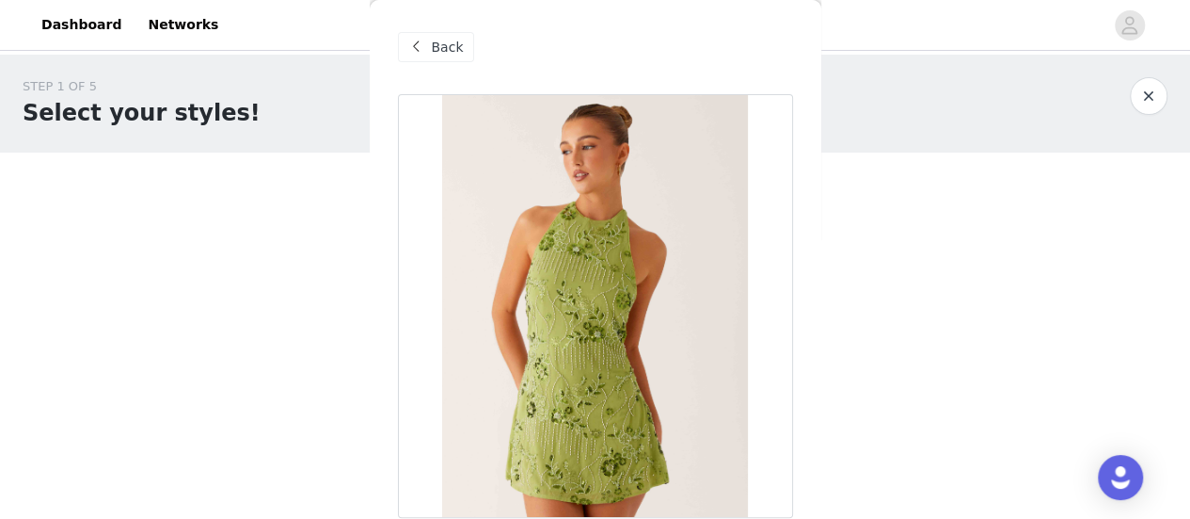
click at [460, 49] on div "Back" at bounding box center [436, 47] width 76 height 30
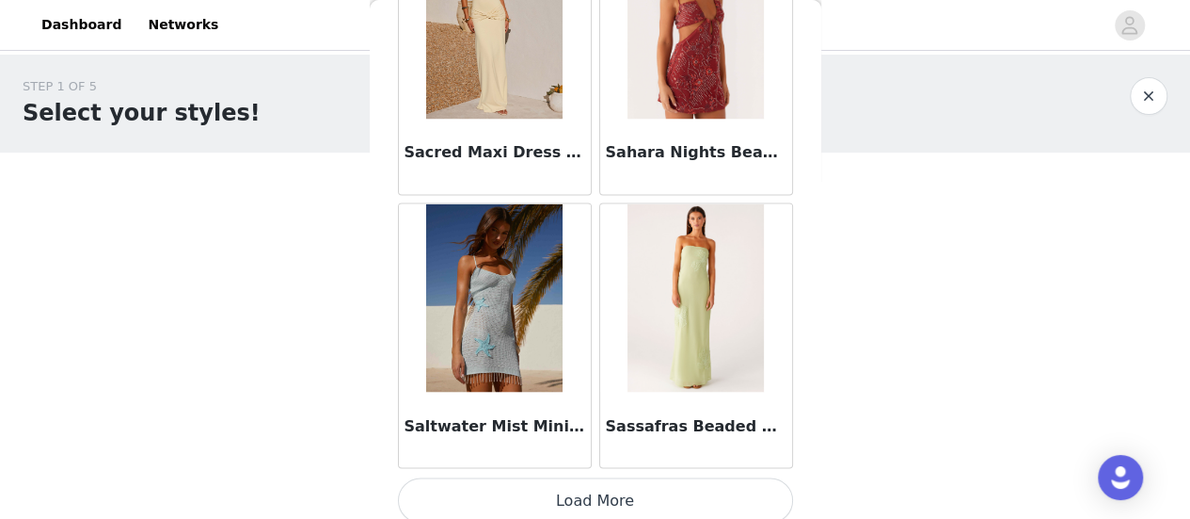
scroll to position [135, 0]
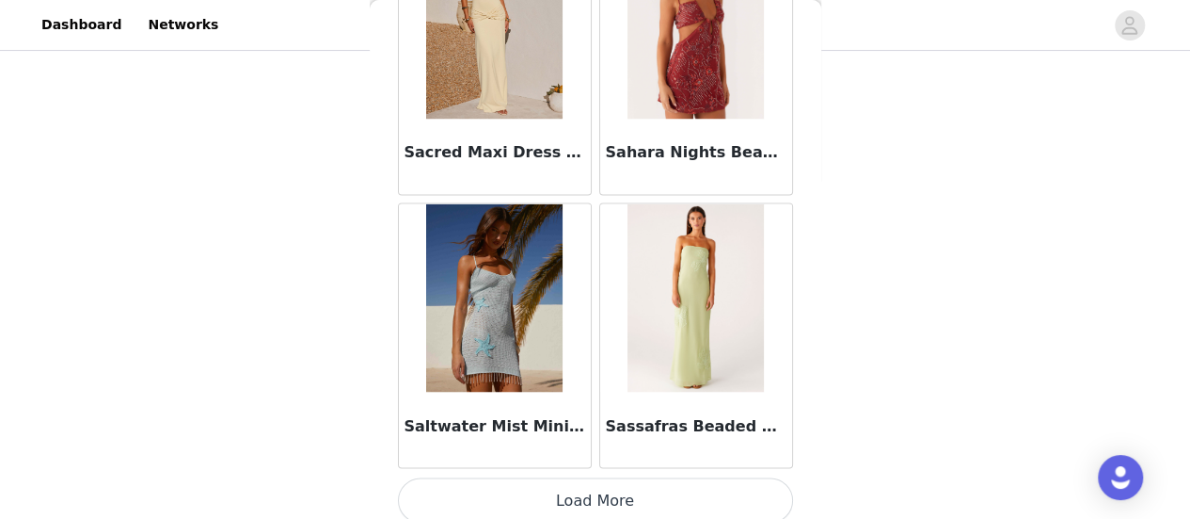
click at [562, 503] on button "Load More" at bounding box center [595, 499] width 395 height 45
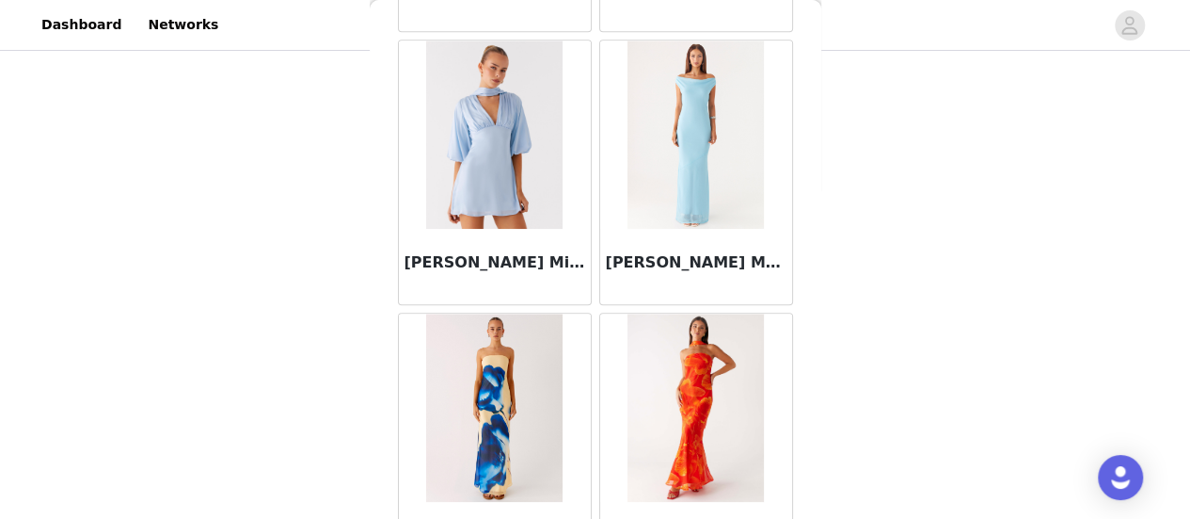
scroll to position [7800, 0]
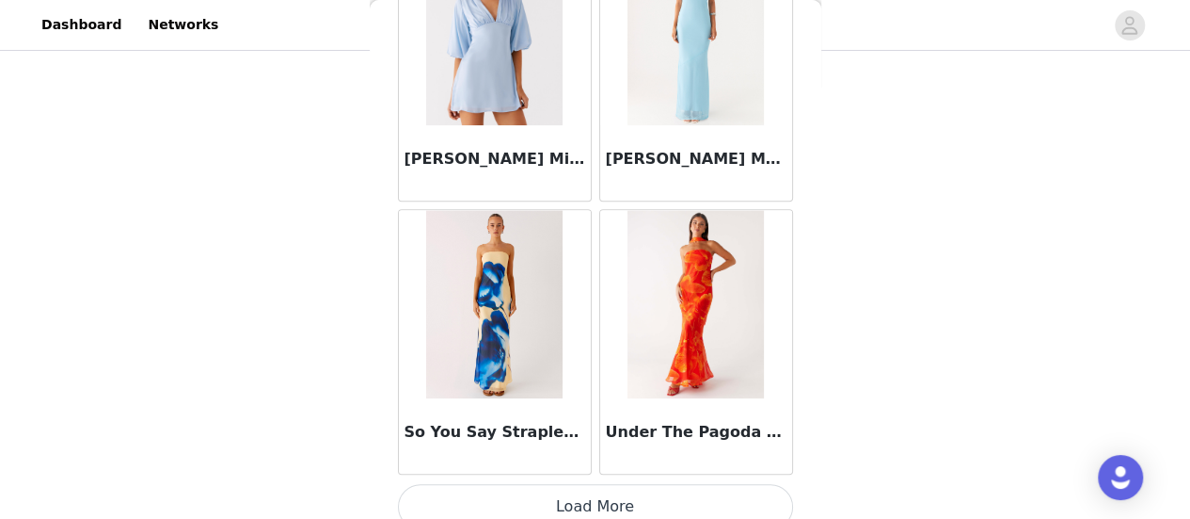
click at [623, 487] on button "Load More" at bounding box center [595, 506] width 395 height 45
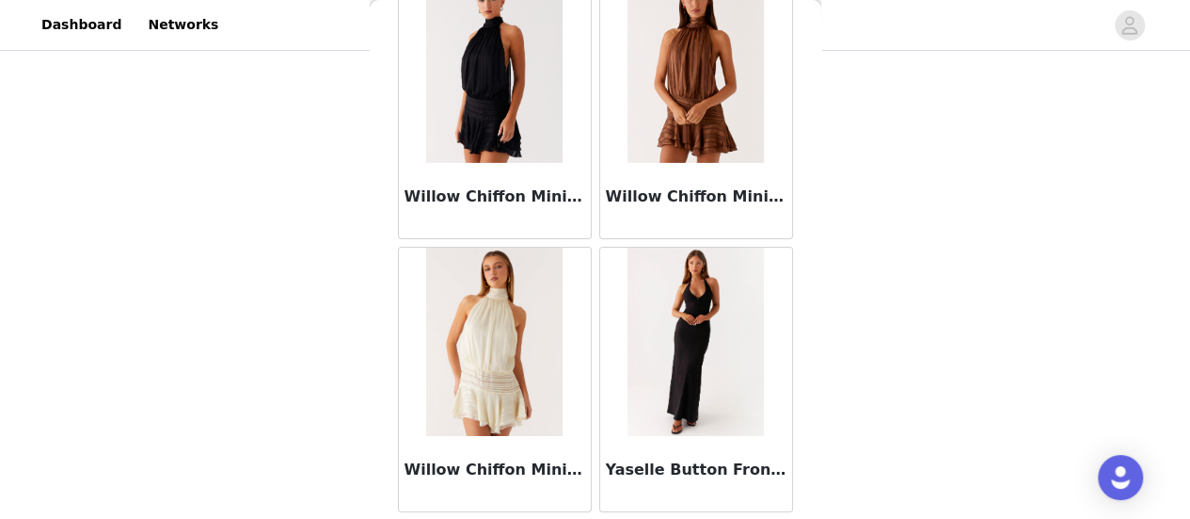
scroll to position [6489, 0]
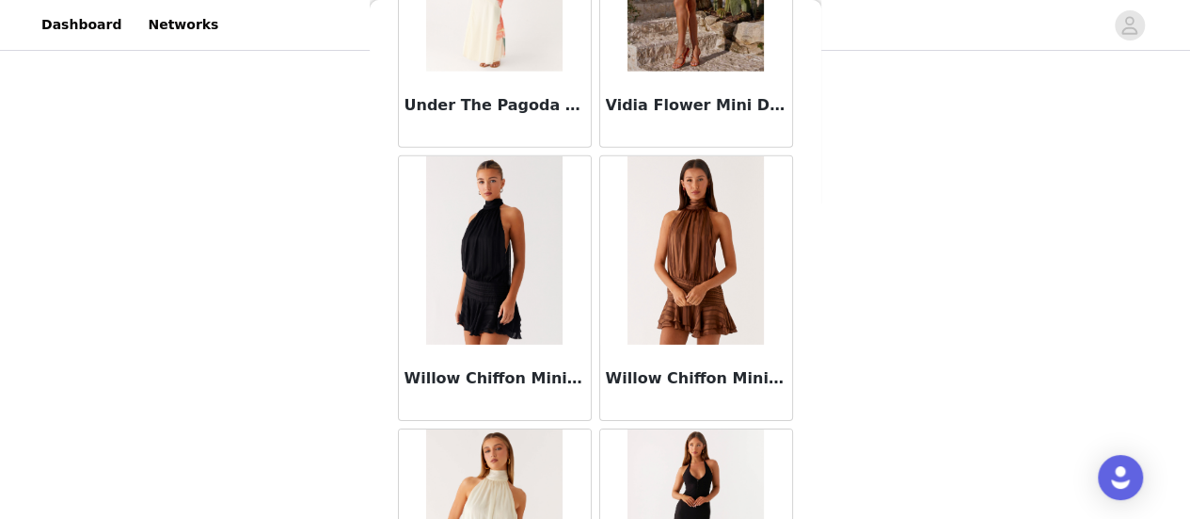
click at [506, 316] on img at bounding box center [494, 250] width 136 height 188
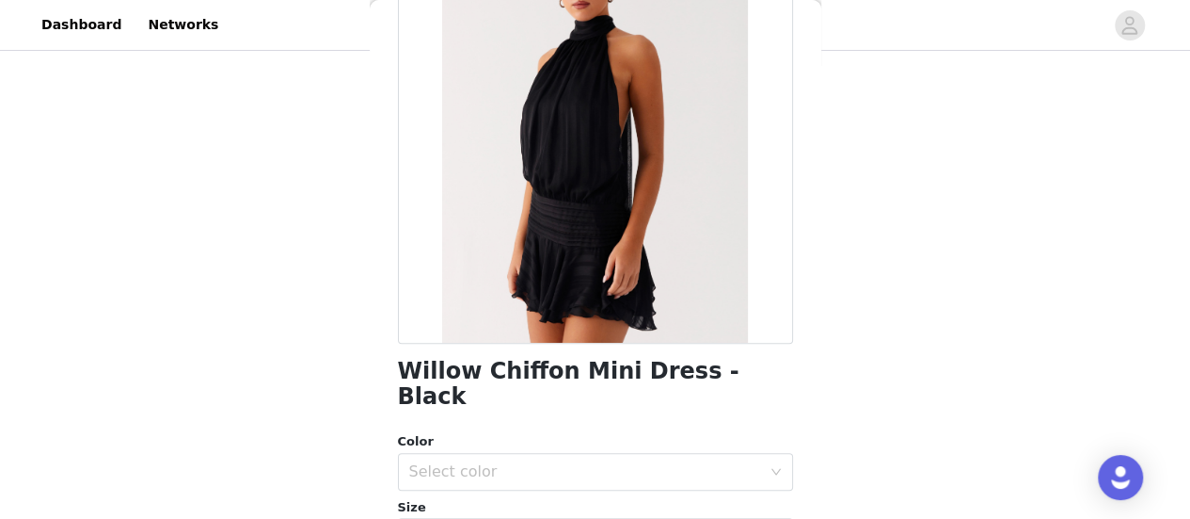
scroll to position [188, 0]
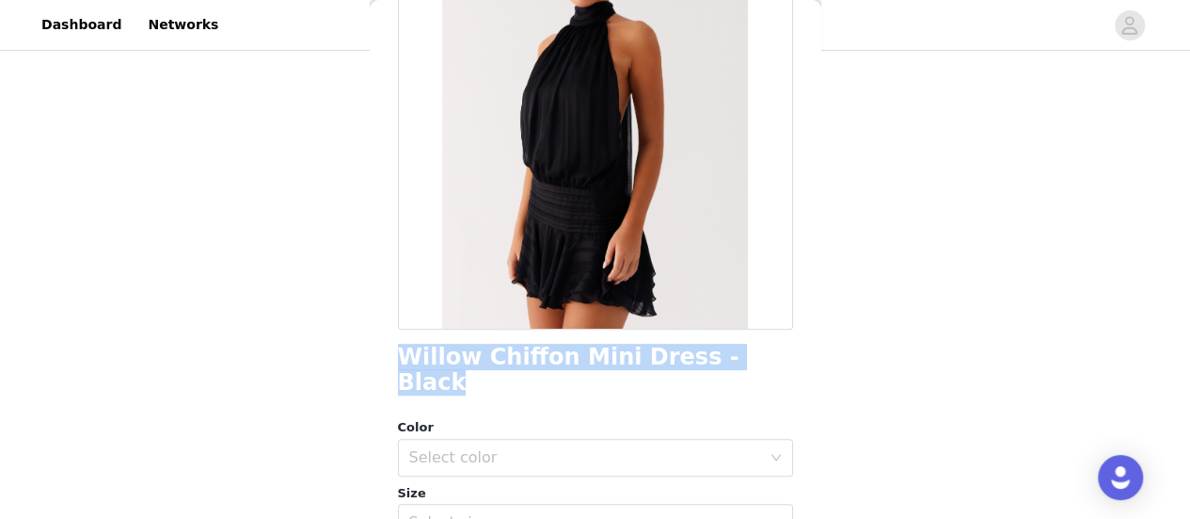
drag, startPoint x: 407, startPoint y: 359, endPoint x: 798, endPoint y: 346, distance: 391.7
click at [798, 346] on div "Back Willow Chiffon Mini Dress - Black Color Select color Size Select size Pepp…" at bounding box center [596, 259] width 452 height 519
drag, startPoint x: 457, startPoint y: 356, endPoint x: 444, endPoint y: 359, distance: 13.5
copy h1 "Willow Chiffon Mini Dress - Black"
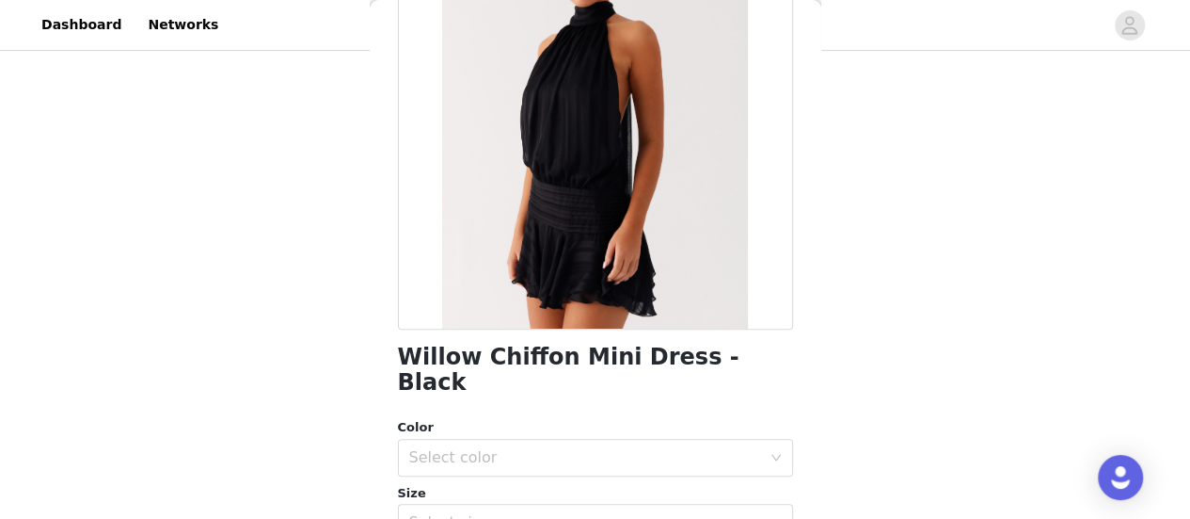
click at [600, 418] on div "Color" at bounding box center [595, 427] width 395 height 19
click at [599, 448] on div "Select color" at bounding box center [585, 457] width 352 height 19
click at [498, 461] on li "Black" at bounding box center [587, 473] width 381 height 30
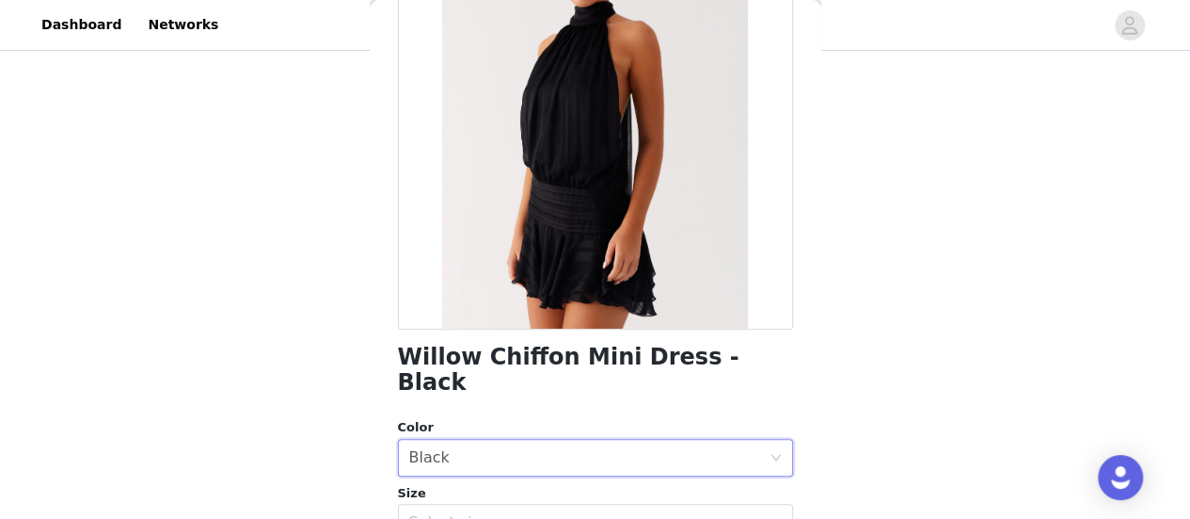
scroll to position [376, 0]
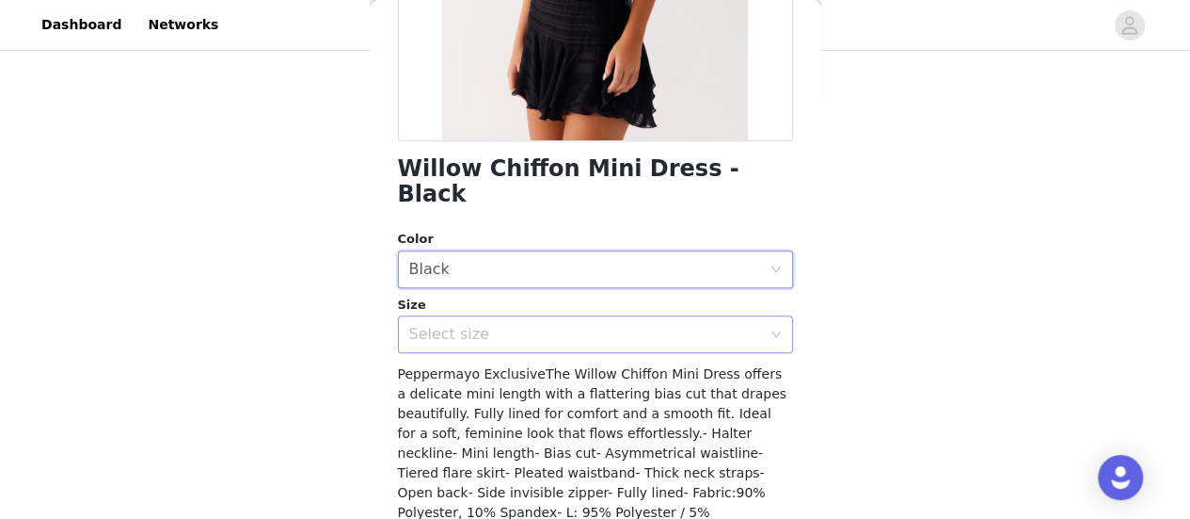
click at [484, 325] on div "Select size" at bounding box center [585, 334] width 352 height 19
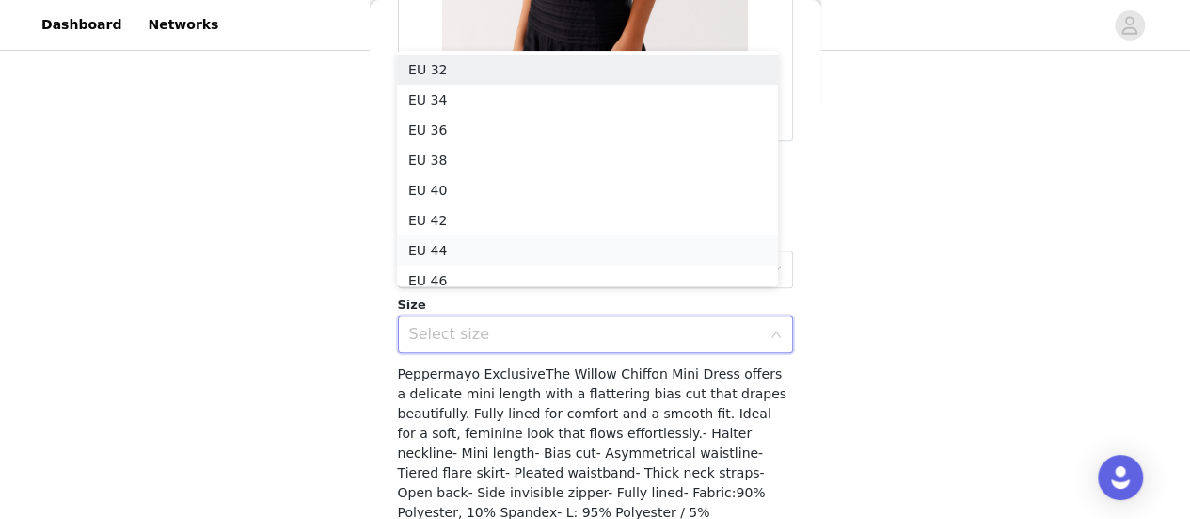
scroll to position [9, 0]
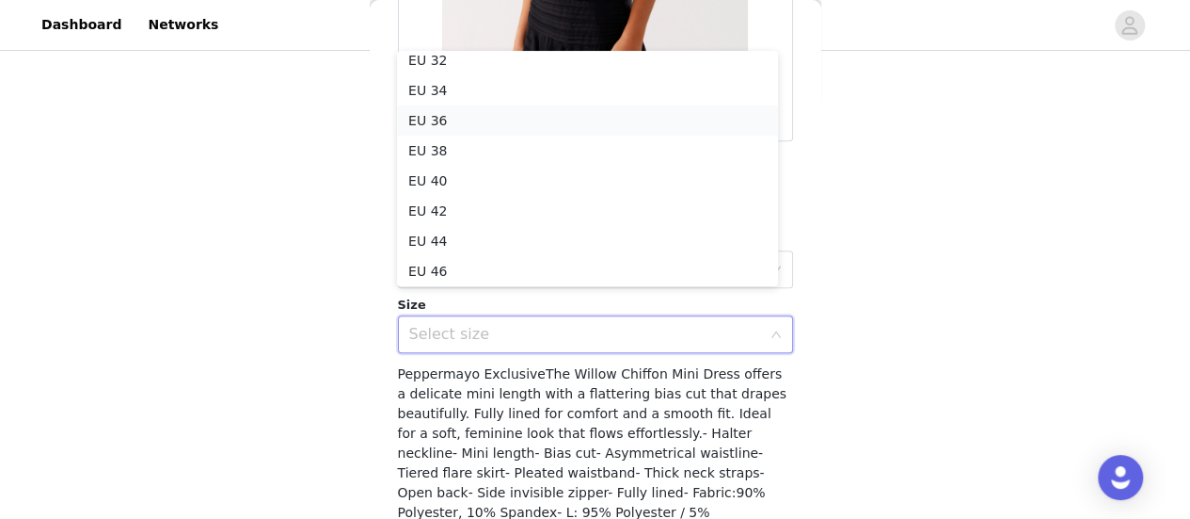
click at [496, 117] on li "EU 36" at bounding box center [587, 120] width 381 height 30
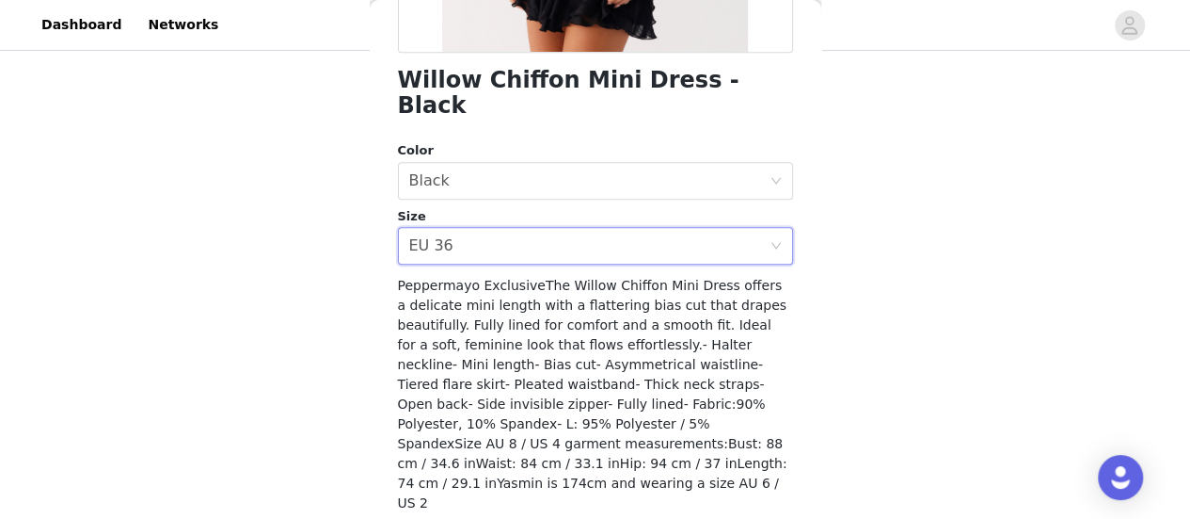
scroll to position [471, 0]
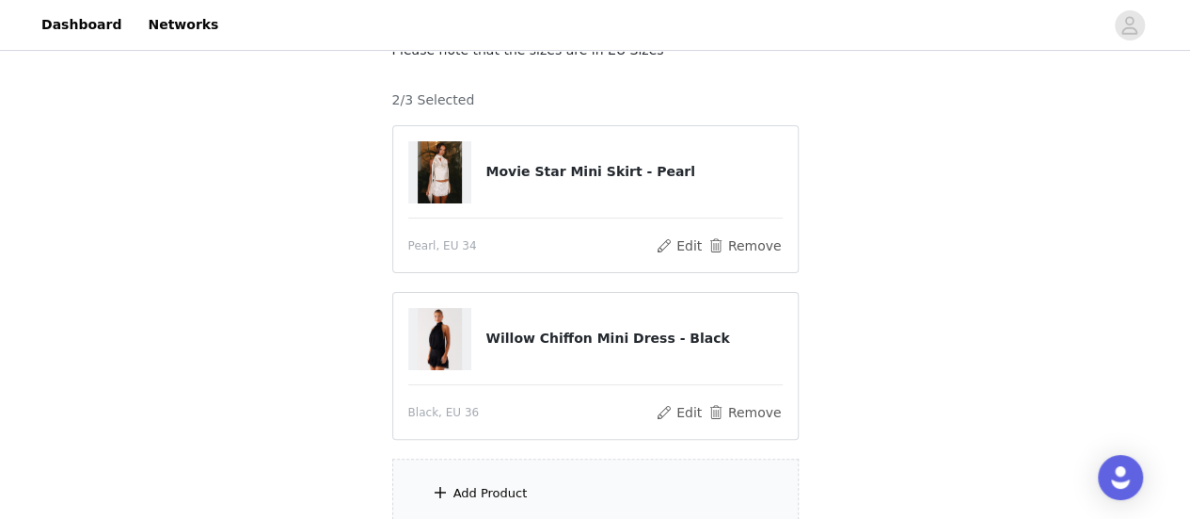
click at [540, 469] on div "Add Product" at bounding box center [595, 493] width 407 height 71
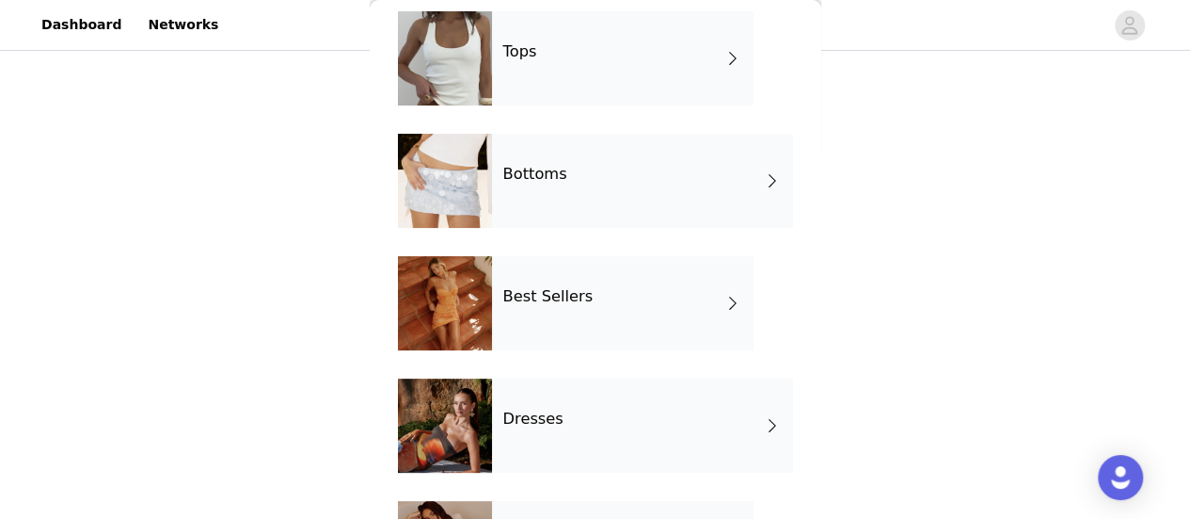
scroll to position [0, 0]
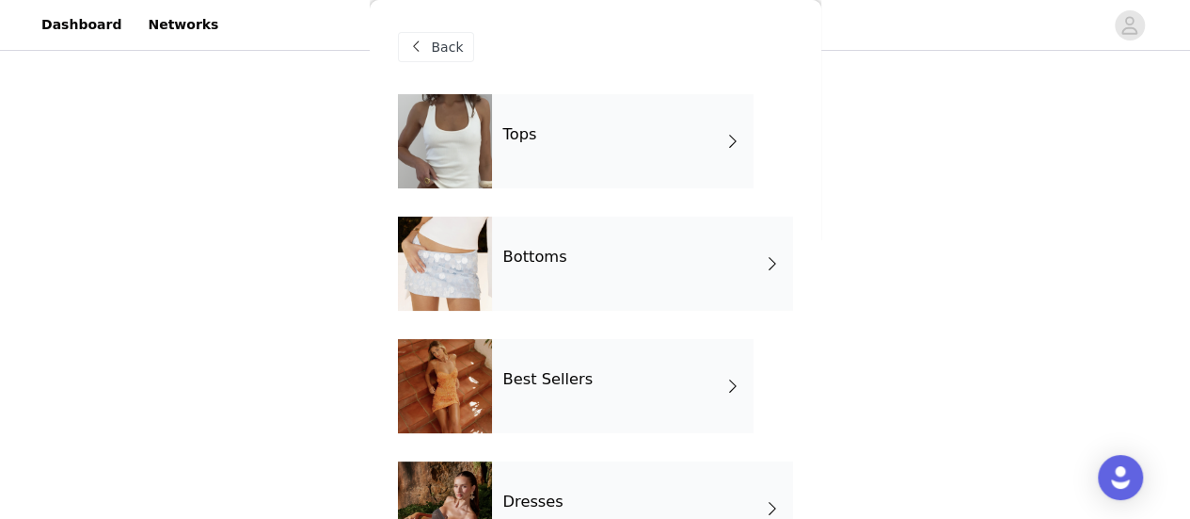
click at [549, 169] on div "Tops" at bounding box center [623, 141] width 262 height 94
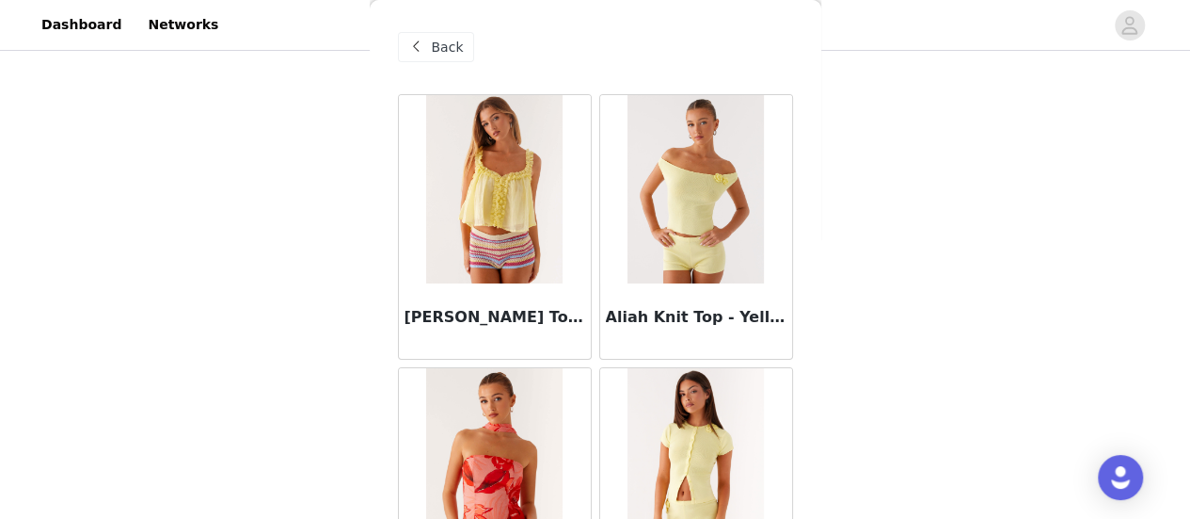
scroll to position [2355, 0]
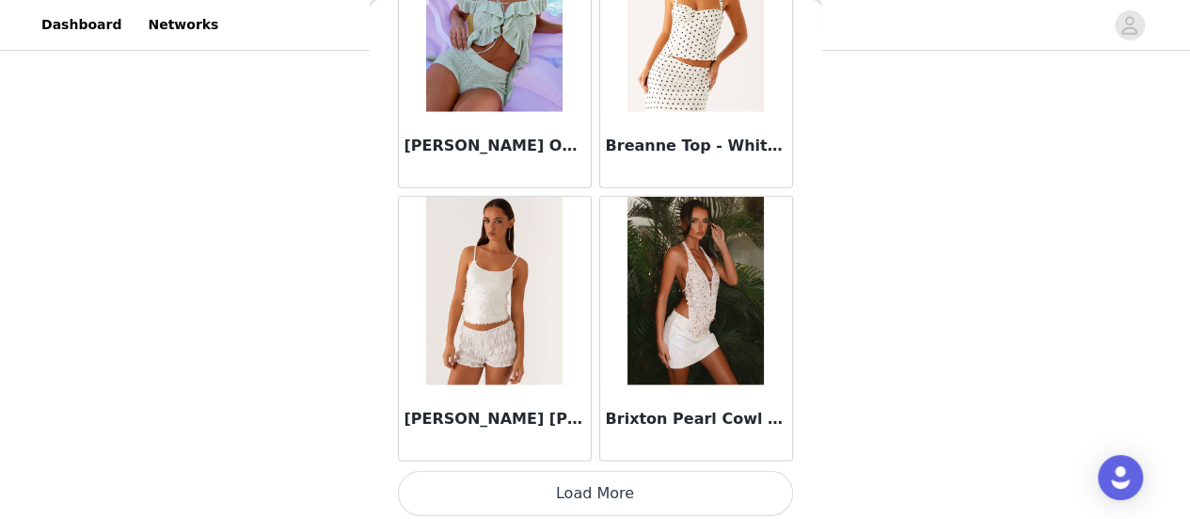
click at [585, 492] on button "Load More" at bounding box center [595, 493] width 395 height 45
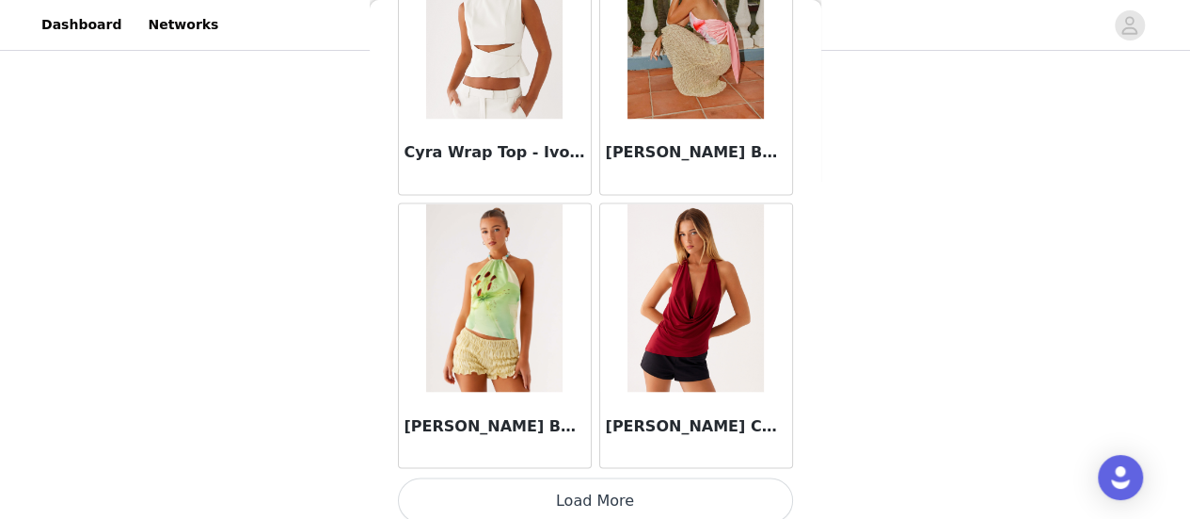
click at [631, 483] on button "Load More" at bounding box center [595, 499] width 395 height 45
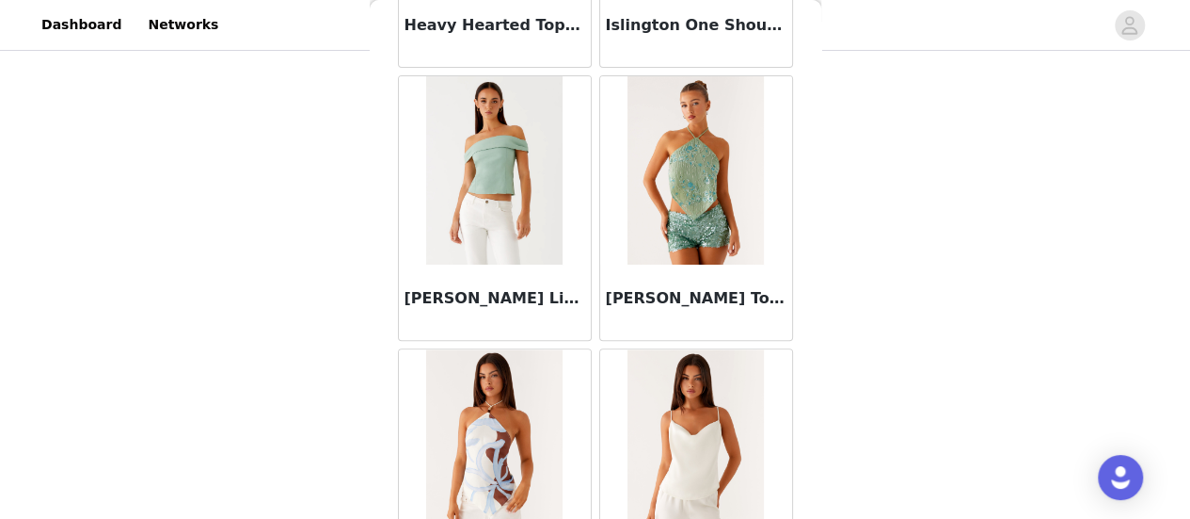
scroll to position [7800, 0]
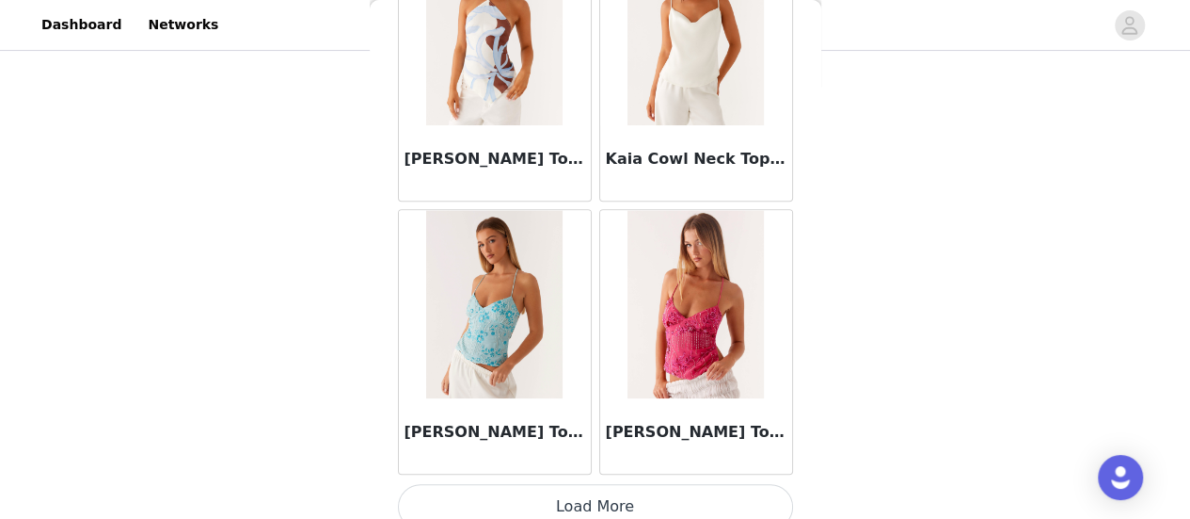
click at [661, 484] on button "Load More" at bounding box center [595, 506] width 395 height 45
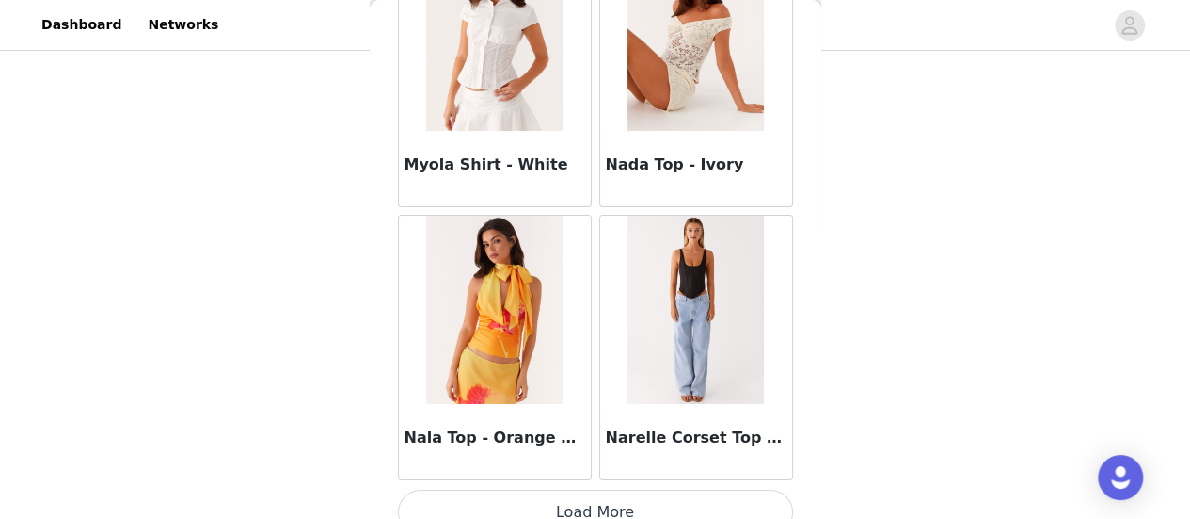
scroll to position [0, 0]
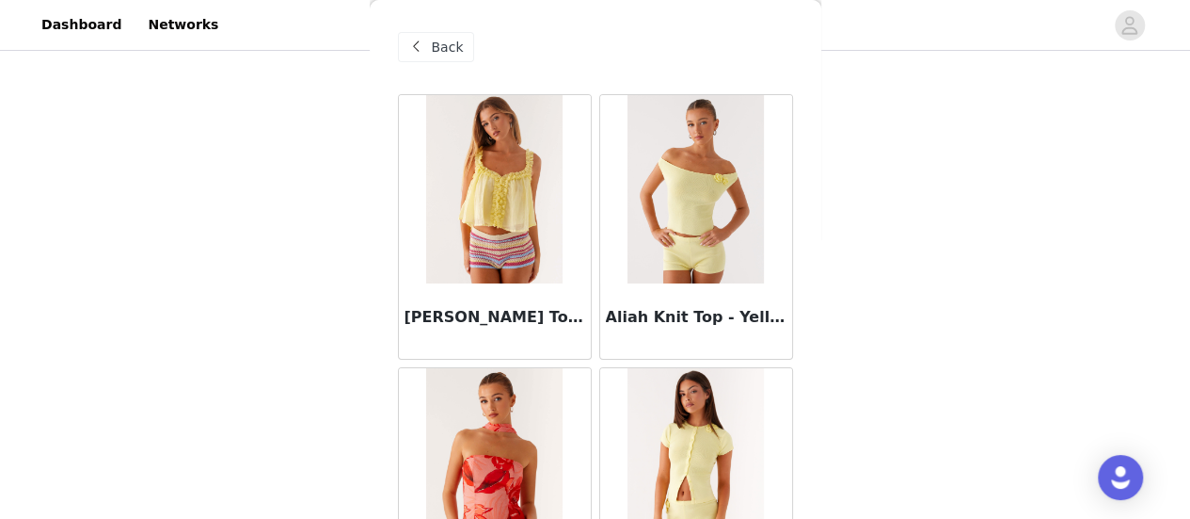
click at [462, 44] on div "Back" at bounding box center [436, 47] width 76 height 30
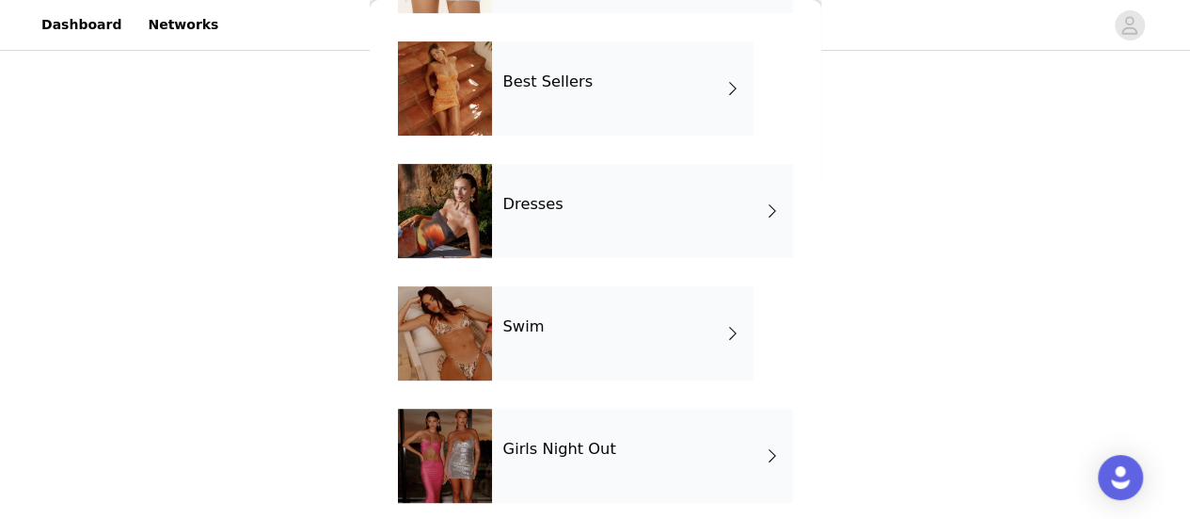
scroll to position [177, 0]
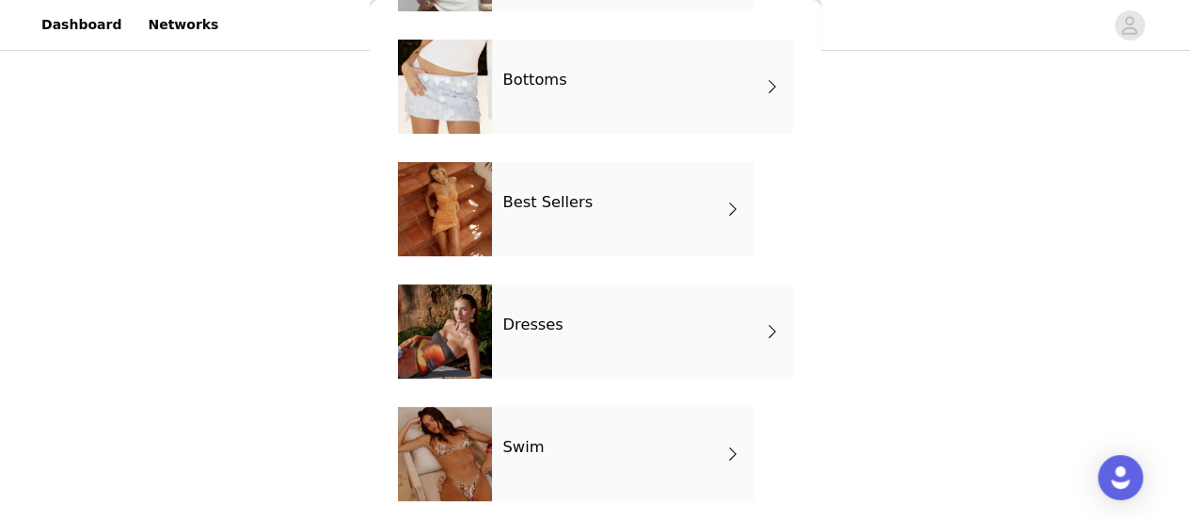
click at [538, 337] on div "Dresses" at bounding box center [642, 331] width 301 height 94
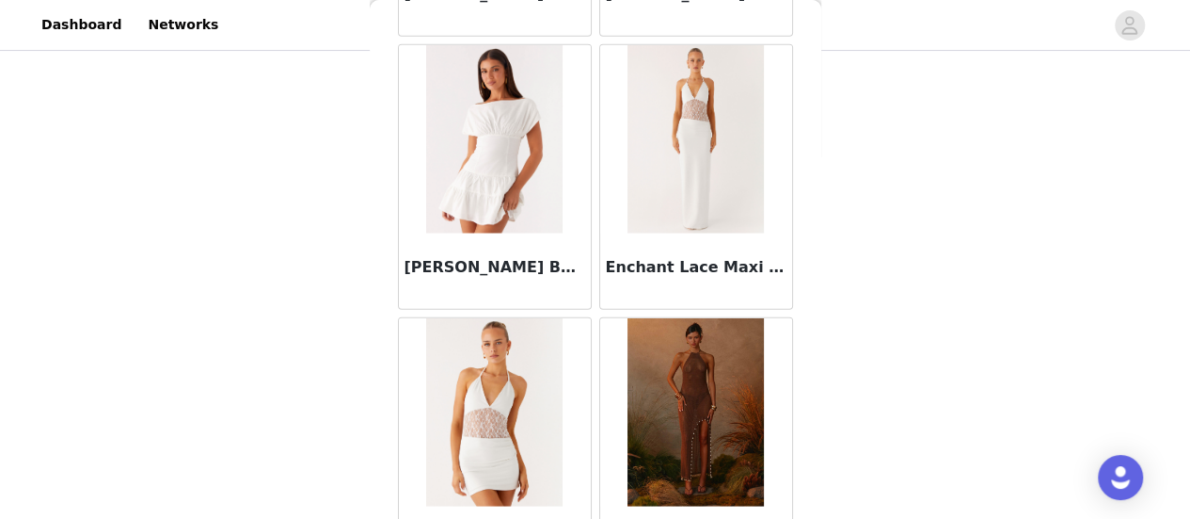
scroll to position [2355, 0]
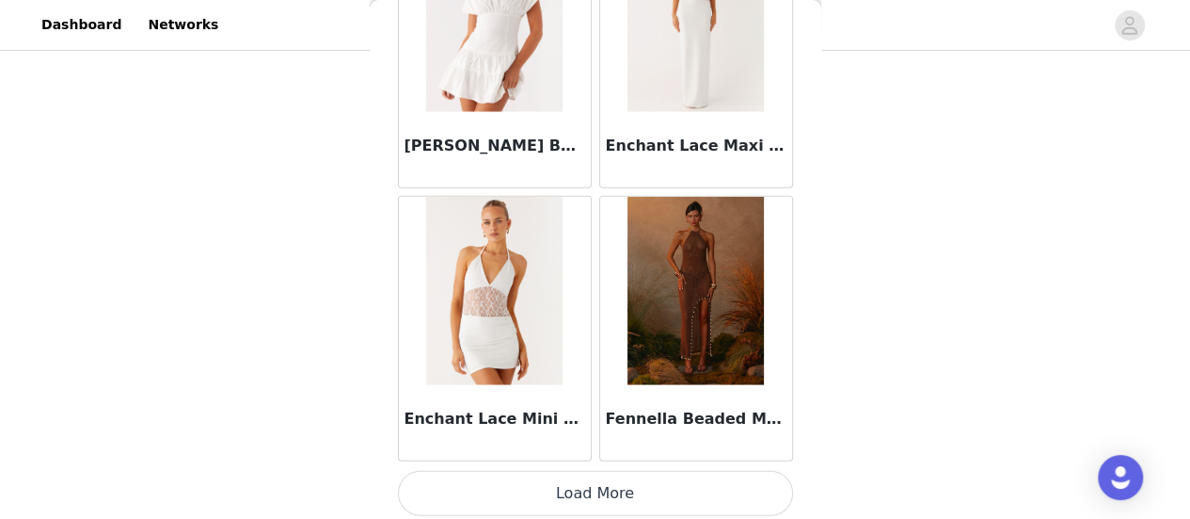
drag, startPoint x: 627, startPoint y: 455, endPoint x: 619, endPoint y: 482, distance: 27.4
click at [621, 484] on button "Load More" at bounding box center [595, 493] width 395 height 45
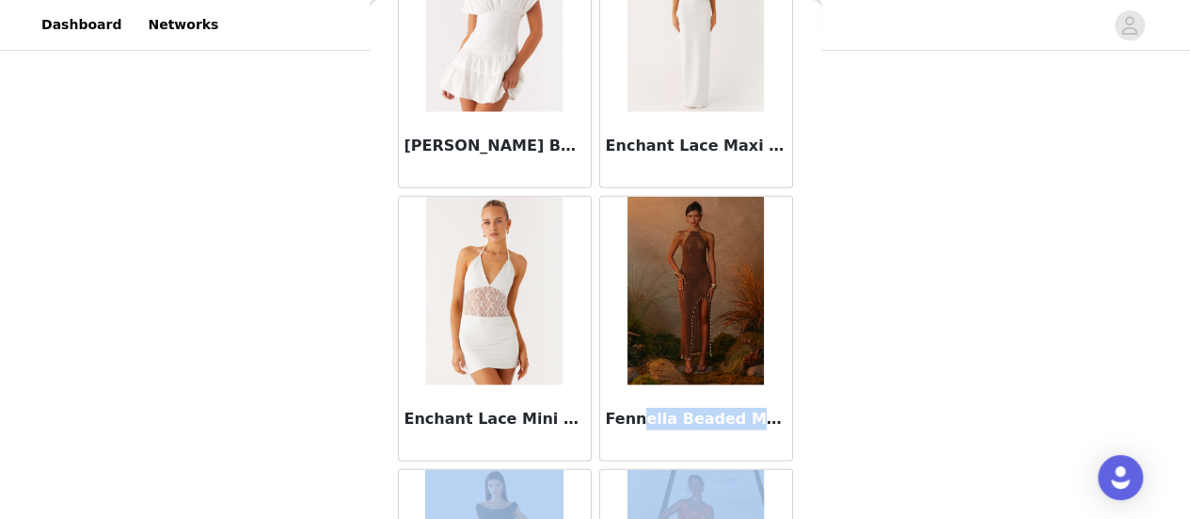
scroll to position [2731, 0]
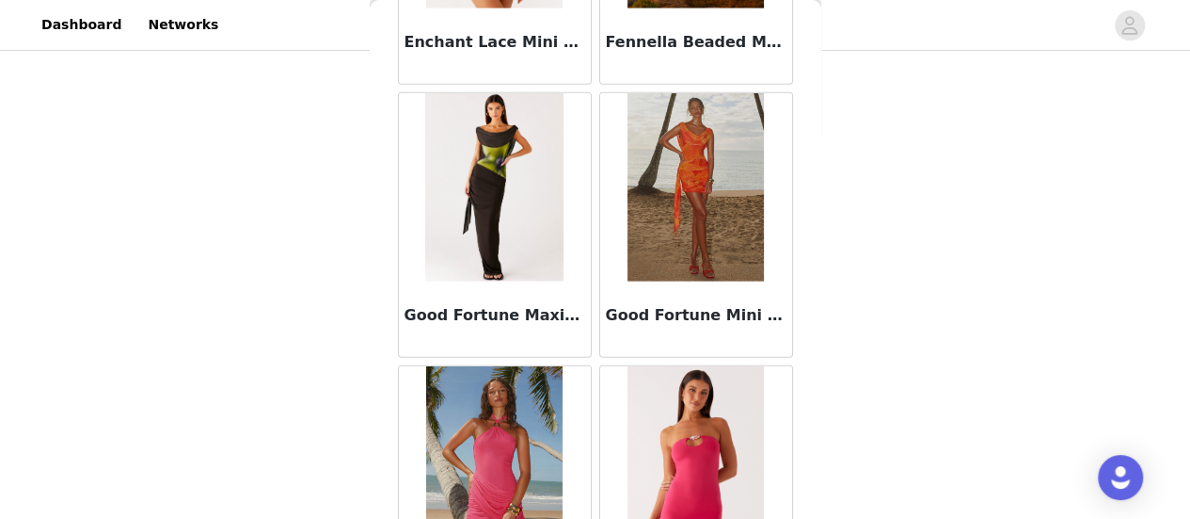
click at [280, 308] on div "STEP 1 OF 5 Select your styles! Please note that the sizes are in EU Sizes 2/3 …" at bounding box center [595, 69] width 1190 height 631
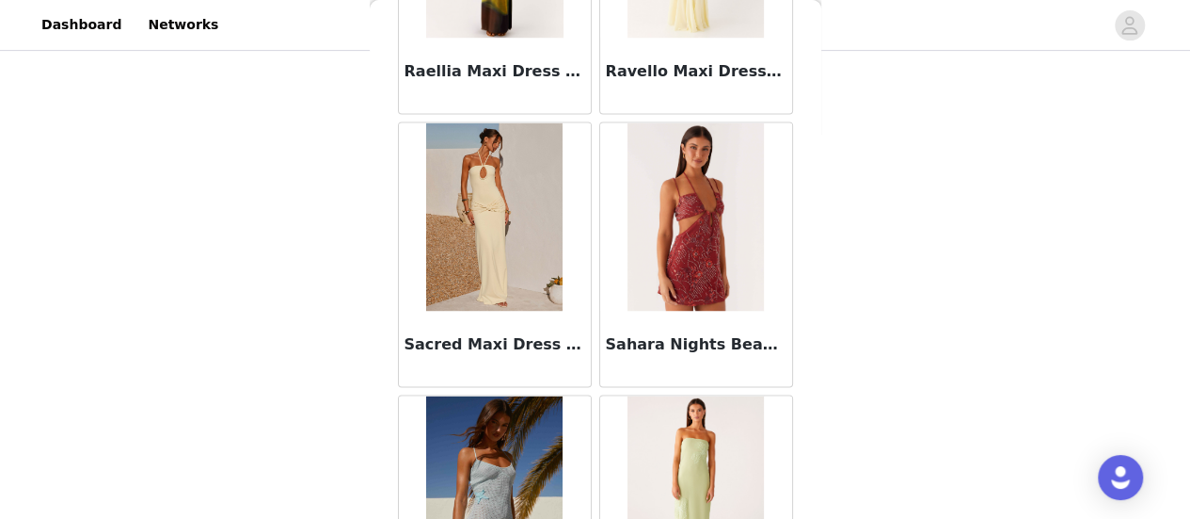
scroll to position [5077, 0]
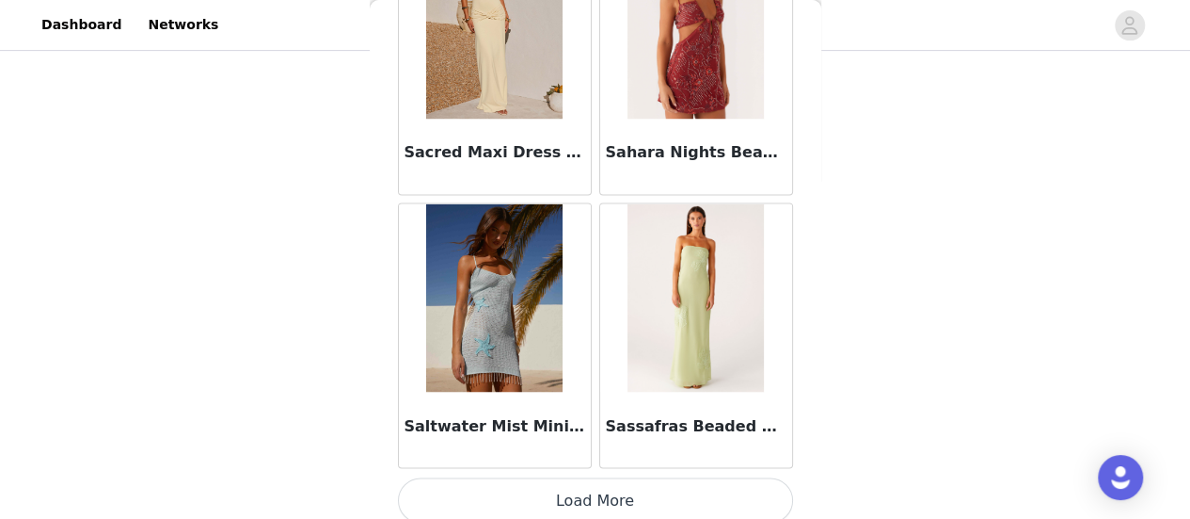
click at [670, 484] on button "Load More" at bounding box center [595, 499] width 395 height 45
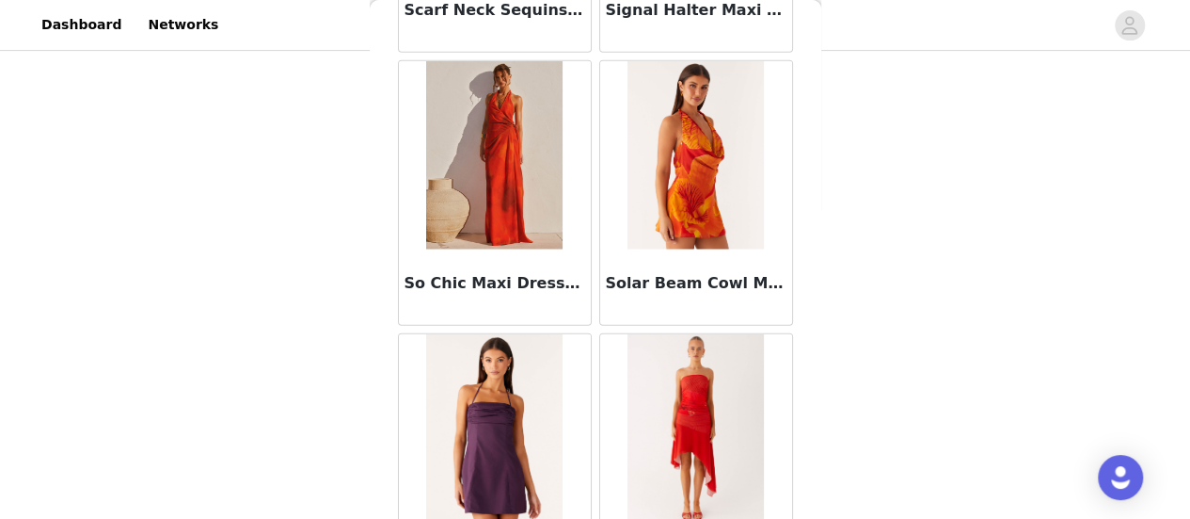
scroll to position [5736, 0]
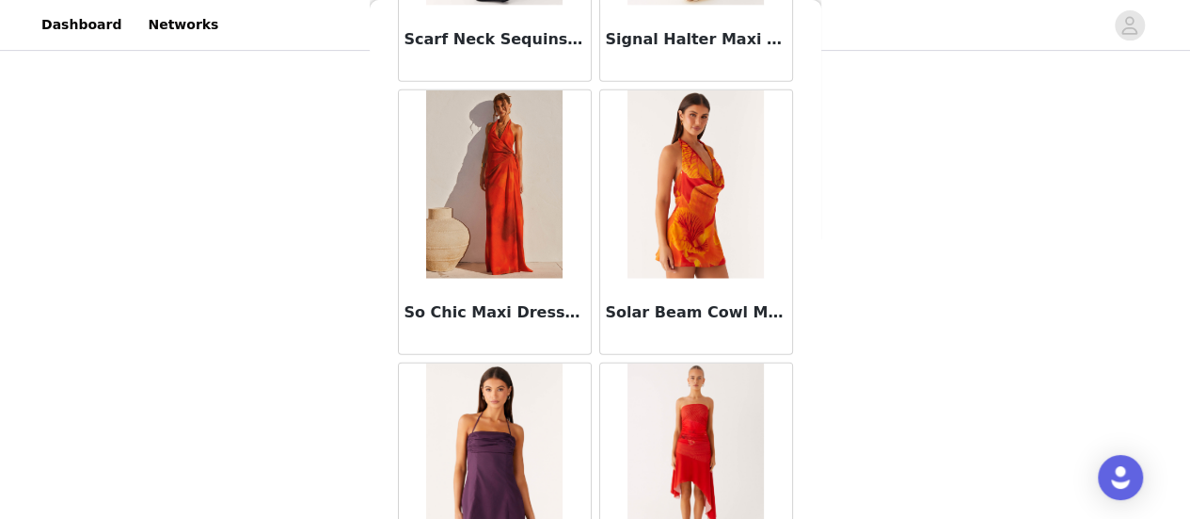
click at [501, 210] on img at bounding box center [494, 184] width 136 height 188
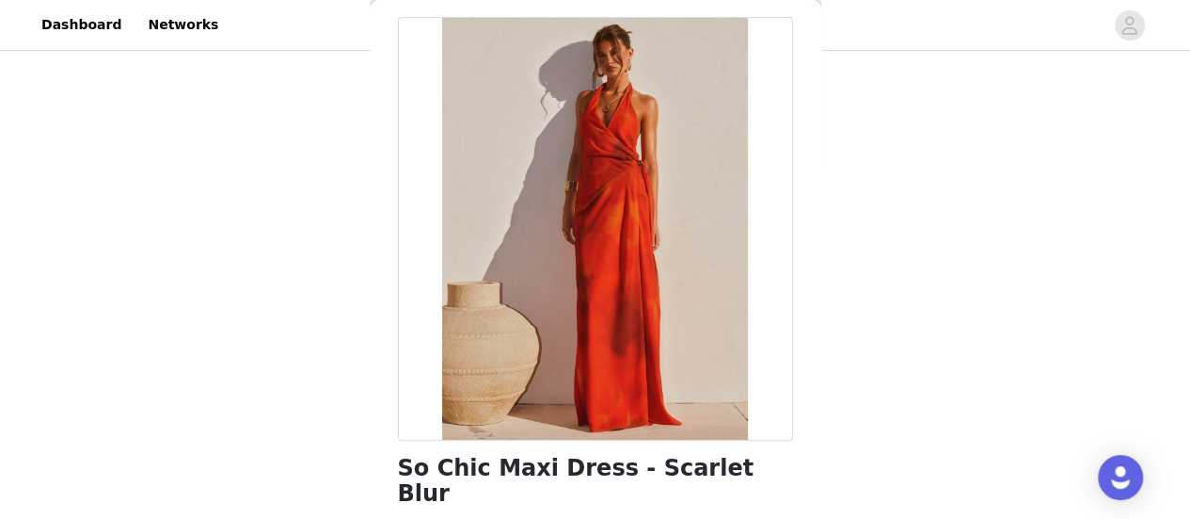
scroll to position [188, 0]
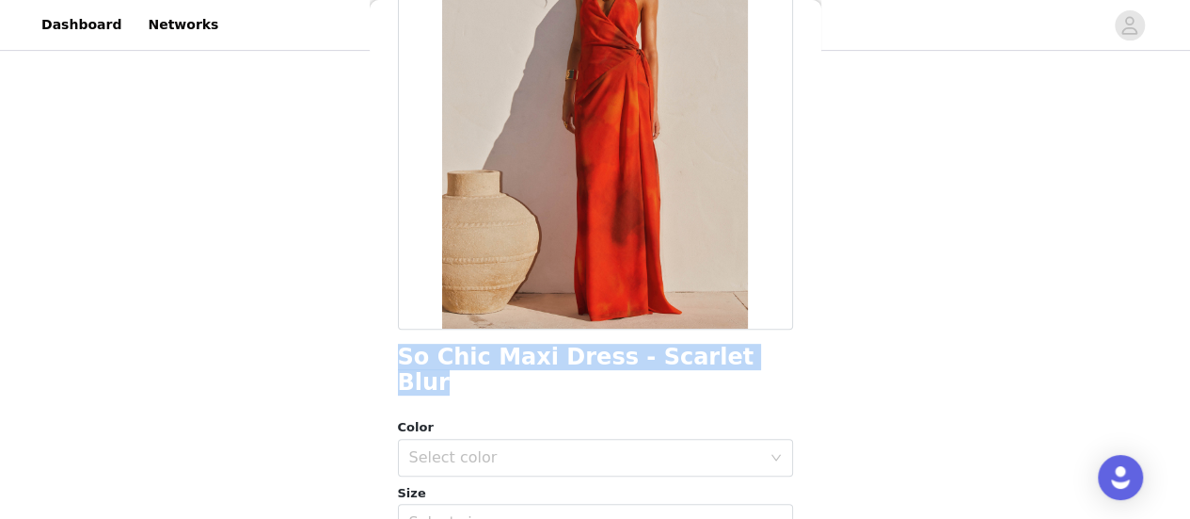
drag, startPoint x: 732, startPoint y: 358, endPoint x: 405, endPoint y: 351, distance: 327.6
click at [403, 356] on div "So Chic Maxi Dress - Scarlet Blur" at bounding box center [595, 369] width 395 height 51
copy h1 "So Chic Maxi Dress - Scarlet Blur"
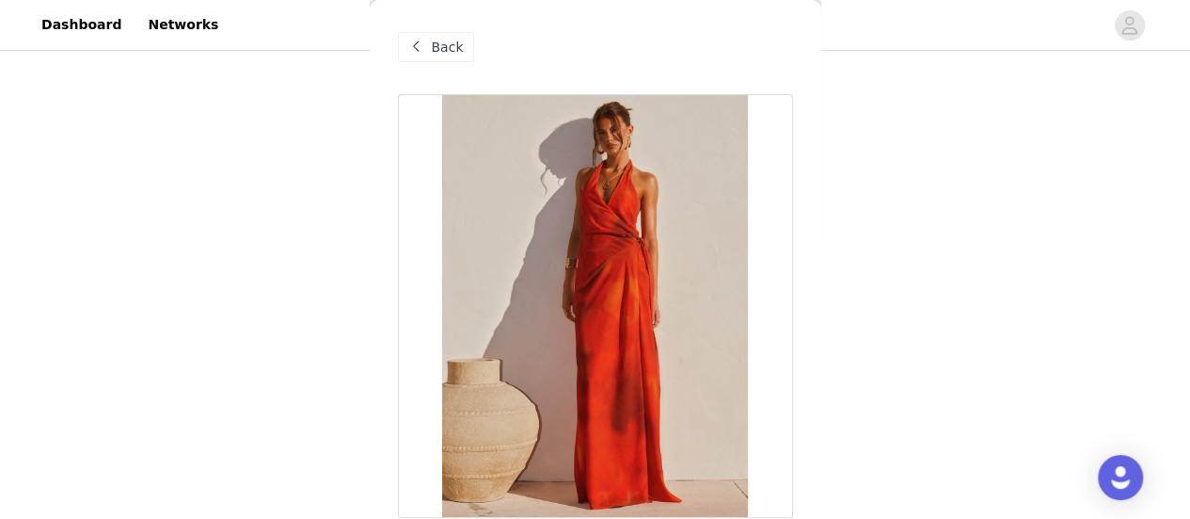
click at [429, 51] on div "Back" at bounding box center [436, 47] width 76 height 30
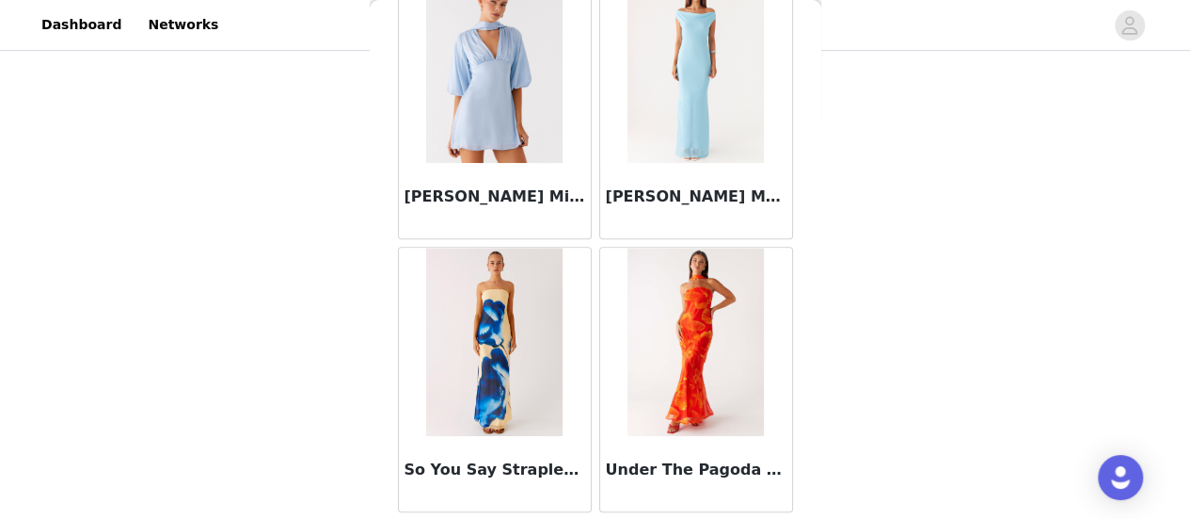
scroll to position [7800, 0]
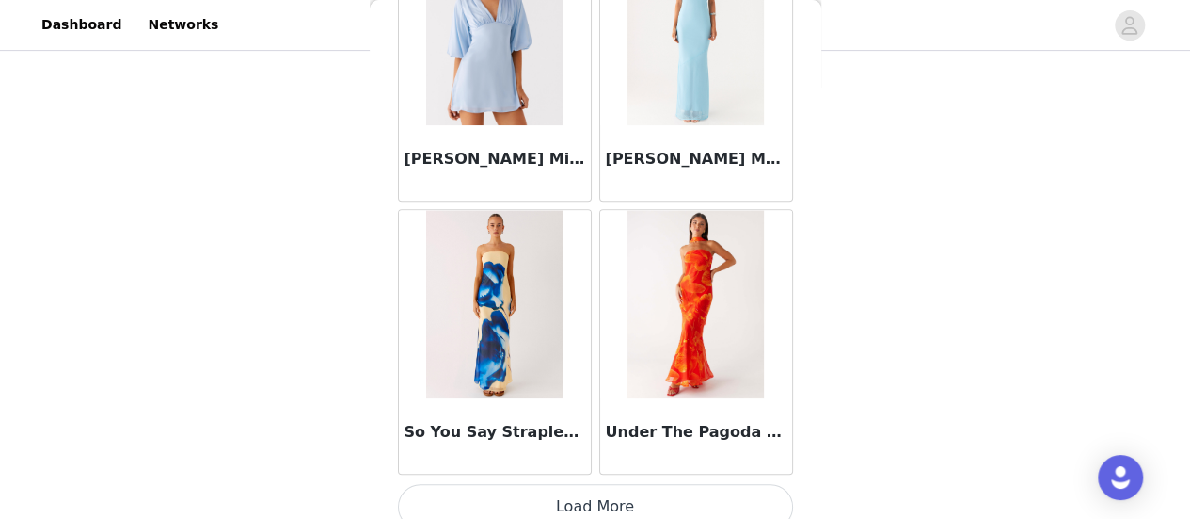
click at [668, 506] on button "Load More" at bounding box center [595, 506] width 395 height 45
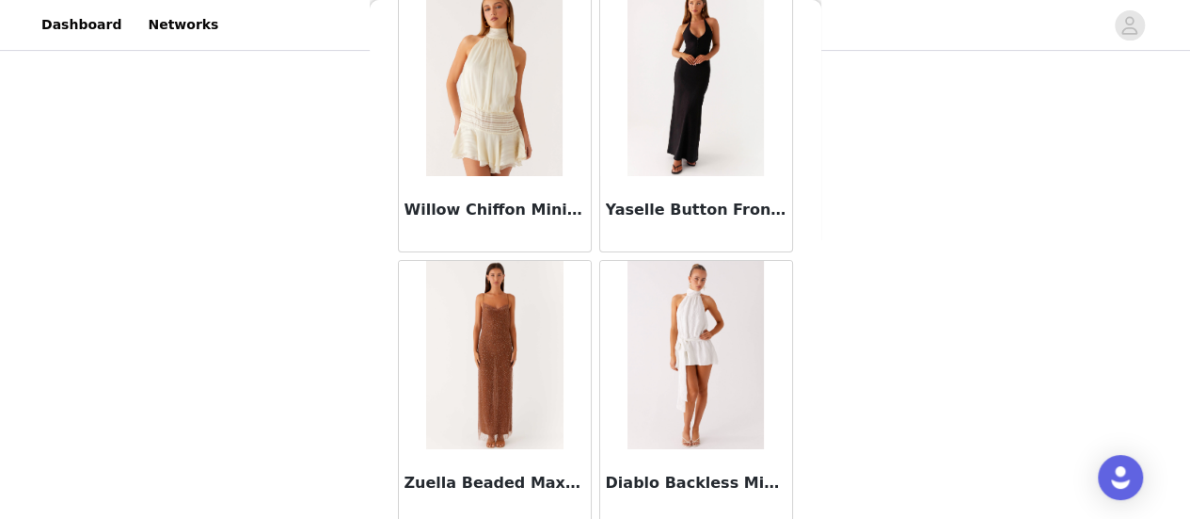
scroll to position [6894, 0]
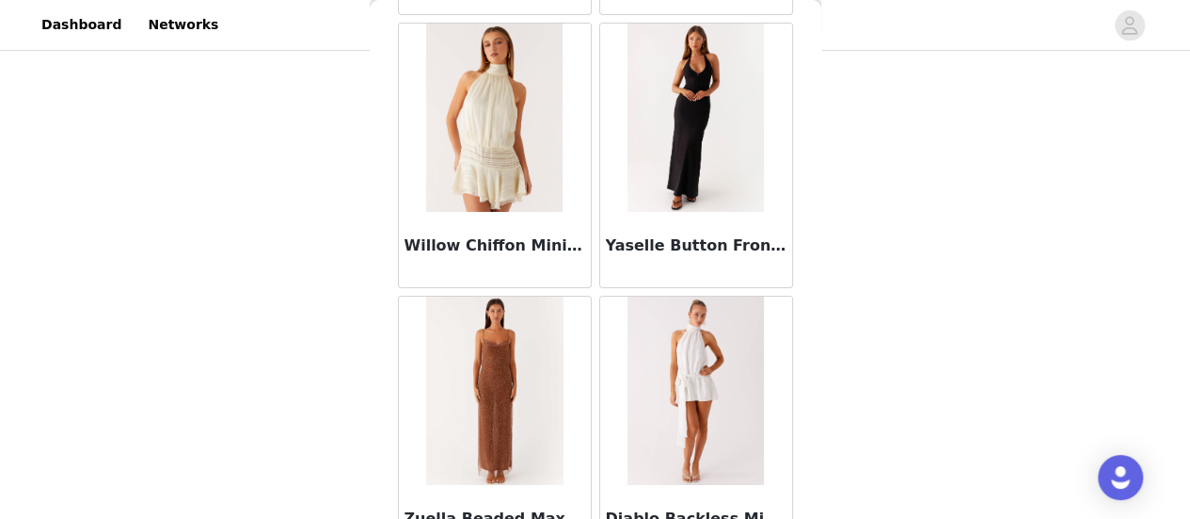
click at [649, 182] on img at bounding box center [696, 118] width 137 height 188
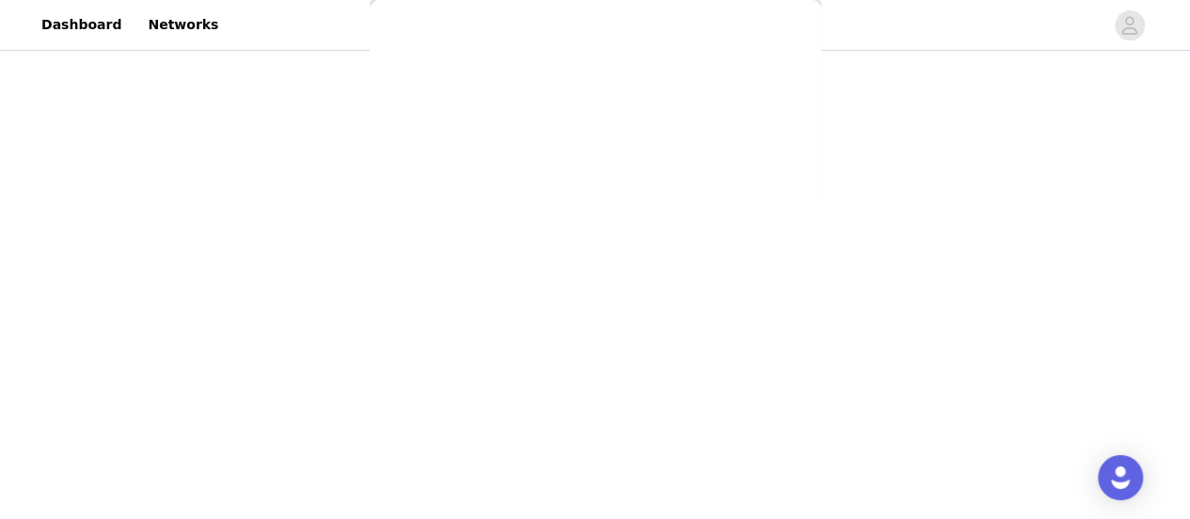
scroll to position [0, 0]
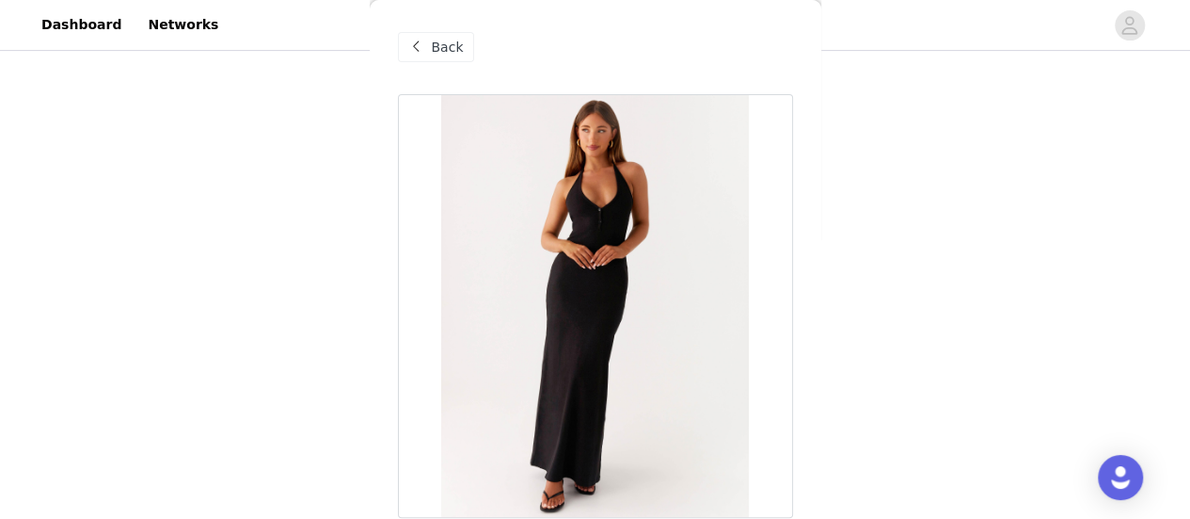
drag, startPoint x: 649, startPoint y: 184, endPoint x: 606, endPoint y: 187, distance: 43.5
drag, startPoint x: 606, startPoint y: 187, endPoint x: 438, endPoint y: 50, distance: 217.4
click at [438, 50] on span "Back" at bounding box center [448, 48] width 32 height 20
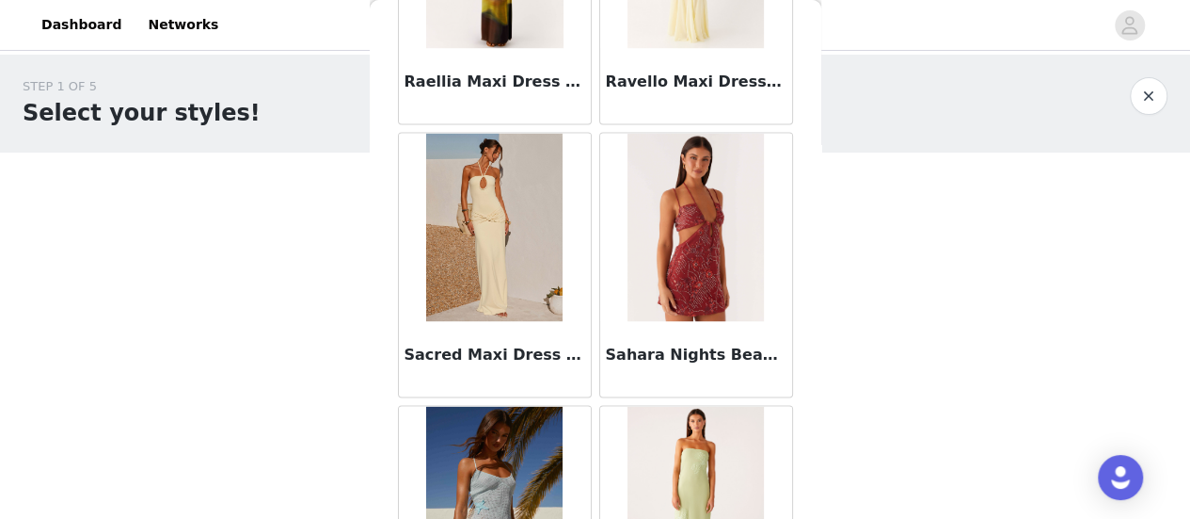
scroll to position [5117, 0]
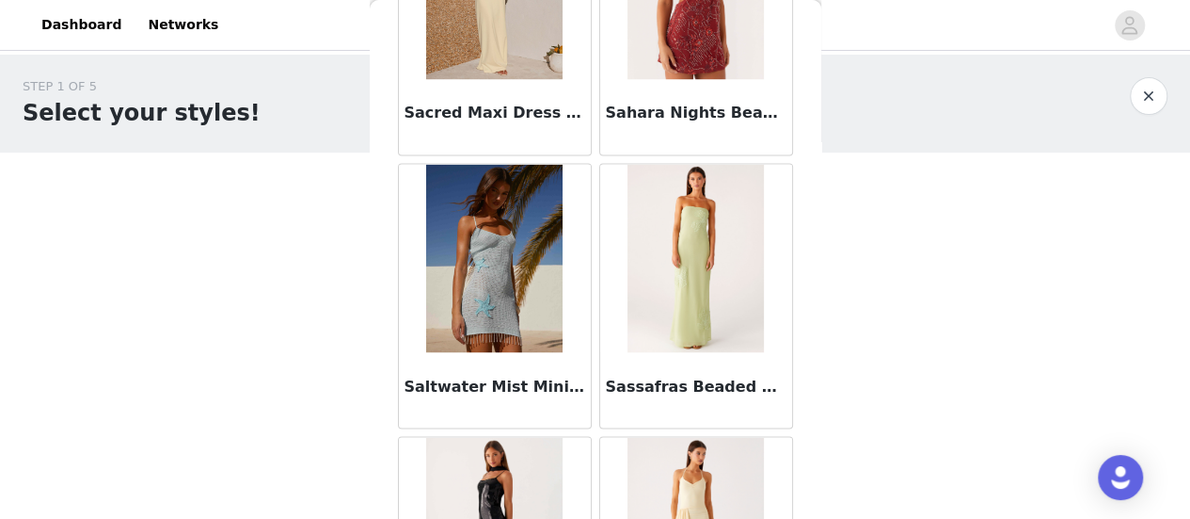
click at [820, 284] on div "STEP 1 OF 5 Select your styles! Please note that the sizes are in EU Sizes 2/3 …" at bounding box center [595, 370] width 1190 height 631
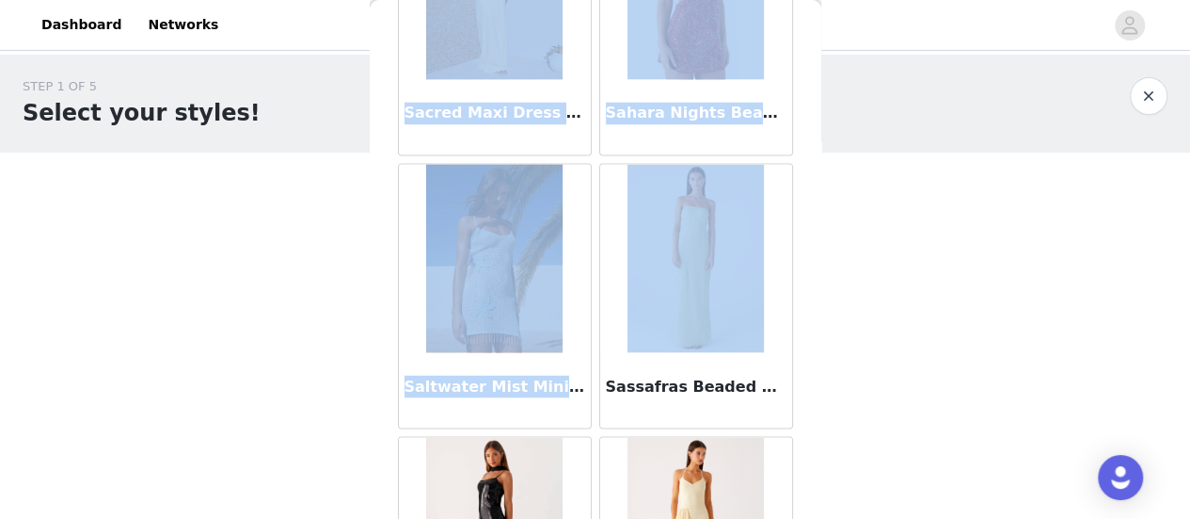
click at [887, 262] on div "STEP 1 OF 5 Select your styles! Please note that the sizes are in EU Sizes 2/3 …" at bounding box center [595, 370] width 1190 height 631
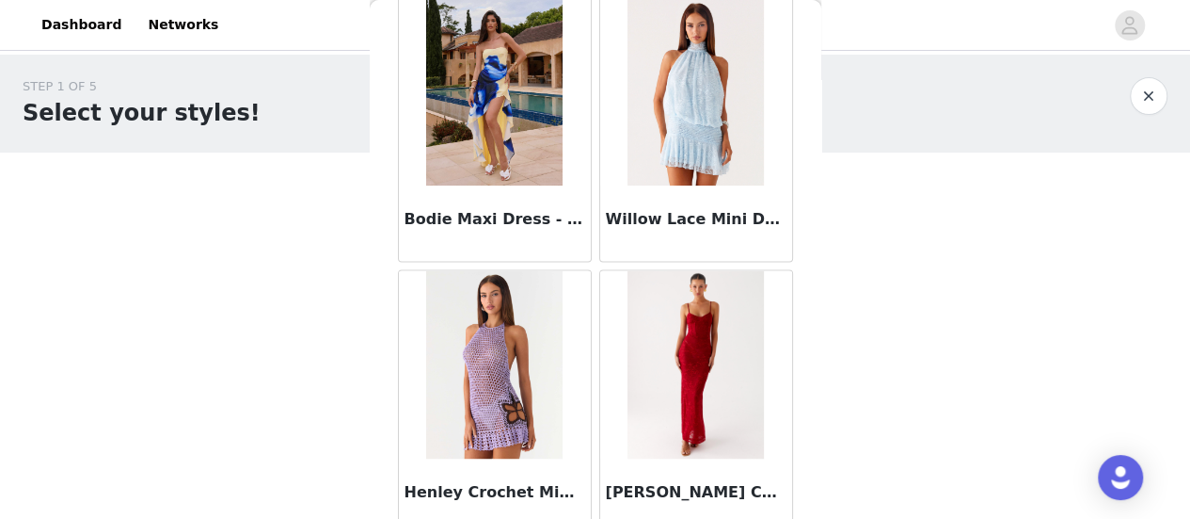
scroll to position [8346, 0]
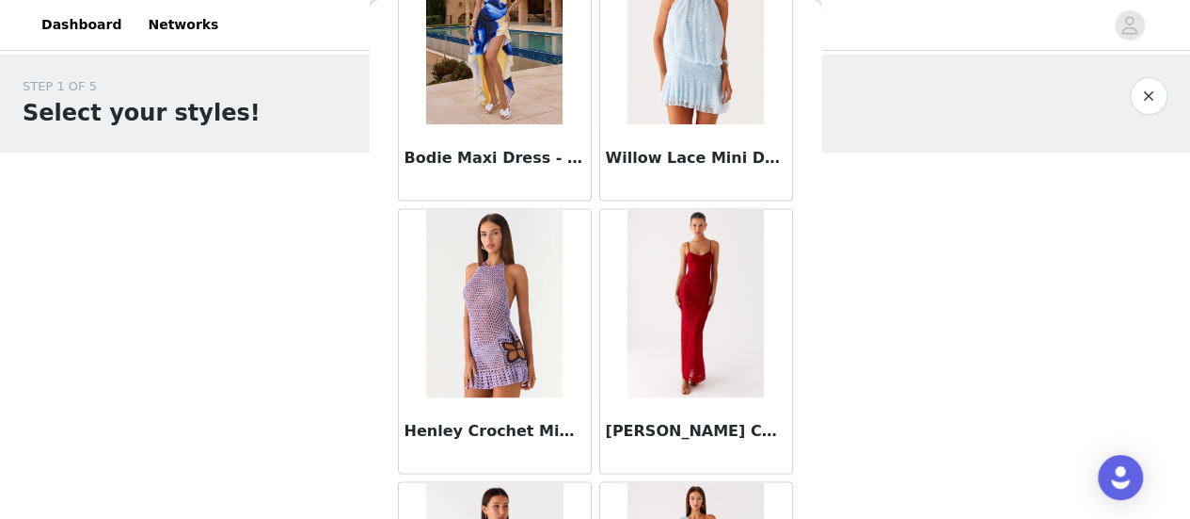
click at [702, 334] on img at bounding box center [696, 303] width 136 height 188
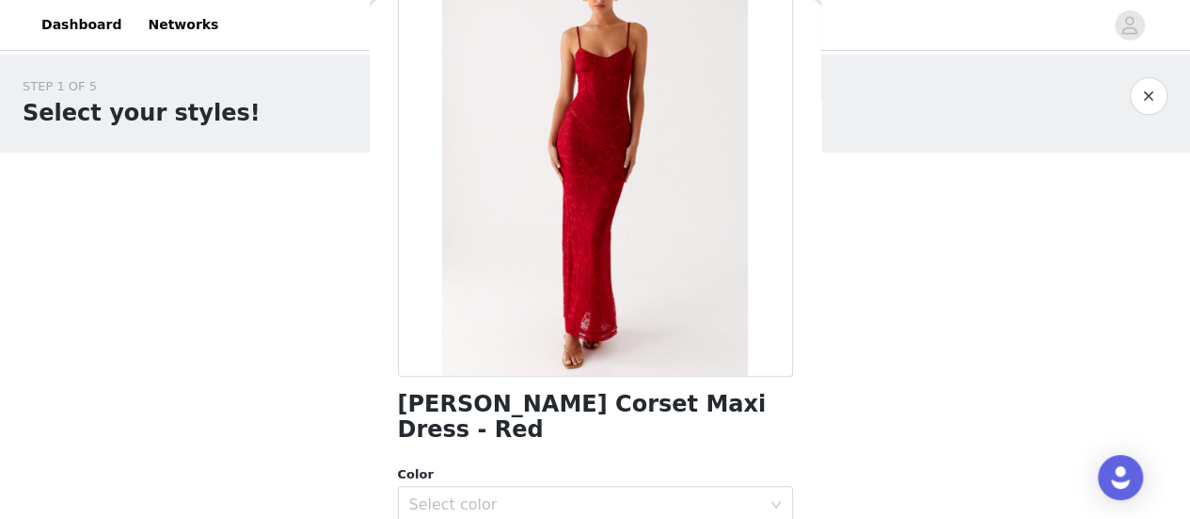
scroll to position [376, 0]
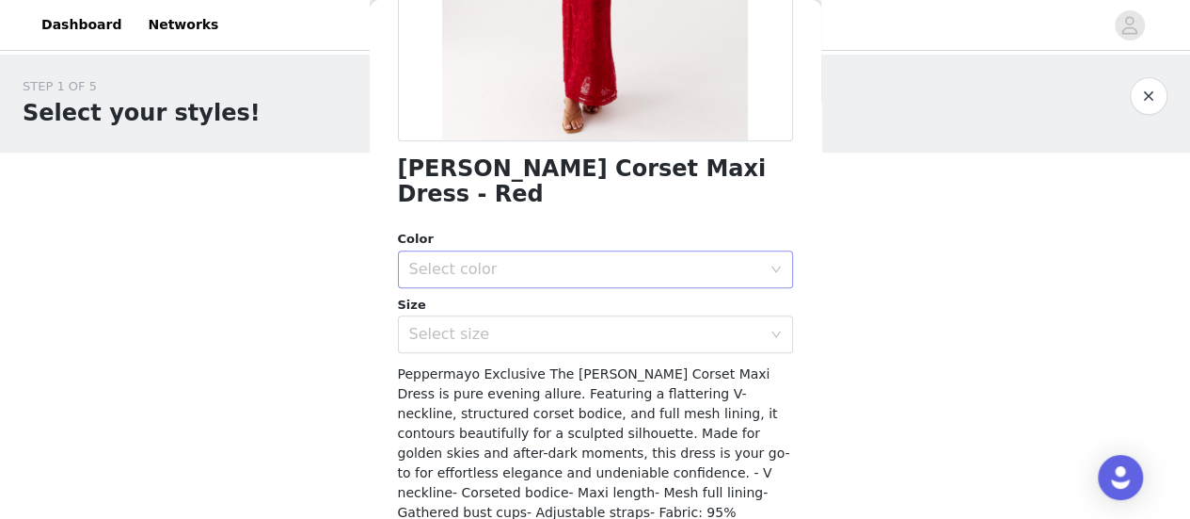
click at [512, 251] on div "Select color" at bounding box center [589, 269] width 360 height 36
click at [498, 289] on li "Red" at bounding box center [587, 285] width 381 height 30
click at [499, 325] on div "Select size" at bounding box center [585, 334] width 352 height 19
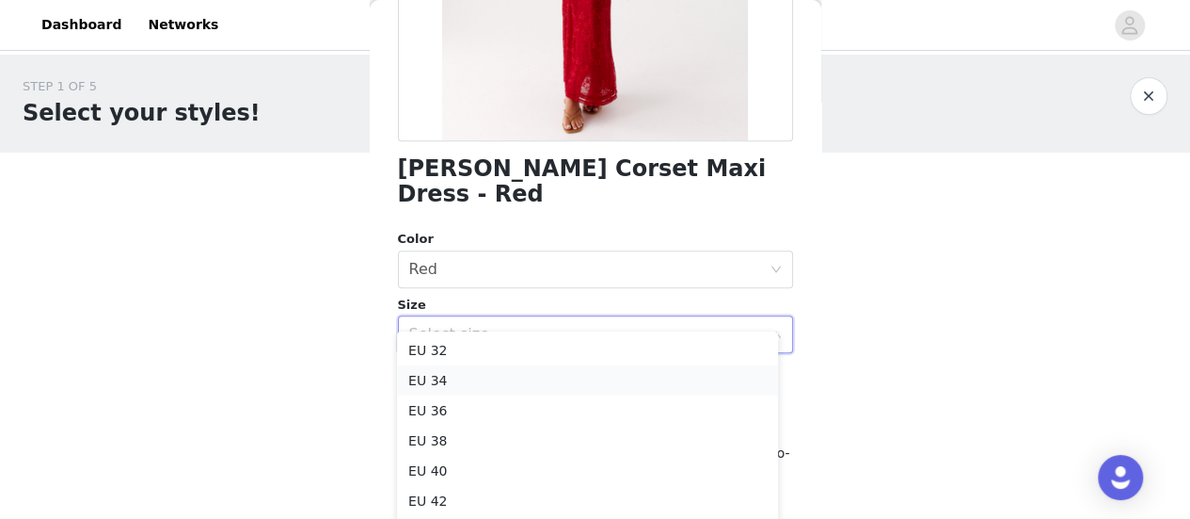
click at [501, 366] on ul "EU 32 EU 34 EU 36 EU 38 EU 40 EU 42 EU 44 EU 46 EU 48 EU 50" at bounding box center [587, 448] width 381 height 235
click at [503, 392] on li "EU 34" at bounding box center [587, 380] width 381 height 30
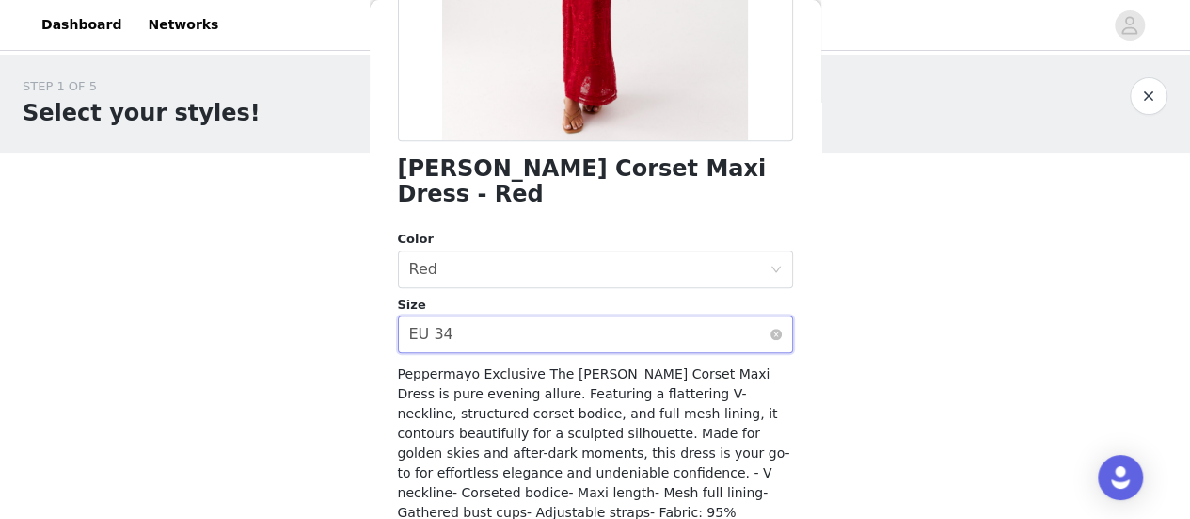
click at [492, 317] on div "Select size EU 34" at bounding box center [589, 334] width 360 height 36
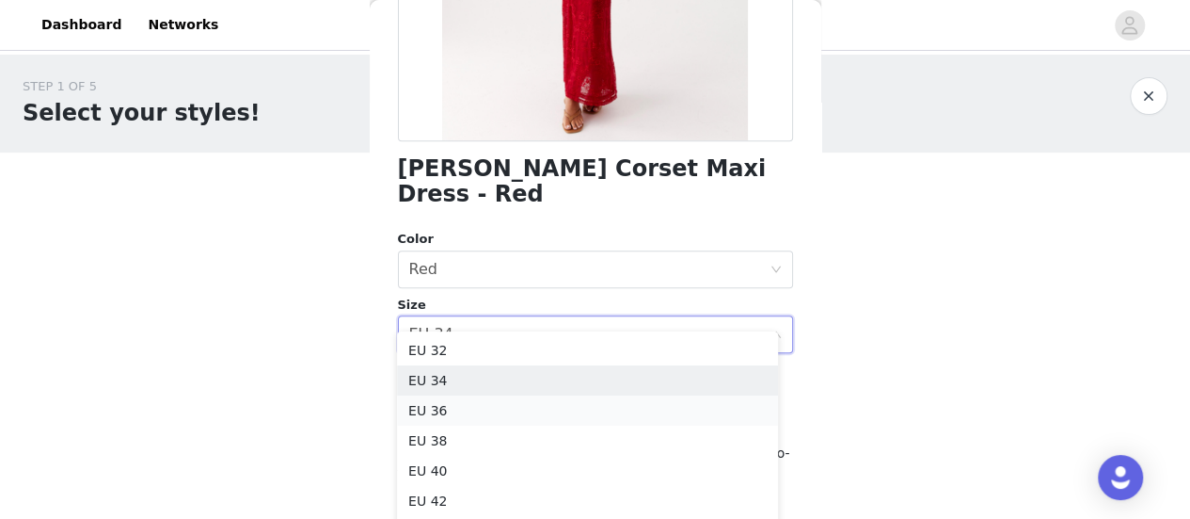
click at [502, 399] on li "EU 36" at bounding box center [587, 410] width 381 height 30
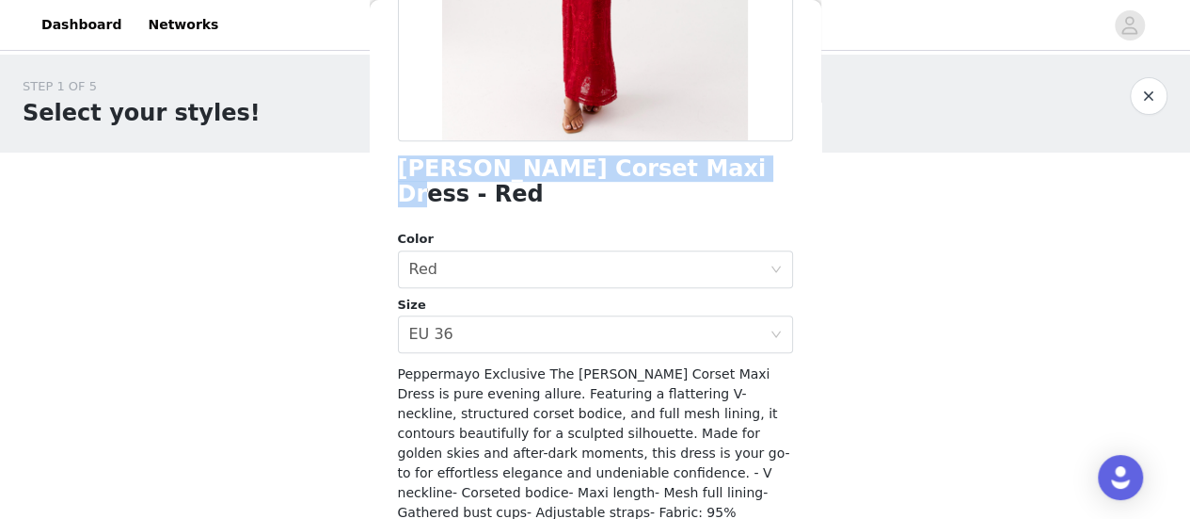
drag, startPoint x: 711, startPoint y: 167, endPoint x: 350, endPoint y: 165, distance: 361.4
click at [350, 165] on div "STEP 1 OF 5 Select your styles! Please note that the sizes are in EU Sizes 2/3 …" at bounding box center [595, 370] width 1190 height 631
copy section "Please note that the sizes are in EU Sizes 2/3 Selected Movie Star Mini Skirt -…"
click at [551, 181] on h1 "[PERSON_NAME] Corset Maxi Dress - Red" at bounding box center [595, 181] width 395 height 51
copy section "Please note that the sizes are in EU Sizes 2/3 Selected Movie Star Mini Skirt -…"
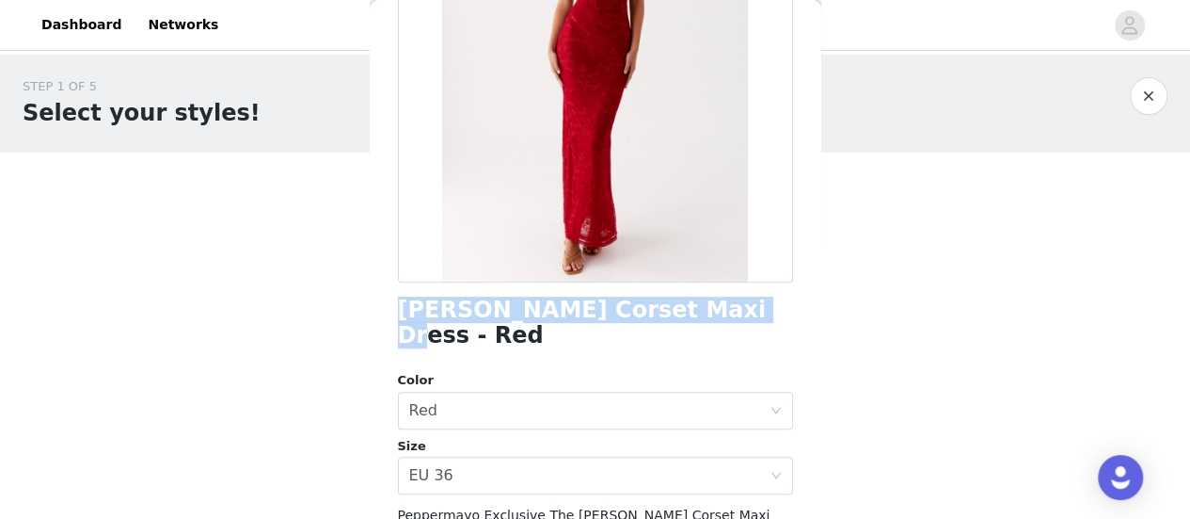
scroll to position [0, 0]
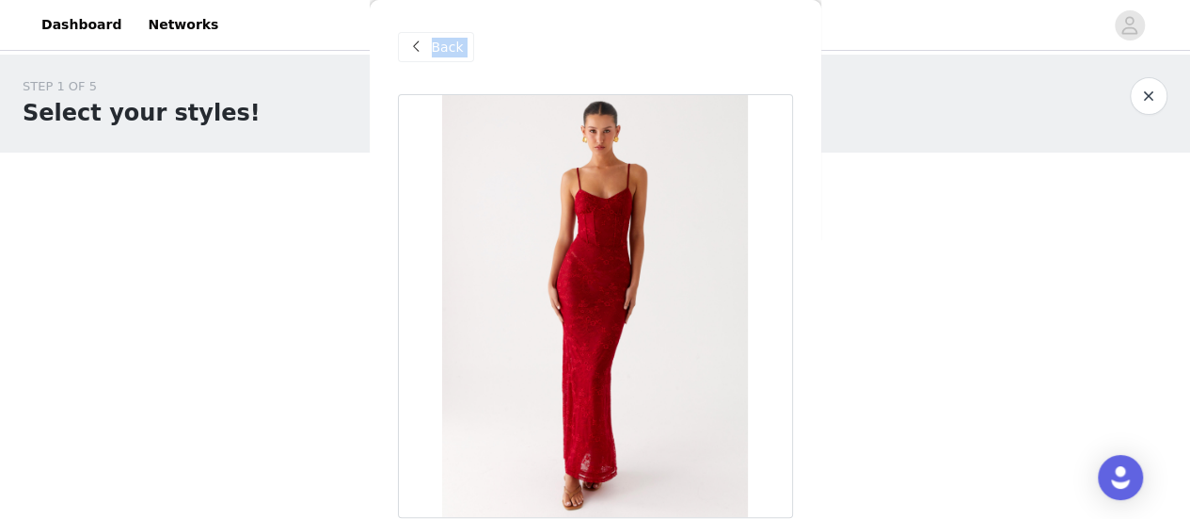
click at [455, 52] on span "Back" at bounding box center [448, 48] width 32 height 20
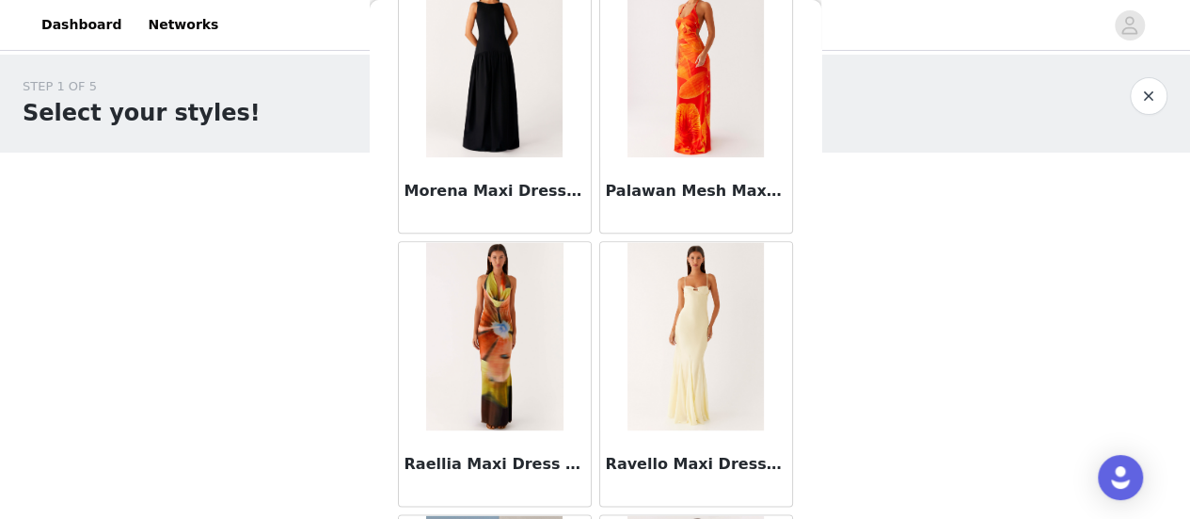
scroll to position [4251, 0]
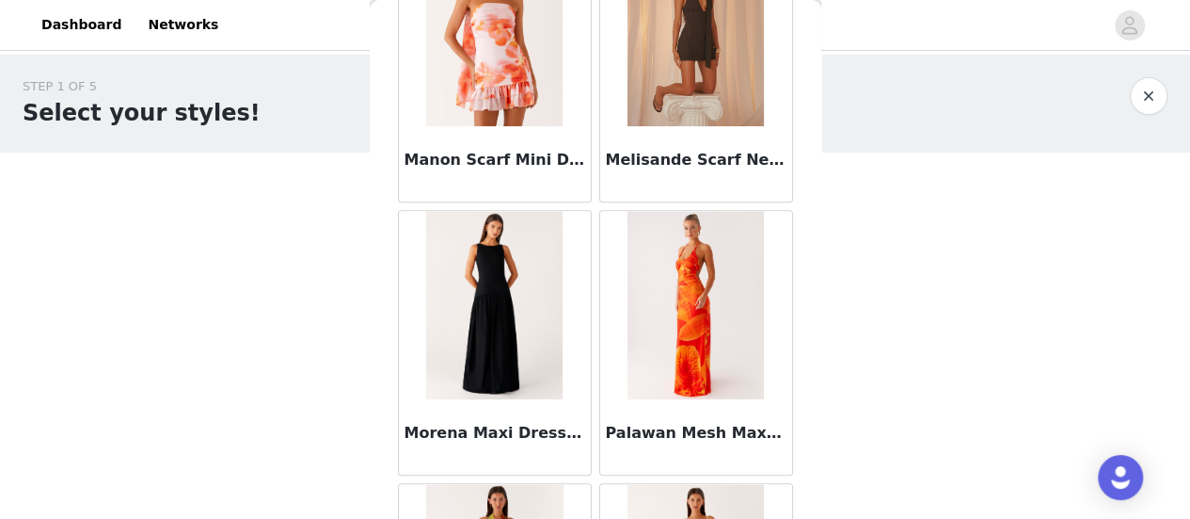
drag, startPoint x: 812, startPoint y: 482, endPoint x: 359, endPoint y: 336, distance: 475.6
click at [359, 336] on div "STEP 1 OF 5 Select your styles! Please note that the sizes are in EU Sizes 2/3 …" at bounding box center [595, 370] width 1190 height 631
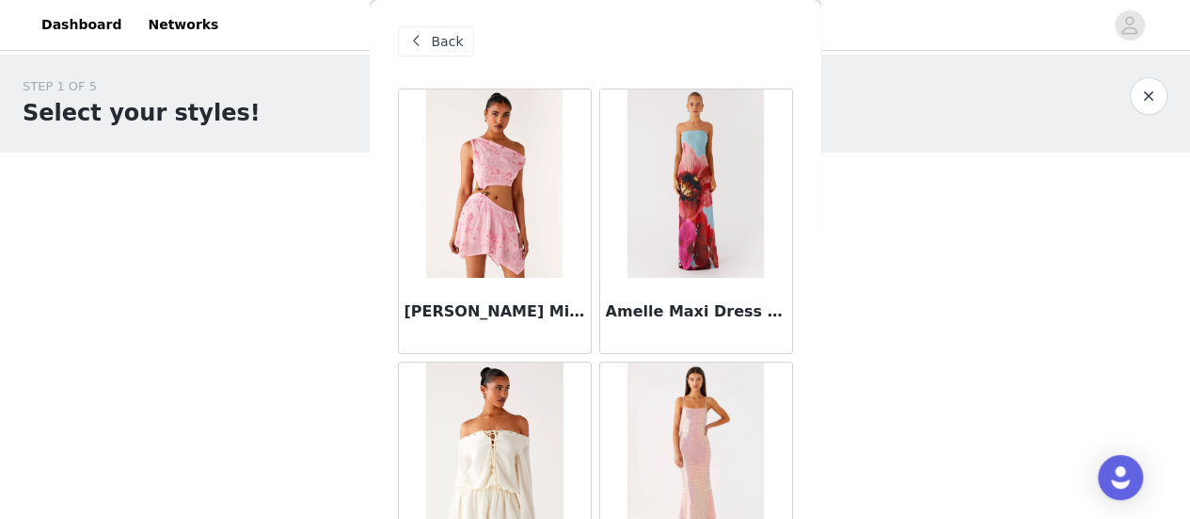
scroll to position [0, 0]
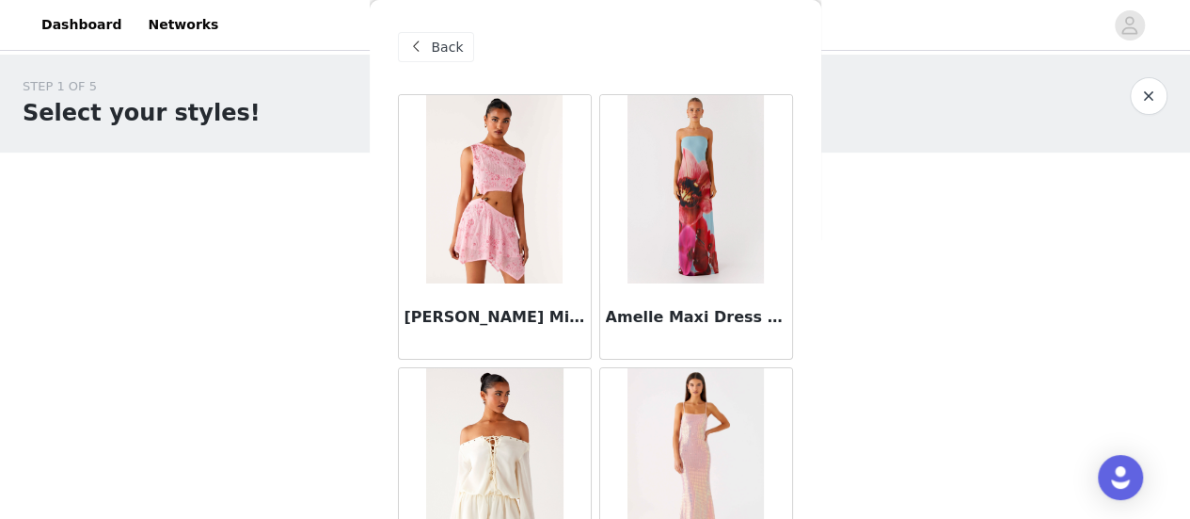
click at [425, 53] on span at bounding box center [417, 47] width 23 height 23
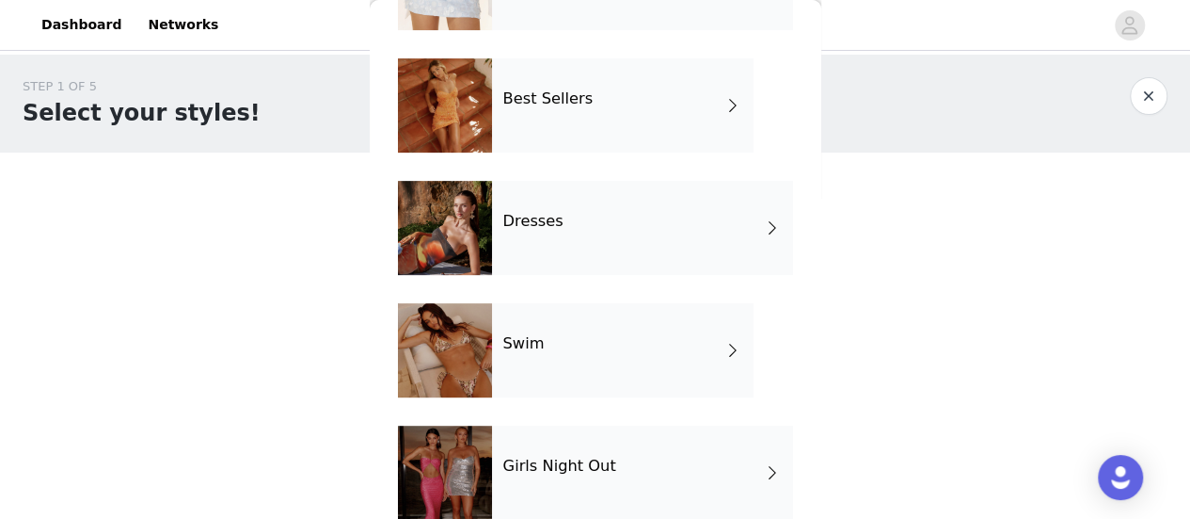
scroll to position [282, 0]
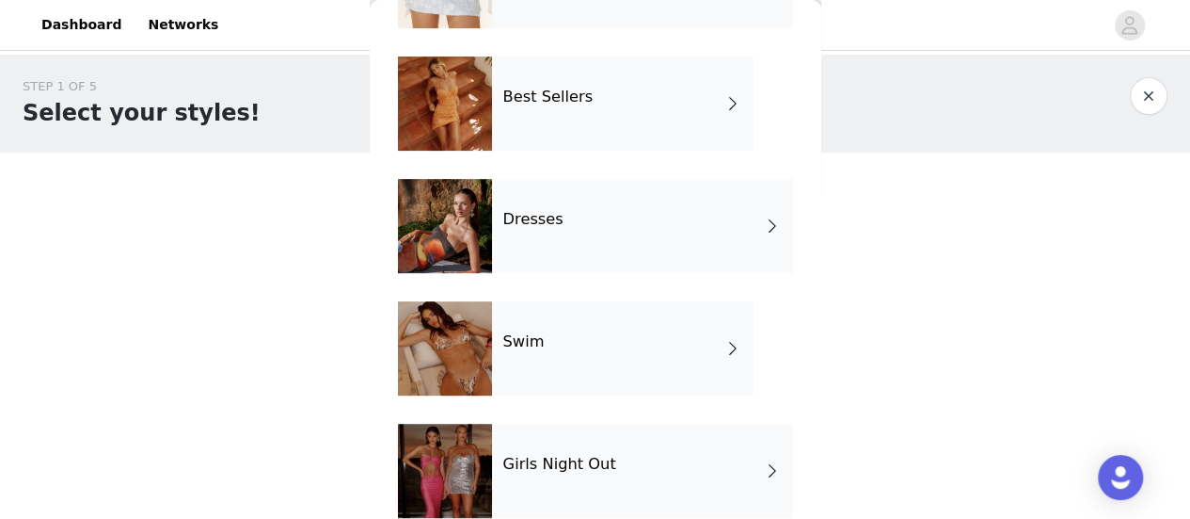
click at [540, 108] on div "Best Sellers" at bounding box center [623, 103] width 262 height 94
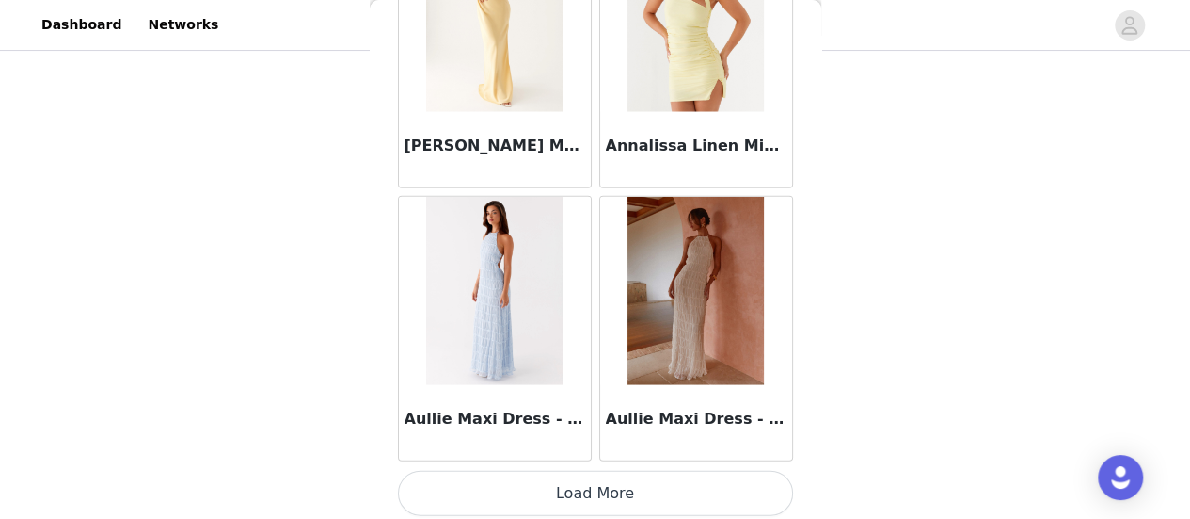
scroll to position [300, 0]
click at [591, 487] on button "Load More" at bounding box center [595, 493] width 395 height 45
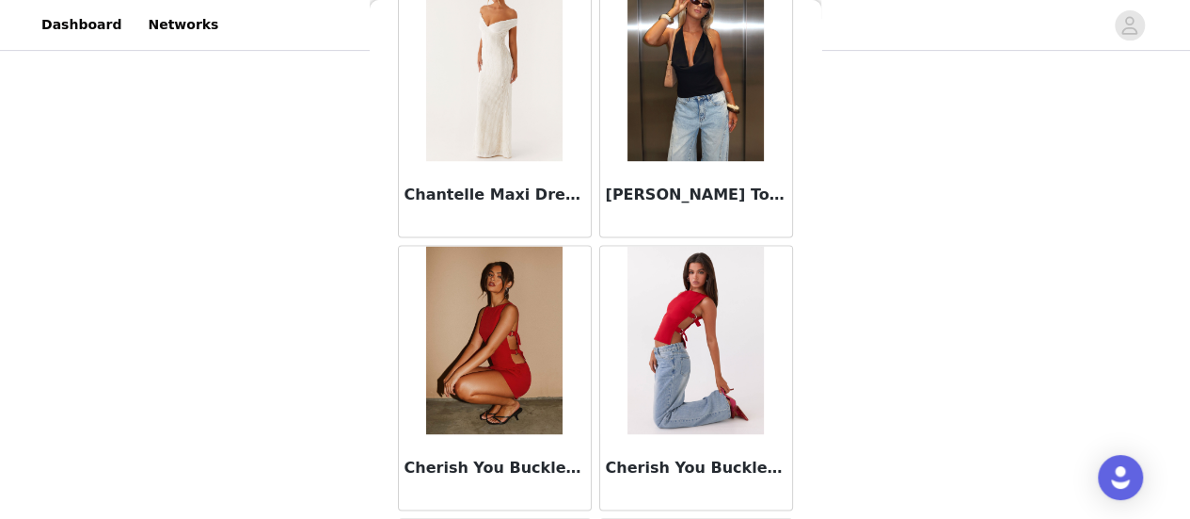
scroll to position [4806, 0]
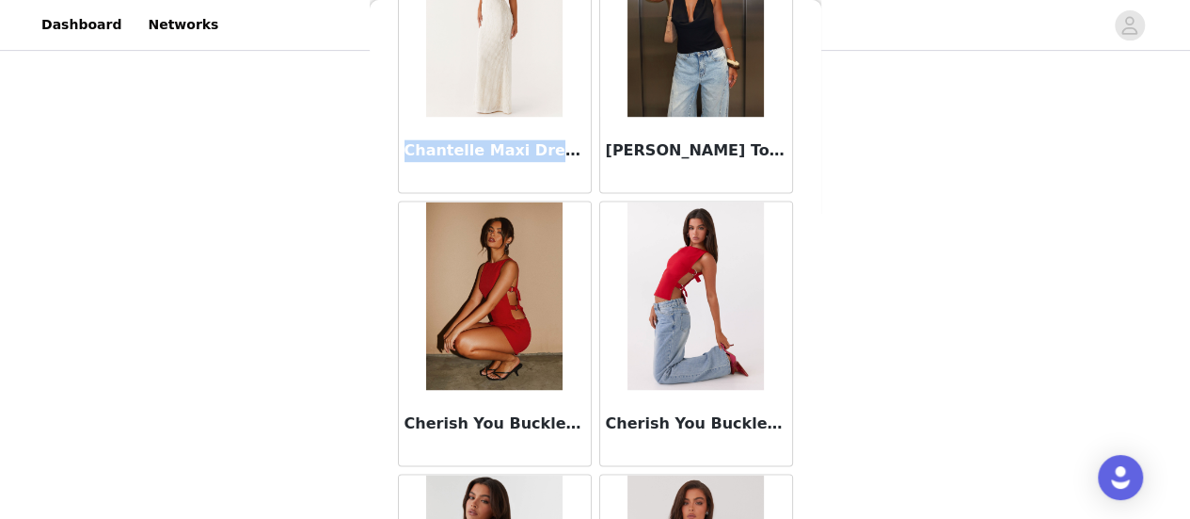
drag, startPoint x: 405, startPoint y: 141, endPoint x: 548, endPoint y: 145, distance: 143.1
click at [548, 145] on h3 "Chantelle Maxi Dress - Ivory" at bounding box center [495, 150] width 181 height 23
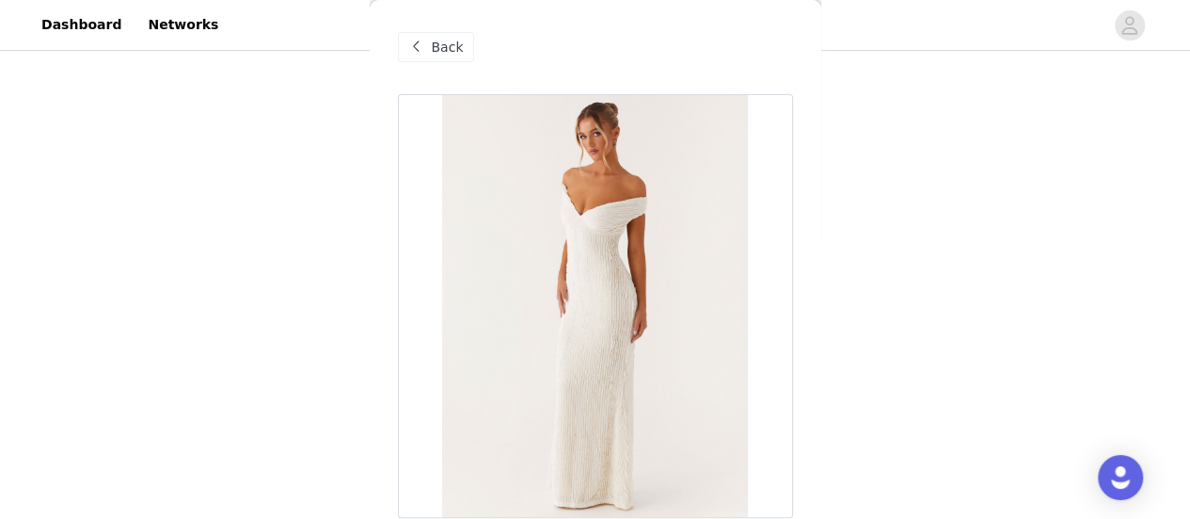
scroll to position [94, 0]
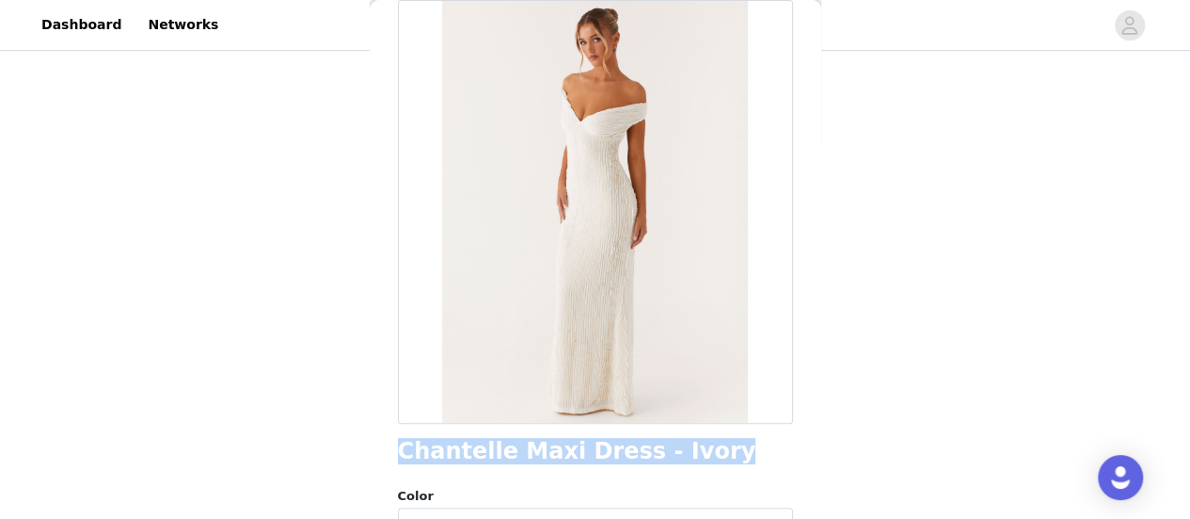
drag, startPoint x: 683, startPoint y: 453, endPoint x: 395, endPoint y: 451, distance: 288.0
click at [395, 451] on div "Back Chantelle Maxi Dress - Ivory Color Select color Size Select size Peppermay…" at bounding box center [596, 259] width 452 height 519
copy h1 "Chantelle Maxi Dress - Ivory"
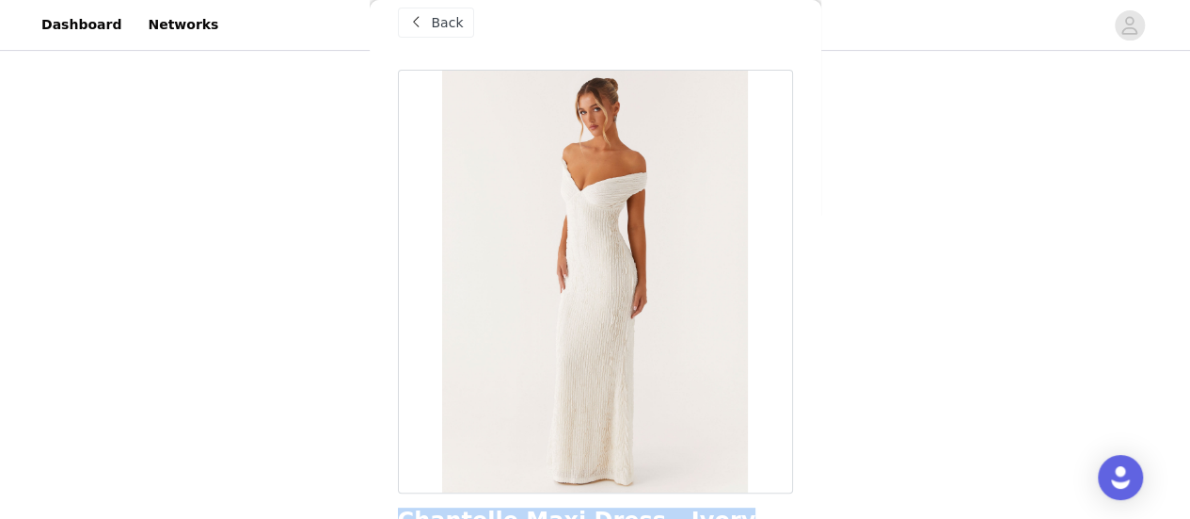
scroll to position [0, 0]
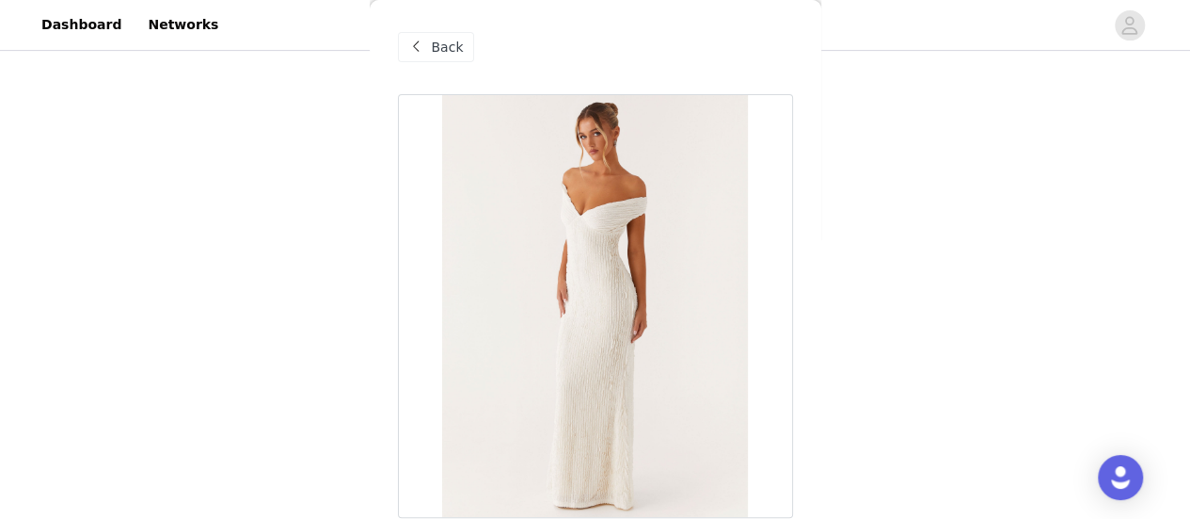
click at [439, 43] on span "Back" at bounding box center [448, 48] width 32 height 20
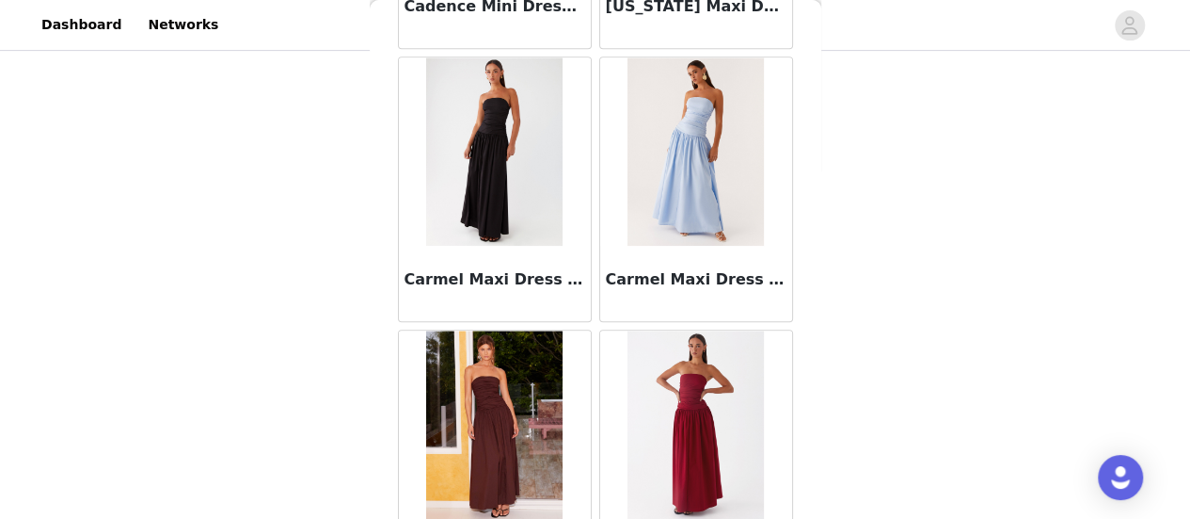
scroll to position [5077, 0]
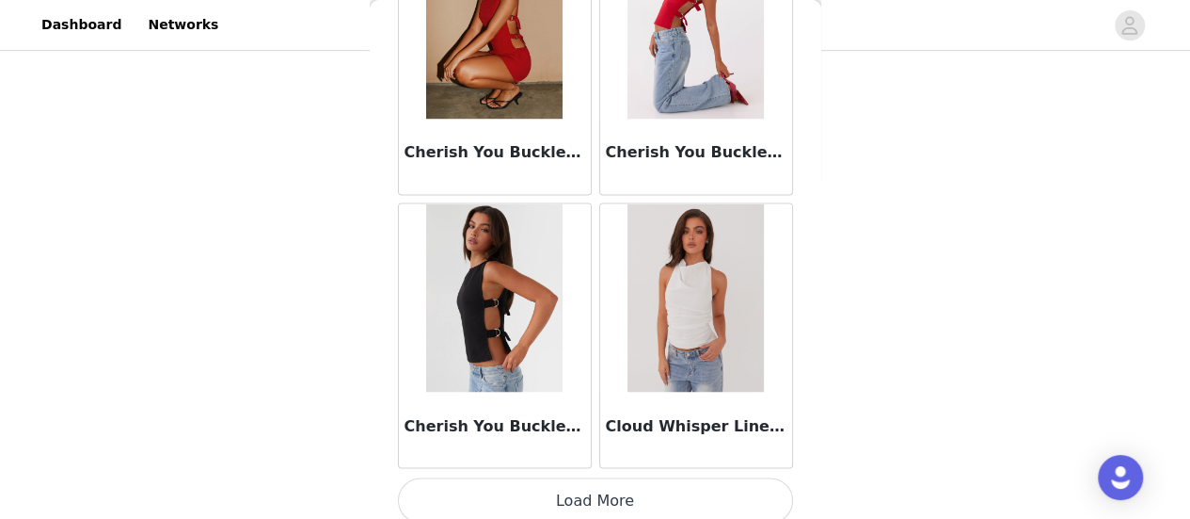
click at [668, 500] on button "Load More" at bounding box center [595, 499] width 395 height 45
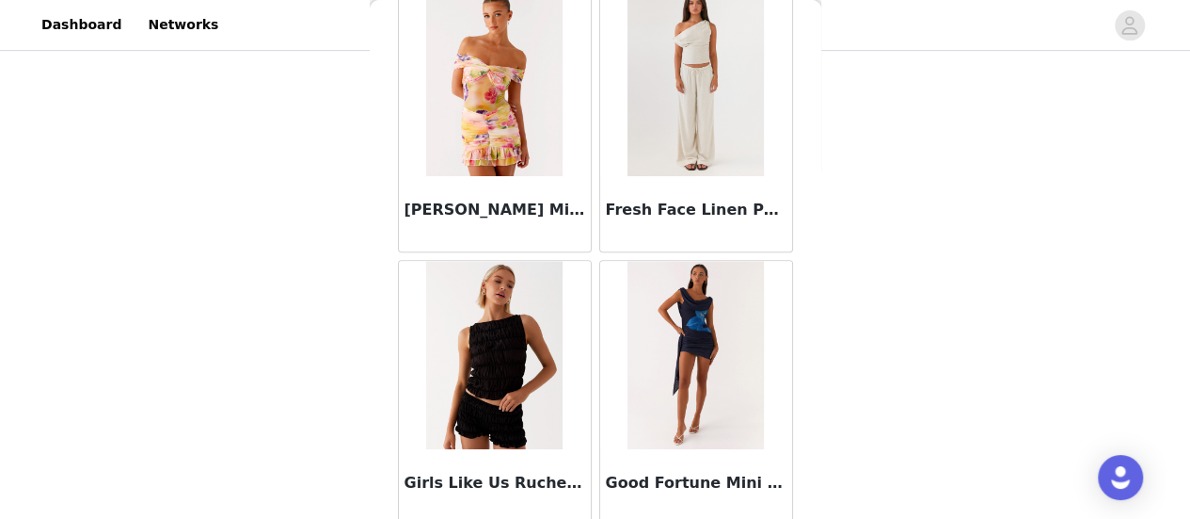
scroll to position [7800, 0]
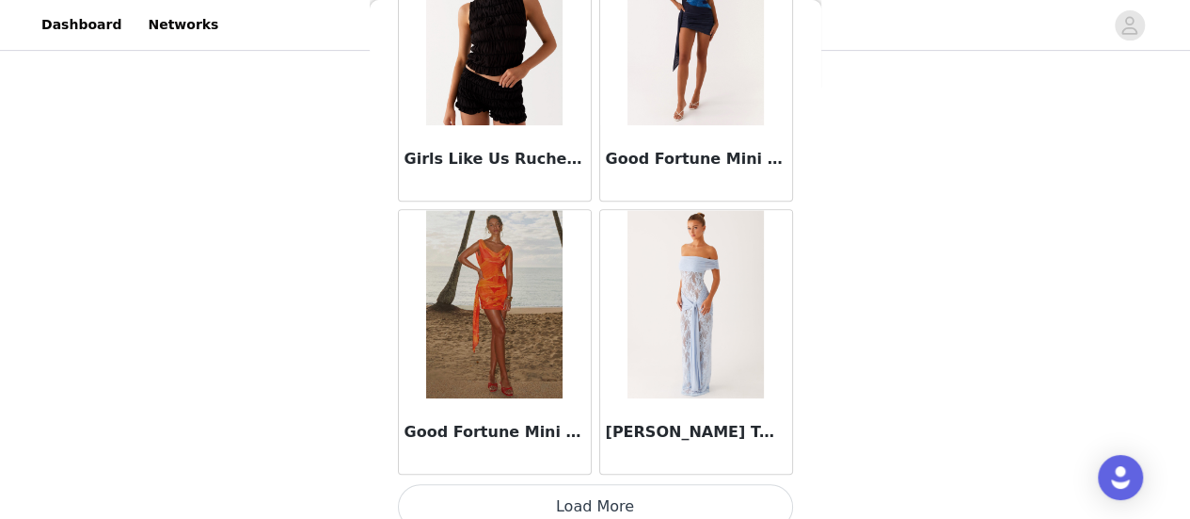
click at [619, 495] on button "Load More" at bounding box center [595, 506] width 395 height 45
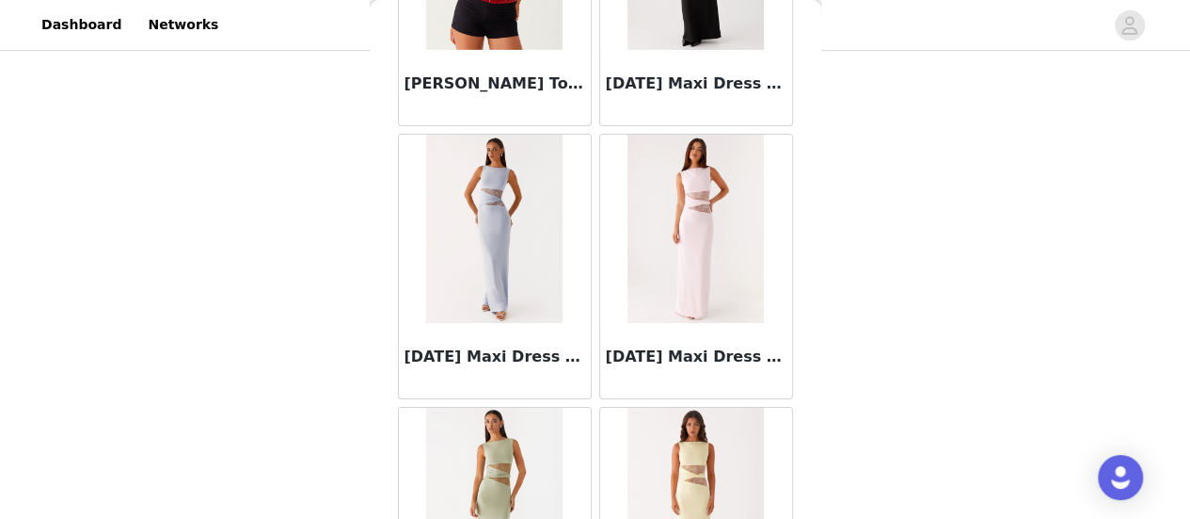
scroll to position [10523, 0]
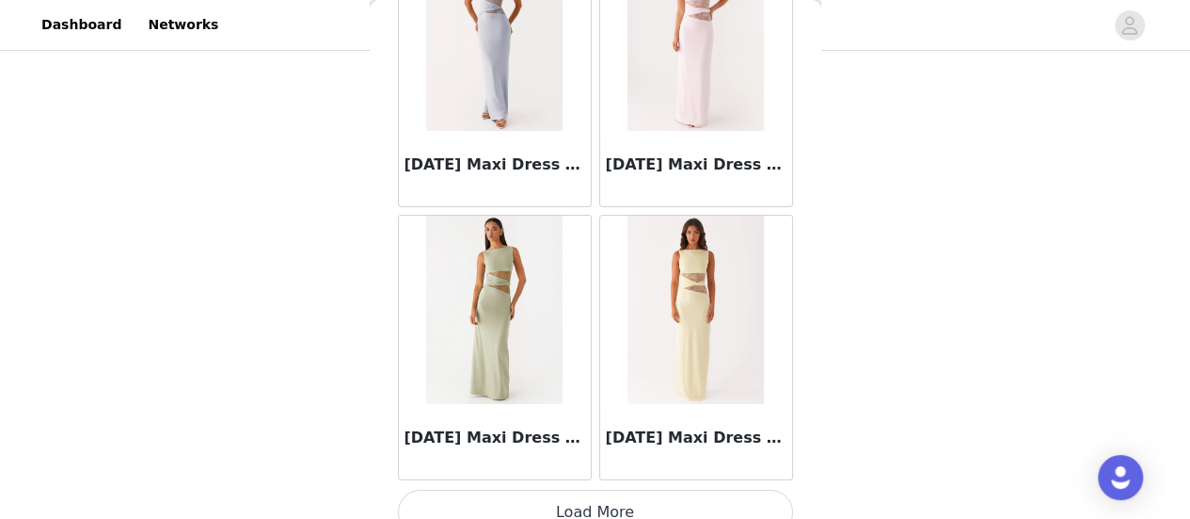
click at [689, 502] on button "Load More" at bounding box center [595, 511] width 395 height 45
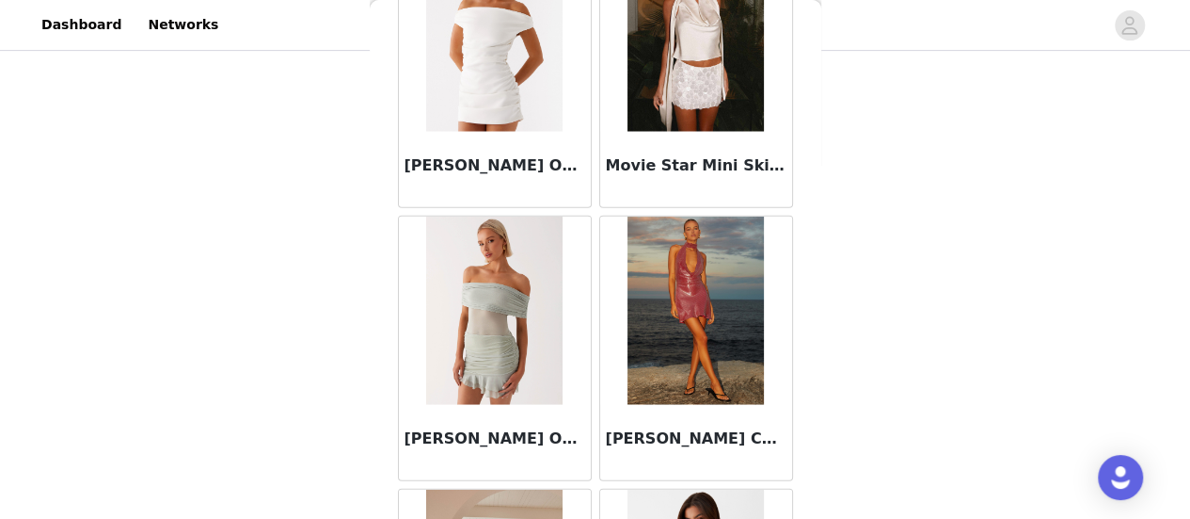
scroll to position [13246, 0]
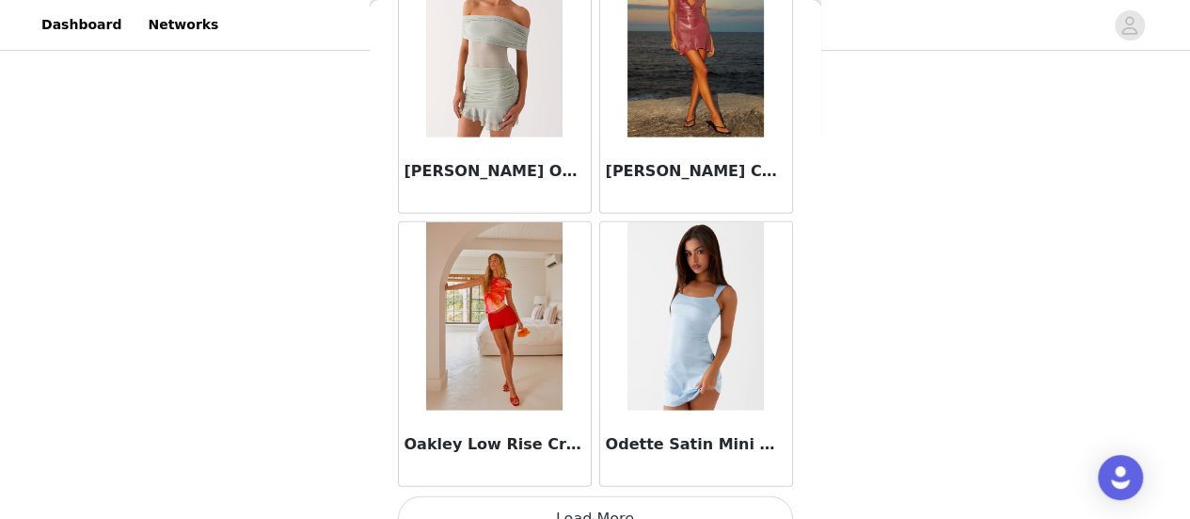
click at [644, 496] on button "Load More" at bounding box center [595, 518] width 395 height 45
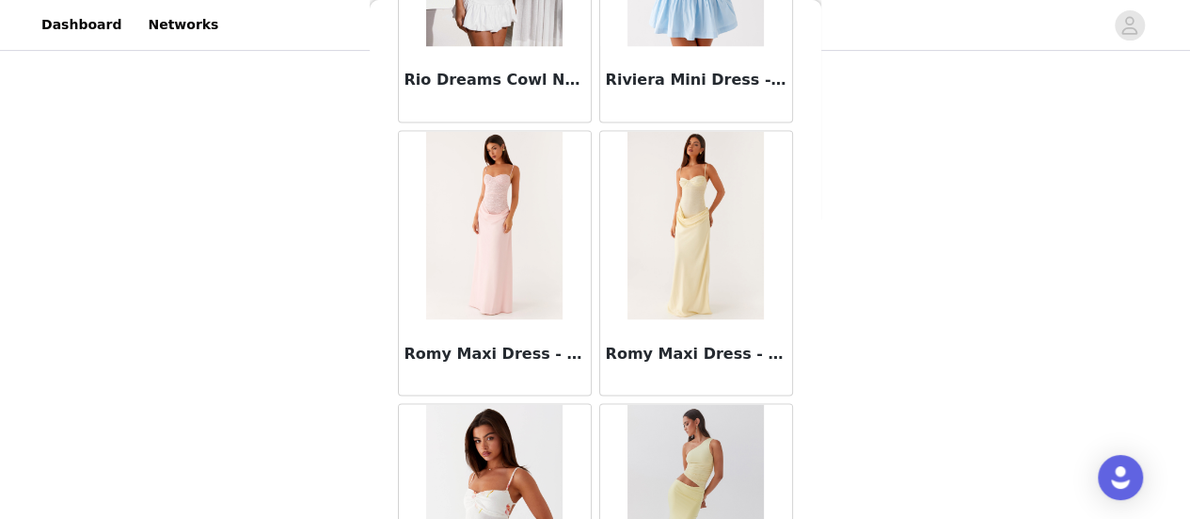
scroll to position [15686, 0]
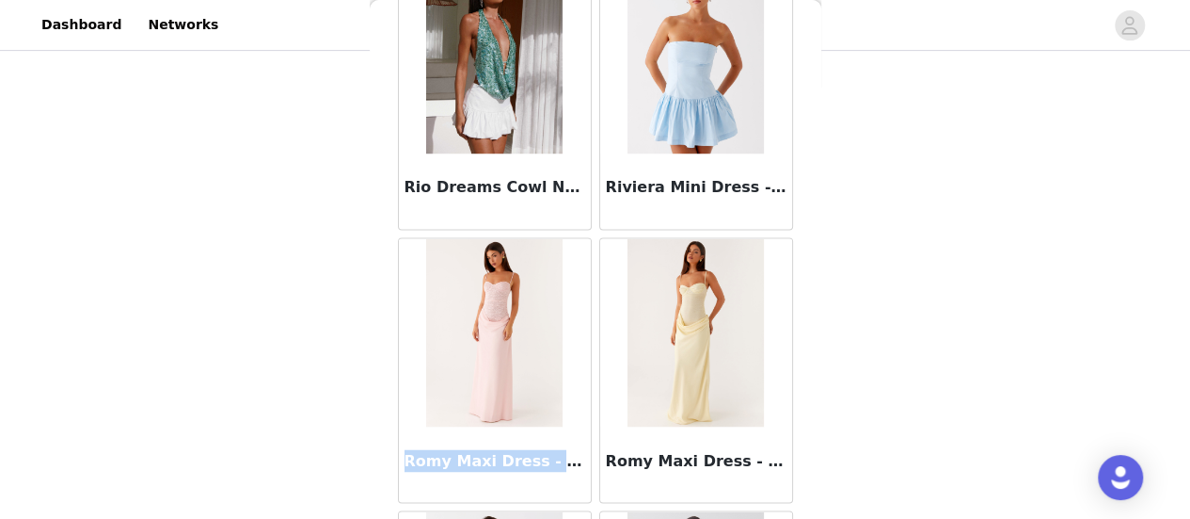
drag, startPoint x: 406, startPoint y: 424, endPoint x: 563, endPoint y: 423, distance: 157.2
click at [563, 449] on h3 "Romy Maxi Dress - Pink" at bounding box center [495, 460] width 181 height 23
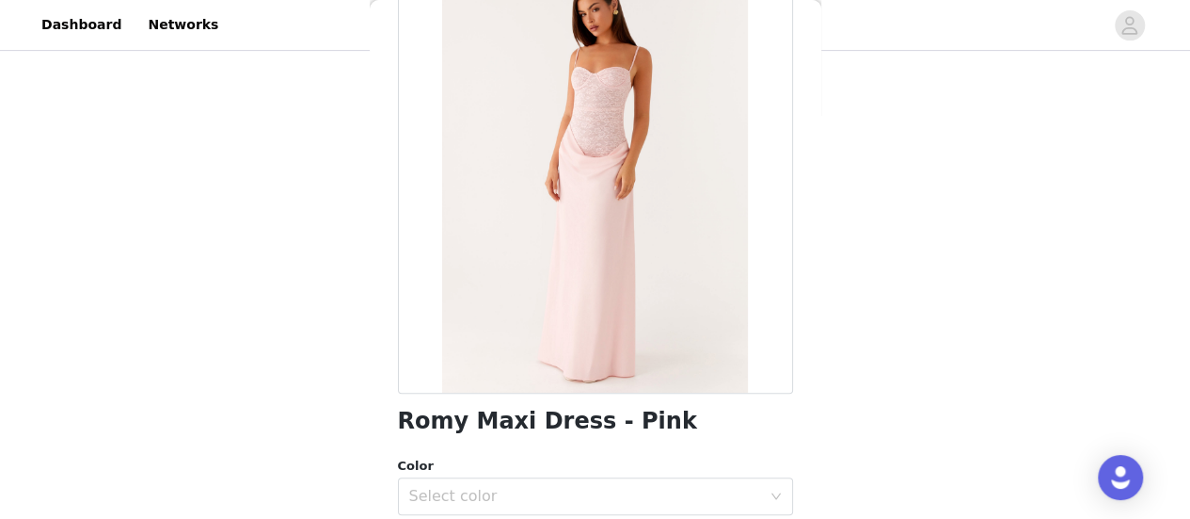
scroll to position [282, 0]
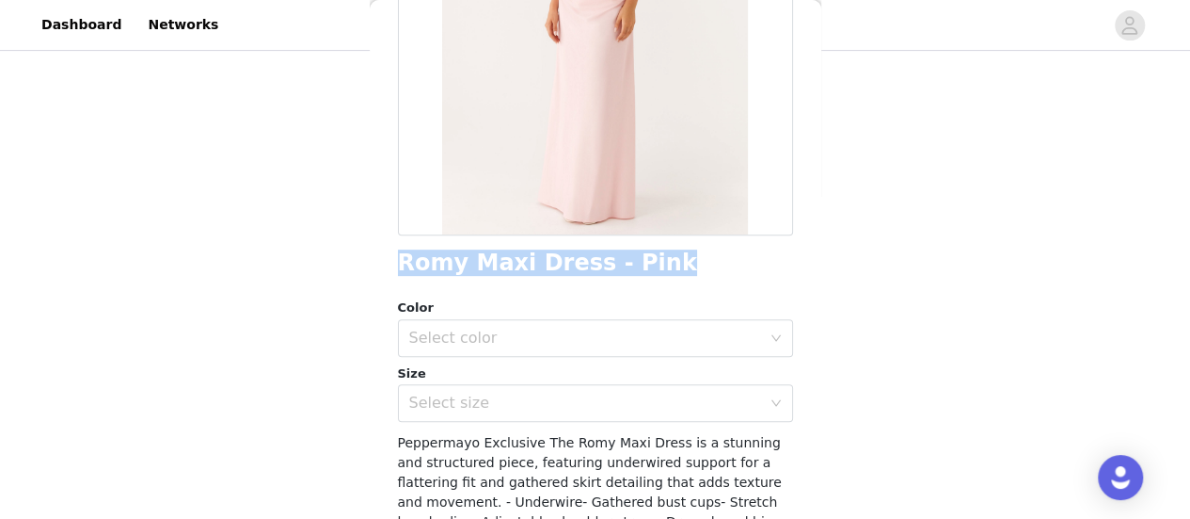
drag, startPoint x: 572, startPoint y: 264, endPoint x: 406, endPoint y: 270, distance: 166.7
click at [395, 270] on div "Back Romy Maxi Dress - Pink Color Select color Size Select size Peppermayo Excl…" at bounding box center [596, 259] width 452 height 519
copy h1 "Romy Maxi Dress - Pink"
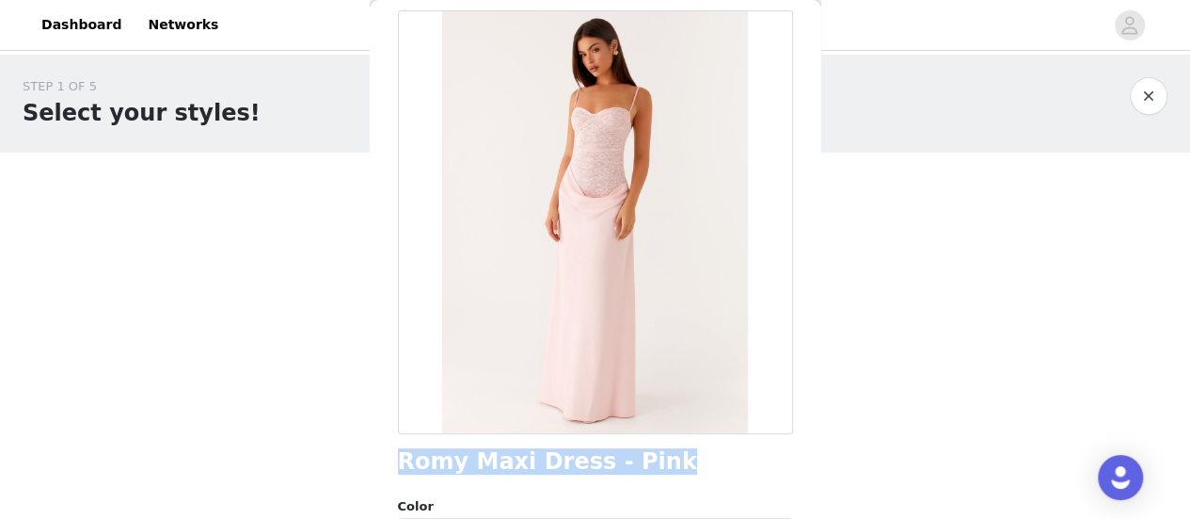
scroll to position [0, 0]
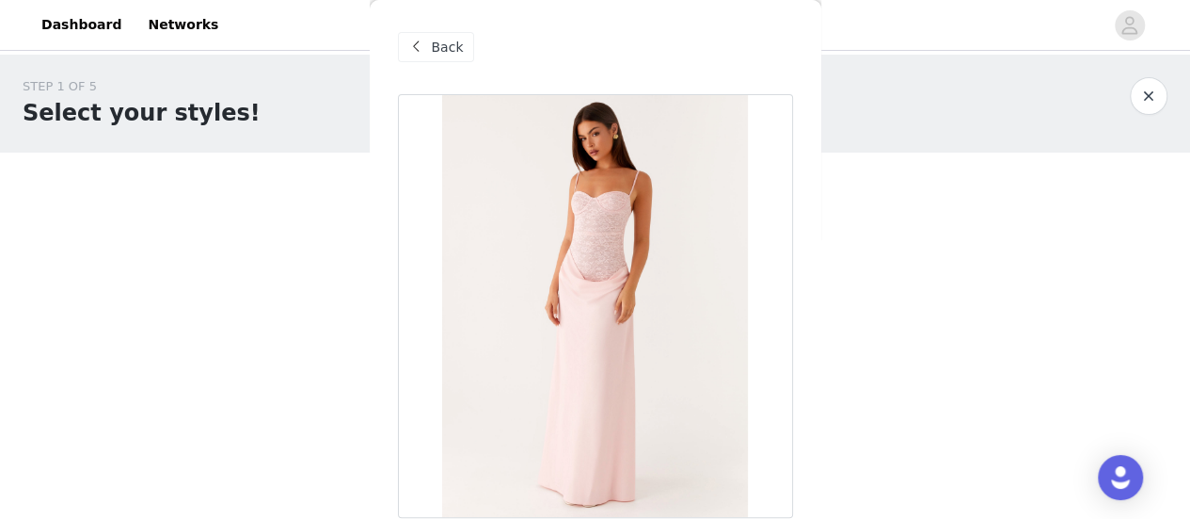
click at [425, 50] on span at bounding box center [417, 47] width 23 height 23
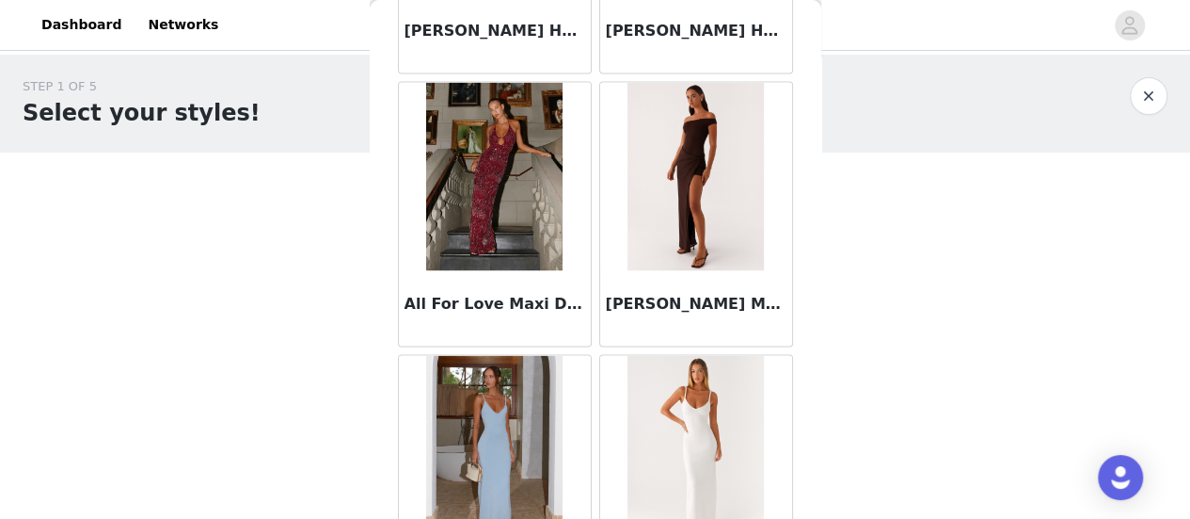
scroll to position [1506, 0]
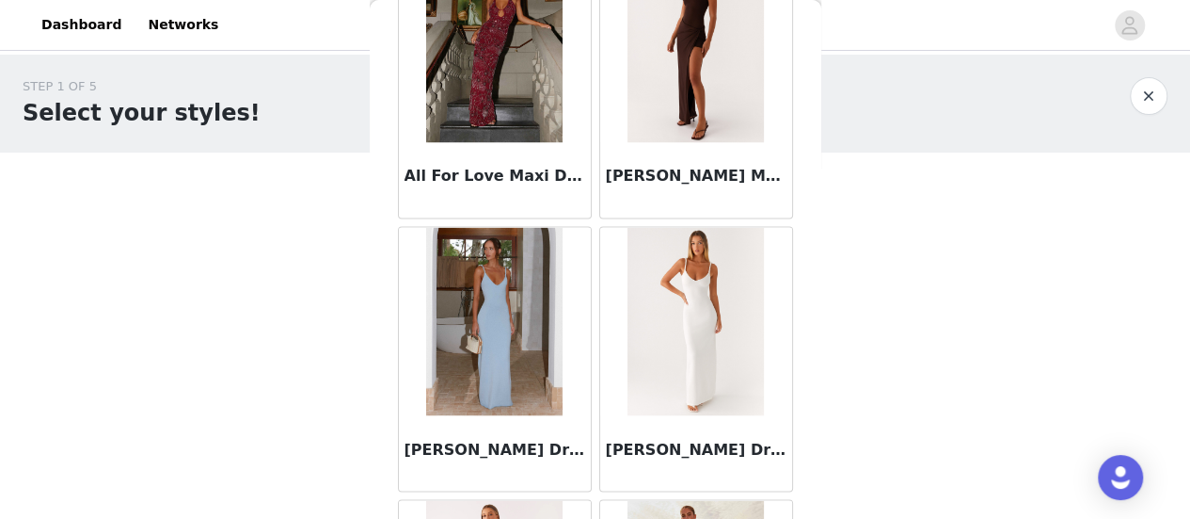
click at [499, 32] on img at bounding box center [494, 48] width 136 height 188
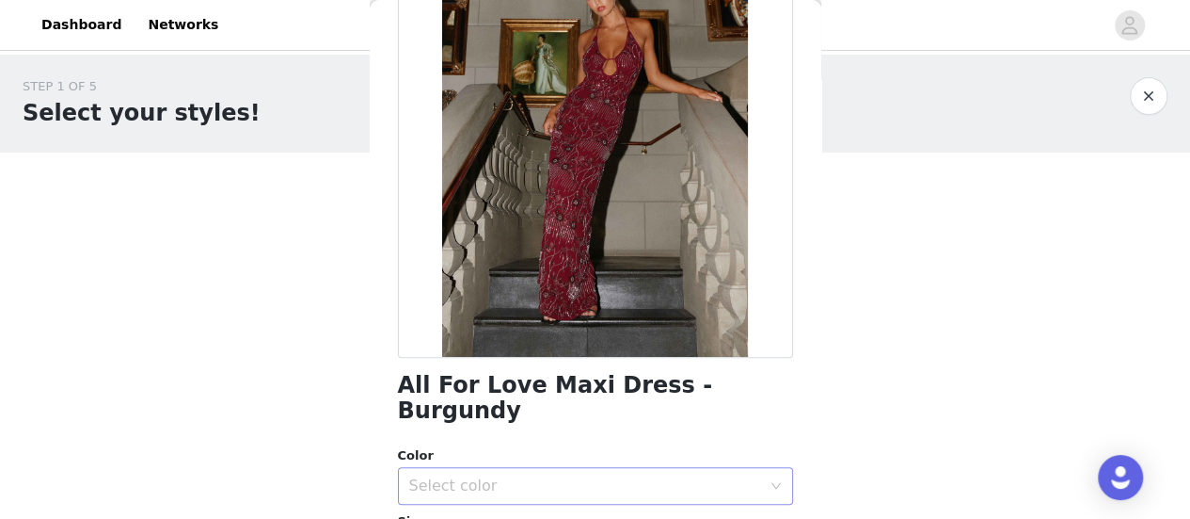
scroll to position [282, 0]
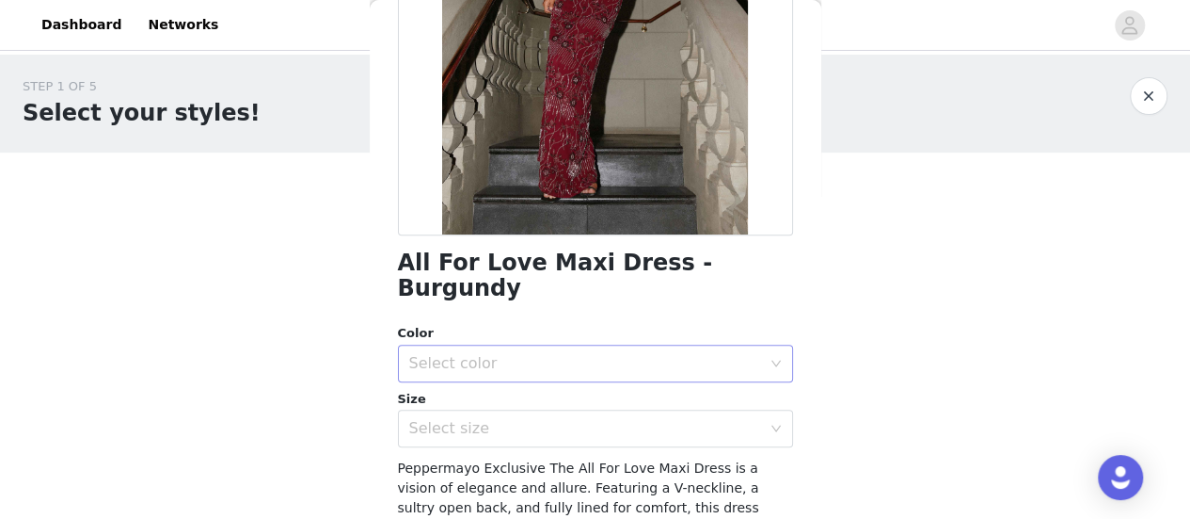
click at [550, 354] on div "Select color" at bounding box center [585, 363] width 352 height 19
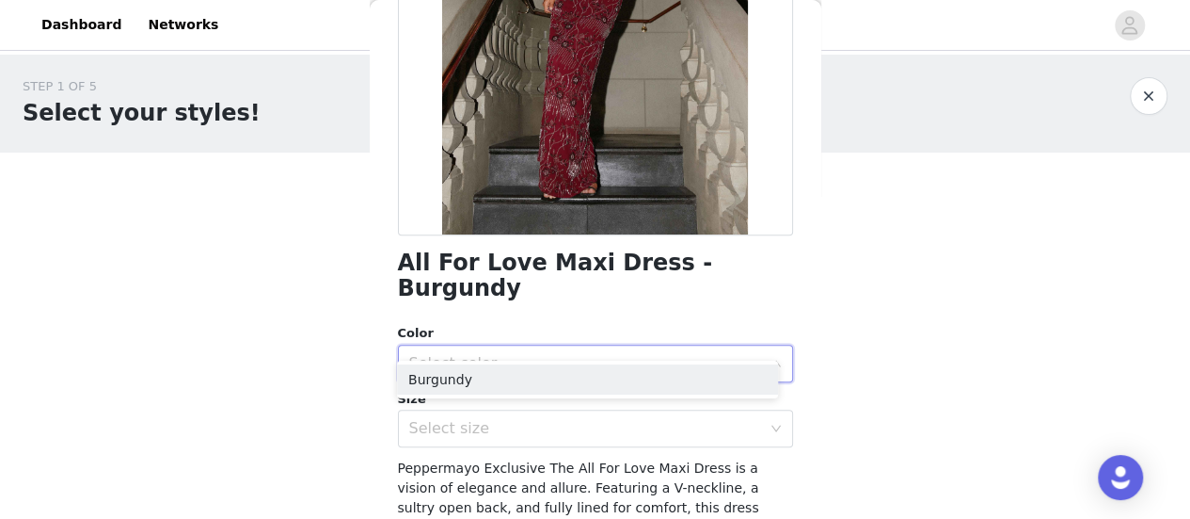
click at [550, 354] on div "Select color" at bounding box center [585, 363] width 352 height 19
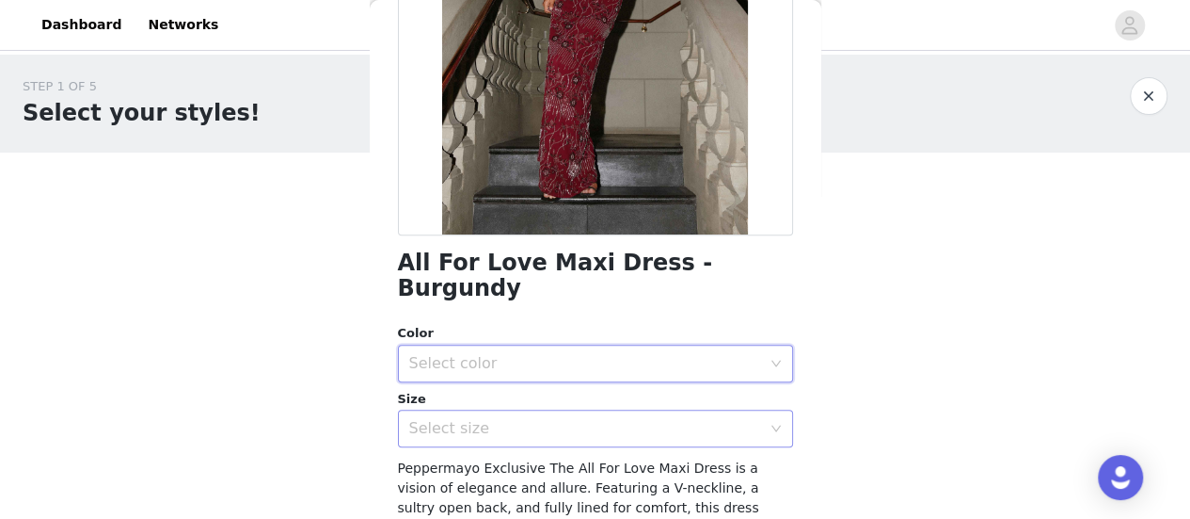
click at [499, 419] on div "Select size" at bounding box center [585, 428] width 352 height 19
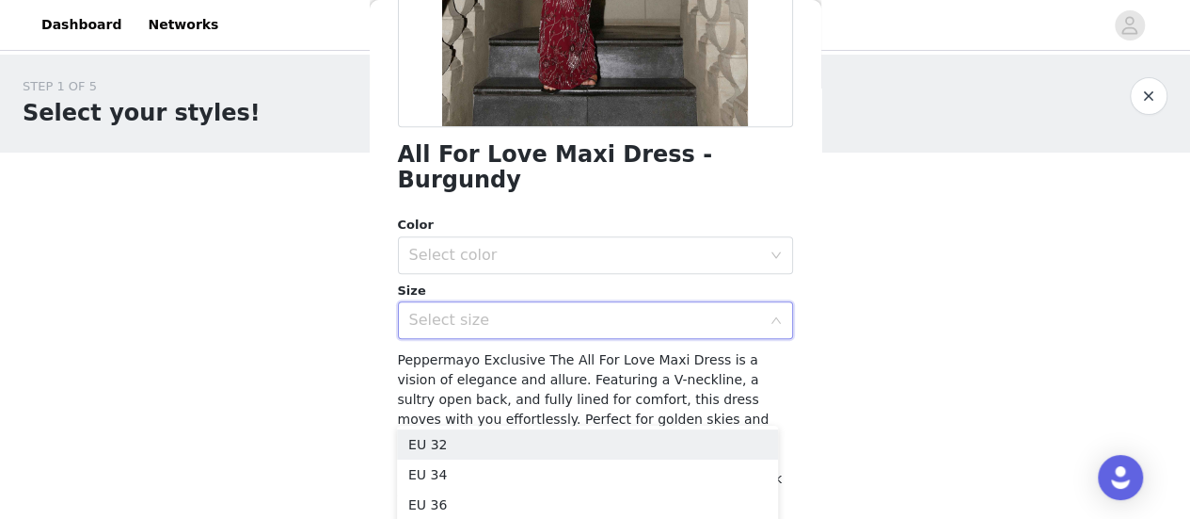
scroll to position [471, 0]
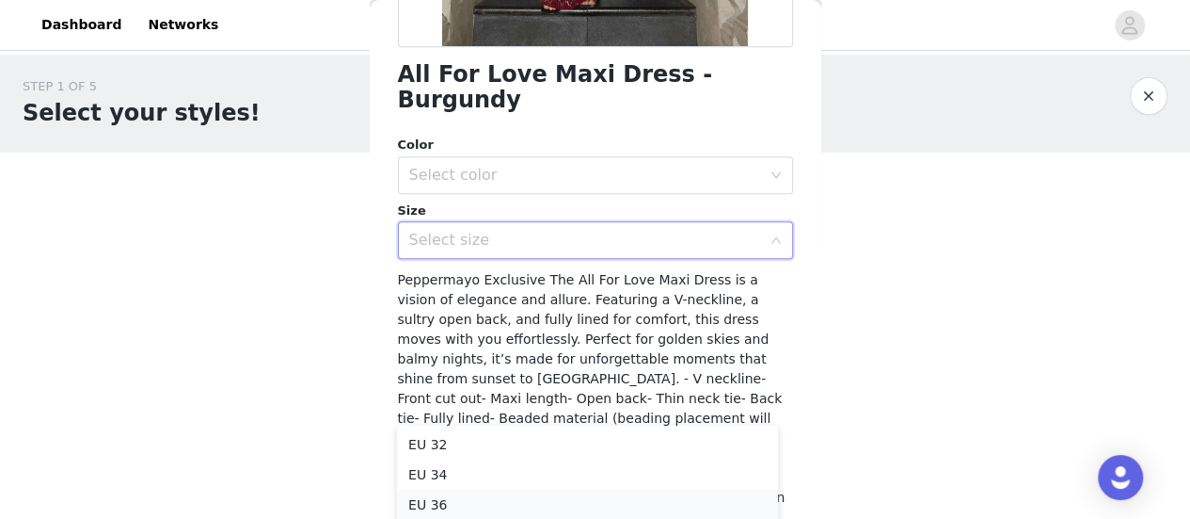
click at [423, 502] on li "EU 36" at bounding box center [587, 504] width 381 height 30
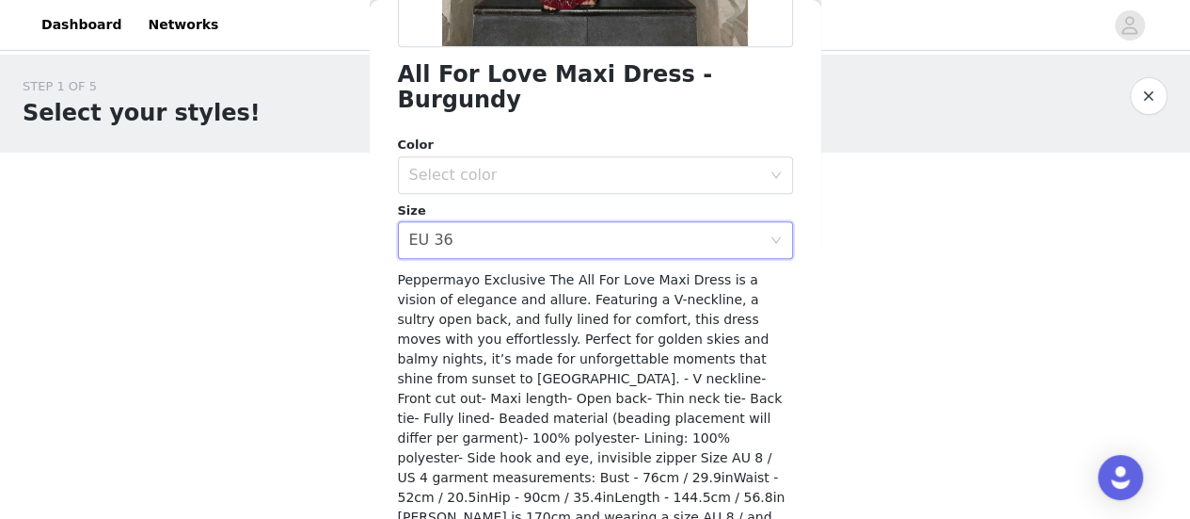
click at [312, 408] on div "STEP 1 OF 5 Select your styles! Please note that the sizes are in EU Sizes 2/3 …" at bounding box center [595, 370] width 1190 height 631
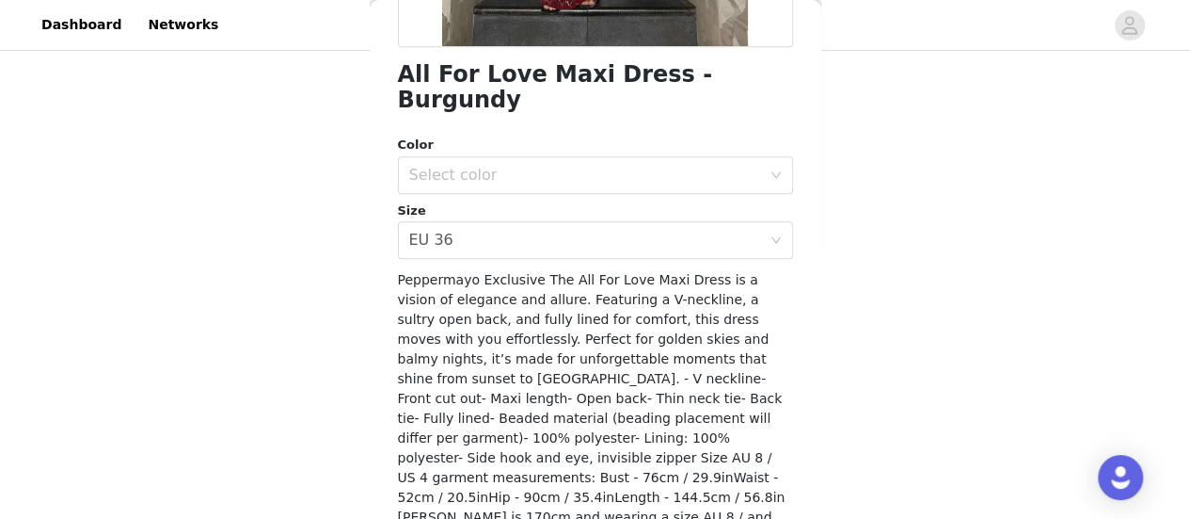
scroll to position [300, 0]
drag, startPoint x: 489, startPoint y: 473, endPoint x: 524, endPoint y: 471, distance: 34.9
click at [524, 471] on span "Peppermayo Exclusive The All For Love Maxi Dress is a vision of elegance and al…" at bounding box center [592, 408] width 388 height 272
click at [523, 472] on span "Peppermayo Exclusive The All For Love Maxi Dress is a vision of elegance and al…" at bounding box center [592, 408] width 388 height 272
drag, startPoint x: 478, startPoint y: 130, endPoint x: 472, endPoint y: 152, distance: 23.3
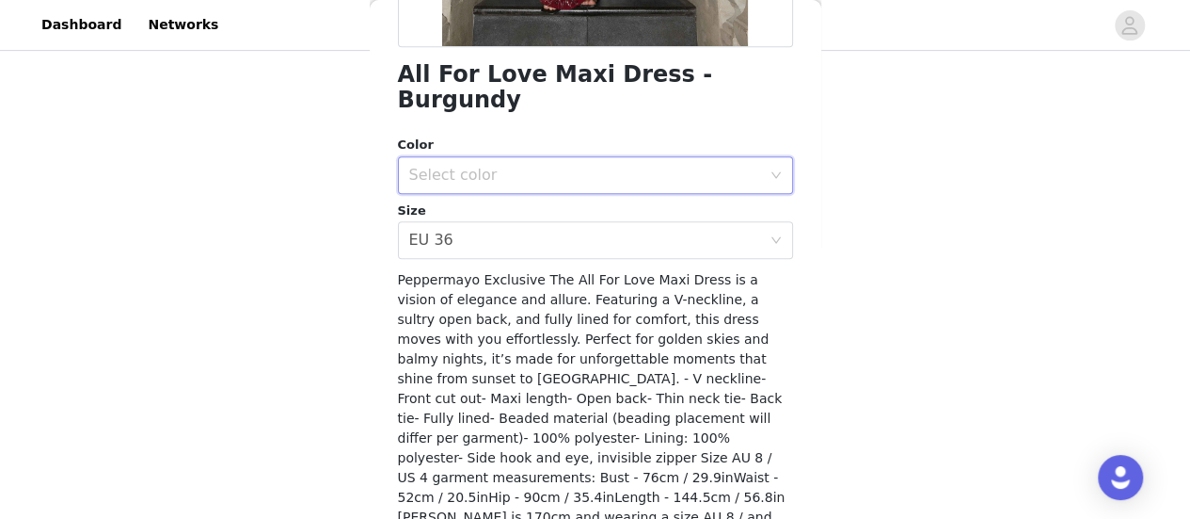
click at [478, 156] on div "Select color" at bounding box center [595, 175] width 395 height 38
click at [463, 195] on li "Burgundy" at bounding box center [587, 191] width 381 height 30
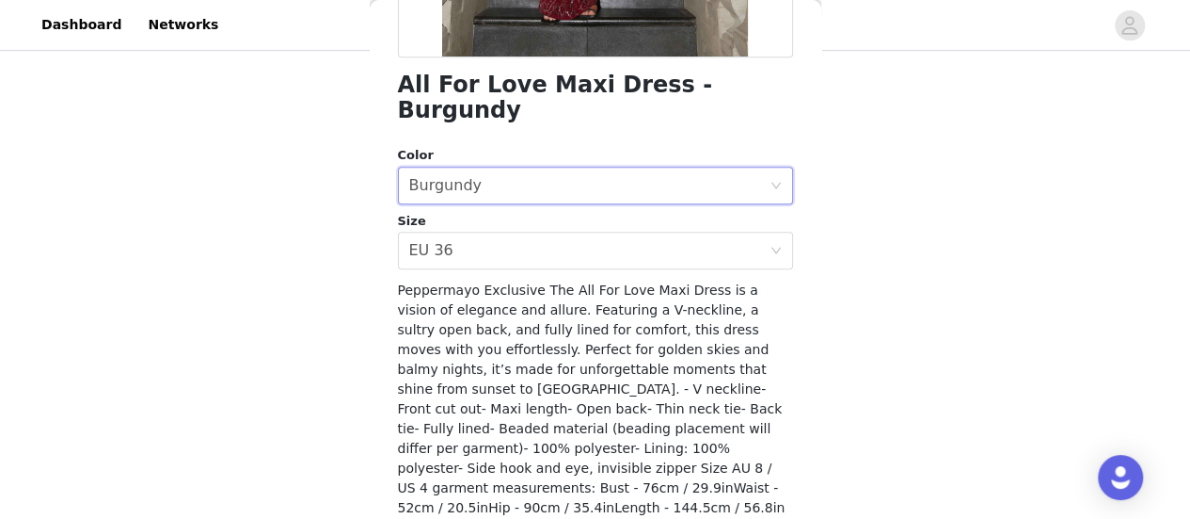
scroll to position [512, 0]
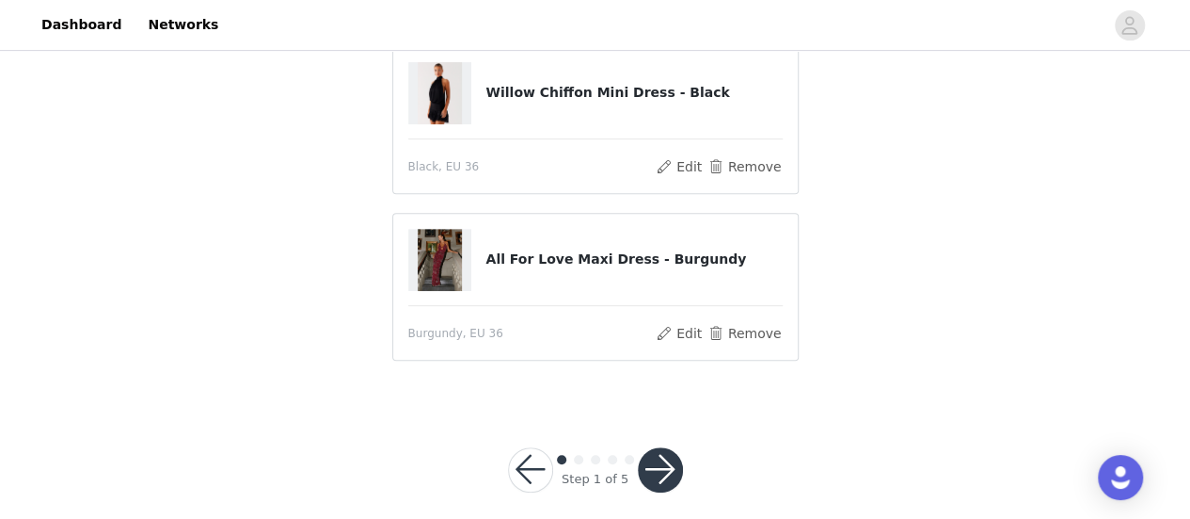
scroll to position [344, 0]
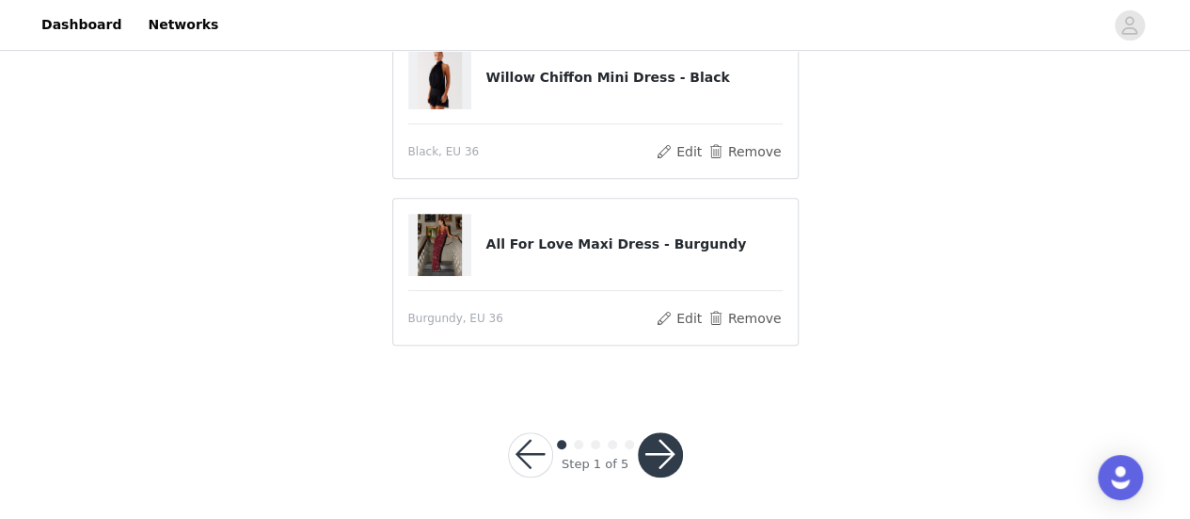
click at [652, 432] on button "button" at bounding box center [660, 454] width 45 height 45
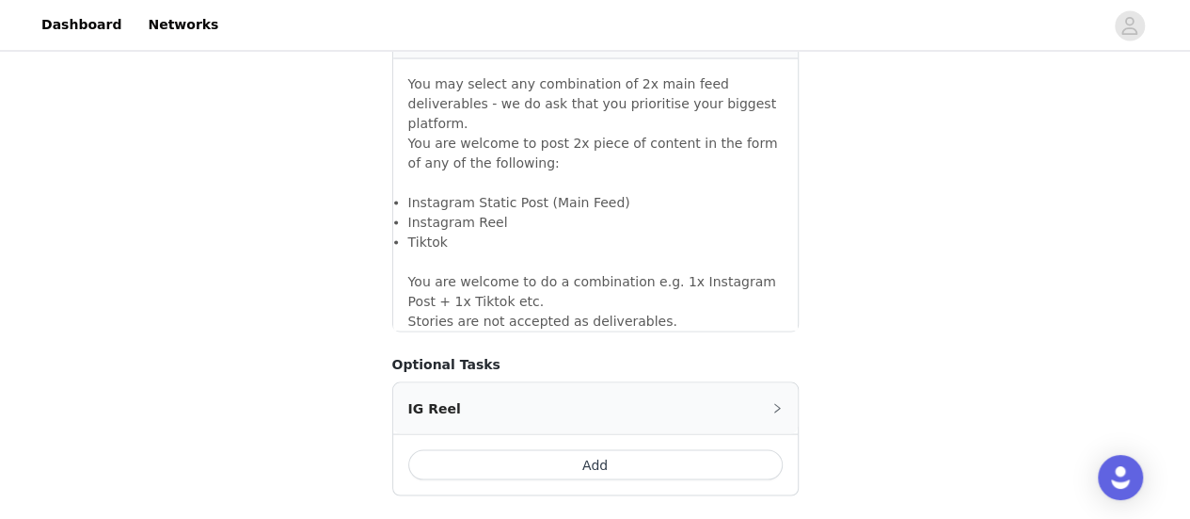
scroll to position [1850, 0]
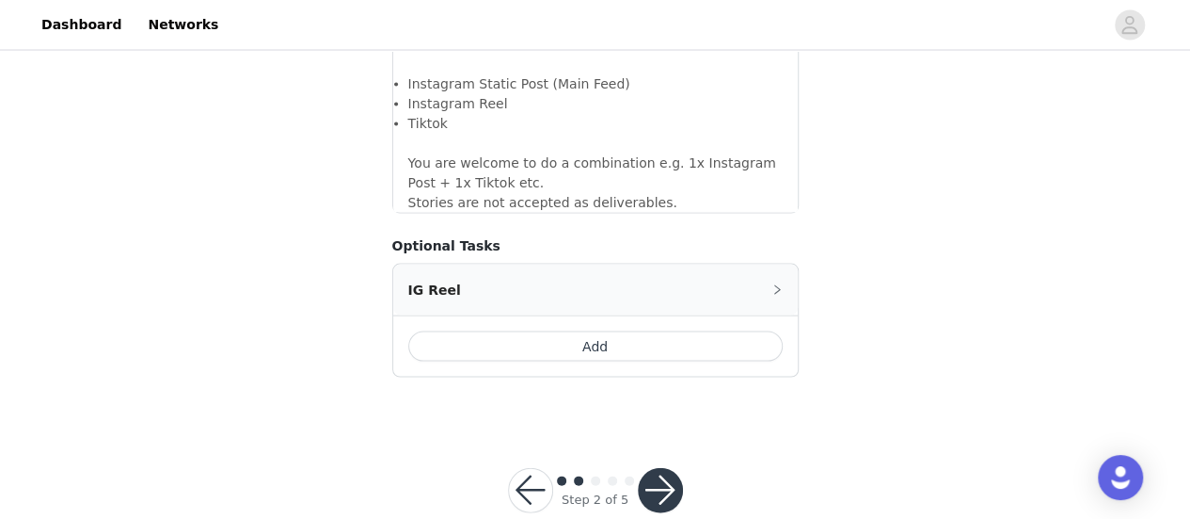
click at [668, 468] on button "button" at bounding box center [660, 490] width 45 height 45
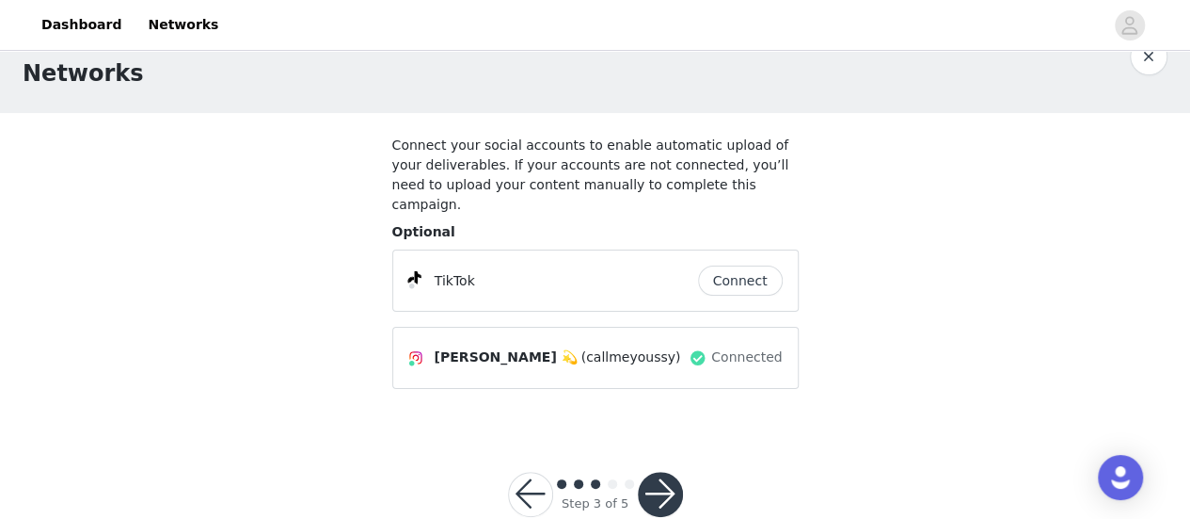
scroll to position [60, 0]
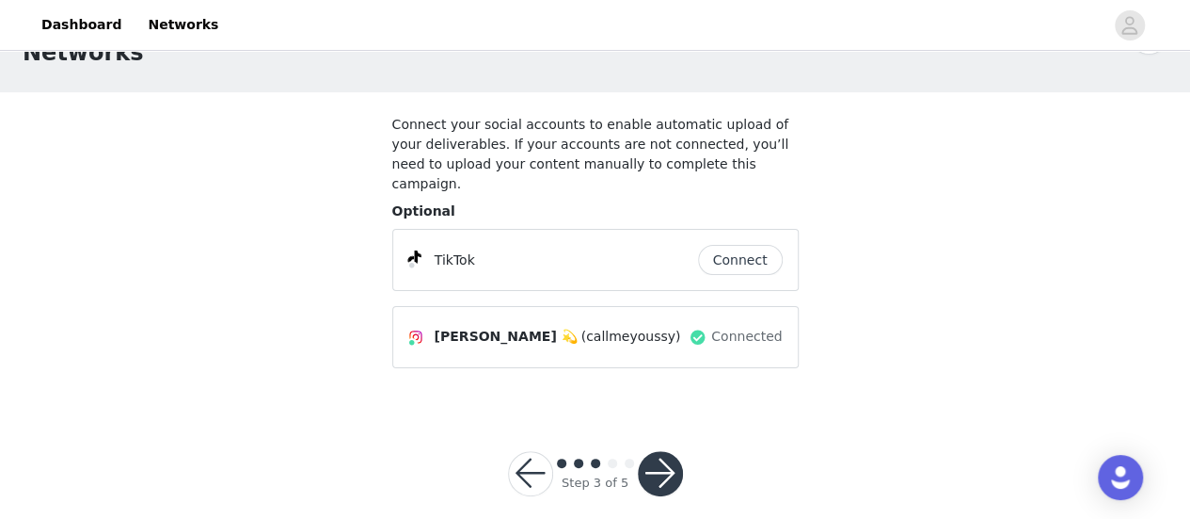
click at [675, 451] on button "button" at bounding box center [660, 473] width 45 height 45
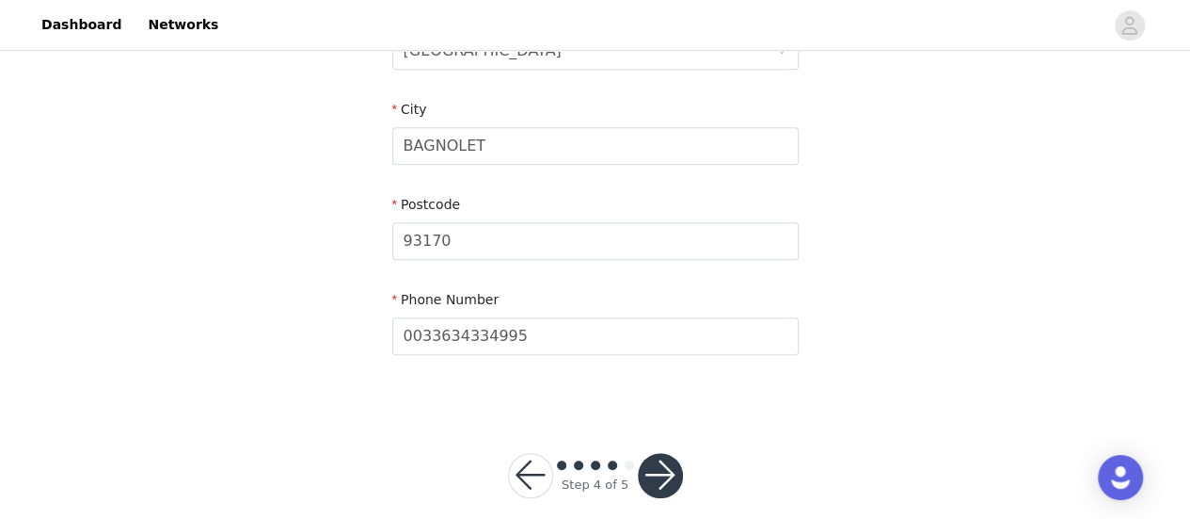
scroll to position [708, 0]
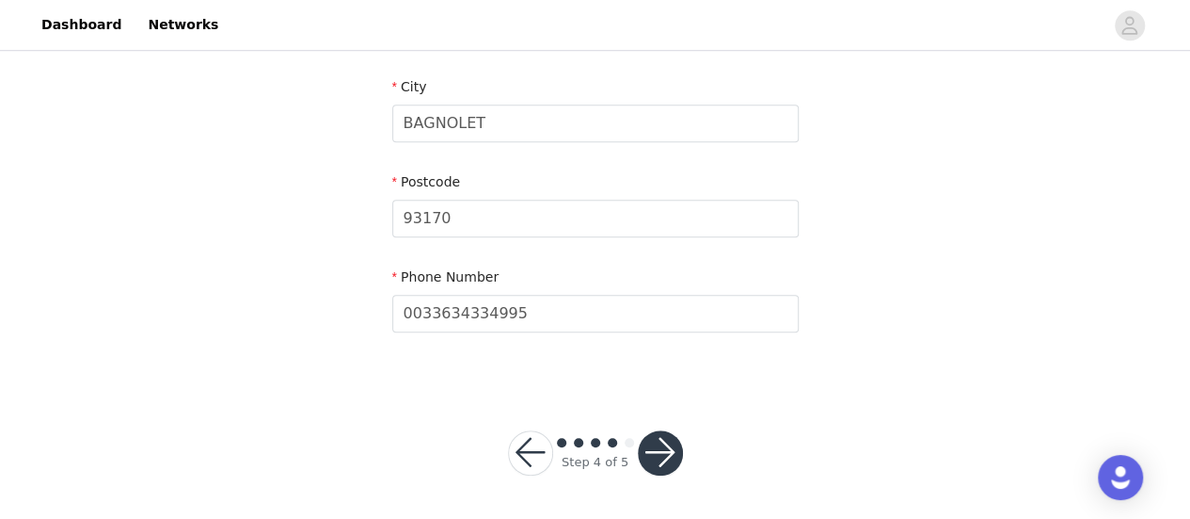
click at [668, 464] on button "button" at bounding box center [660, 452] width 45 height 45
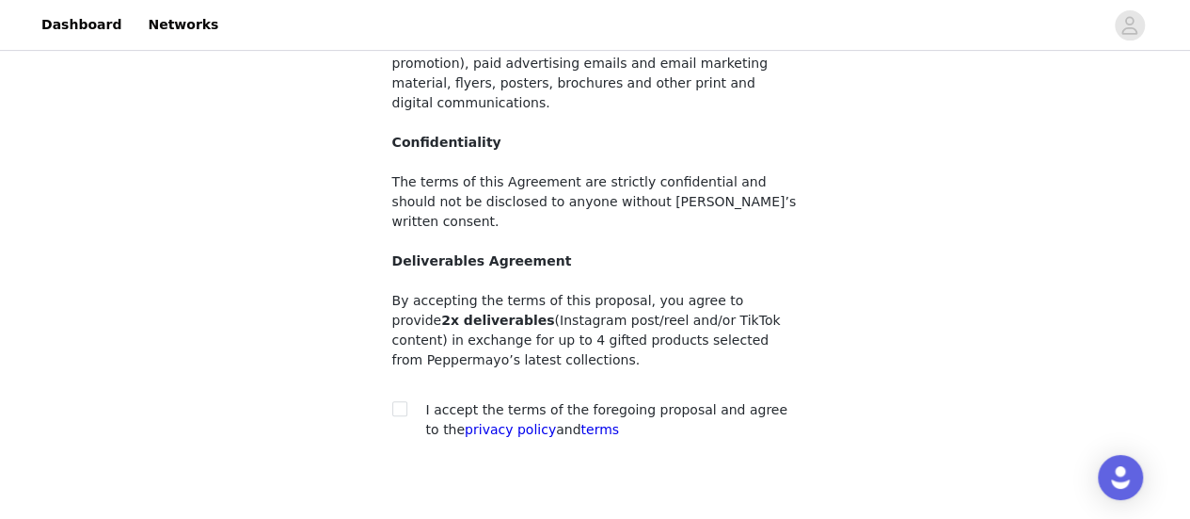
scroll to position [350, 0]
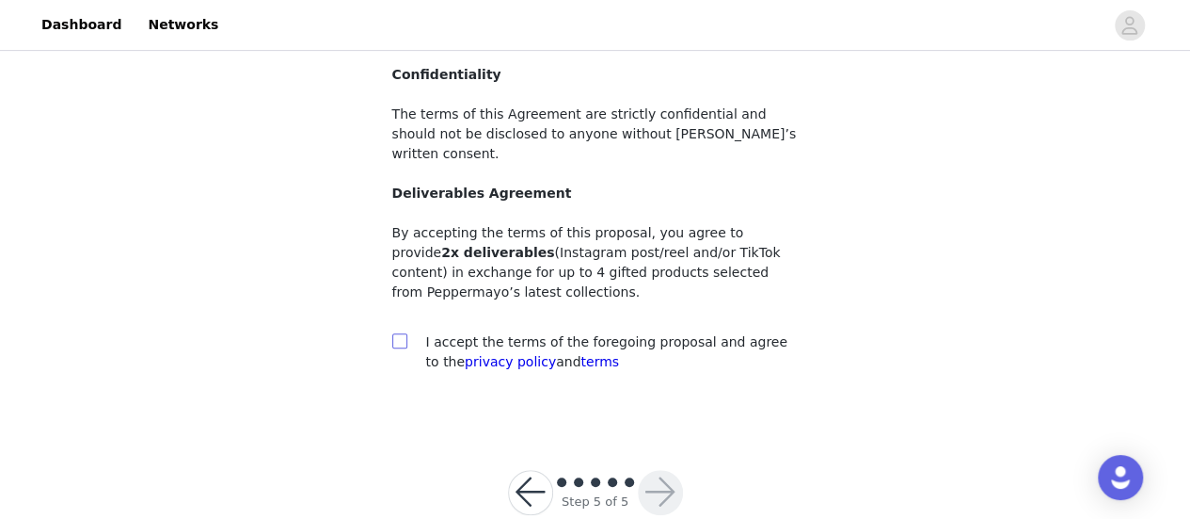
click at [395, 333] on input "checkbox" at bounding box center [398, 339] width 13 height 13
checkbox input "true"
click at [672, 470] on button "button" at bounding box center [660, 492] width 45 height 45
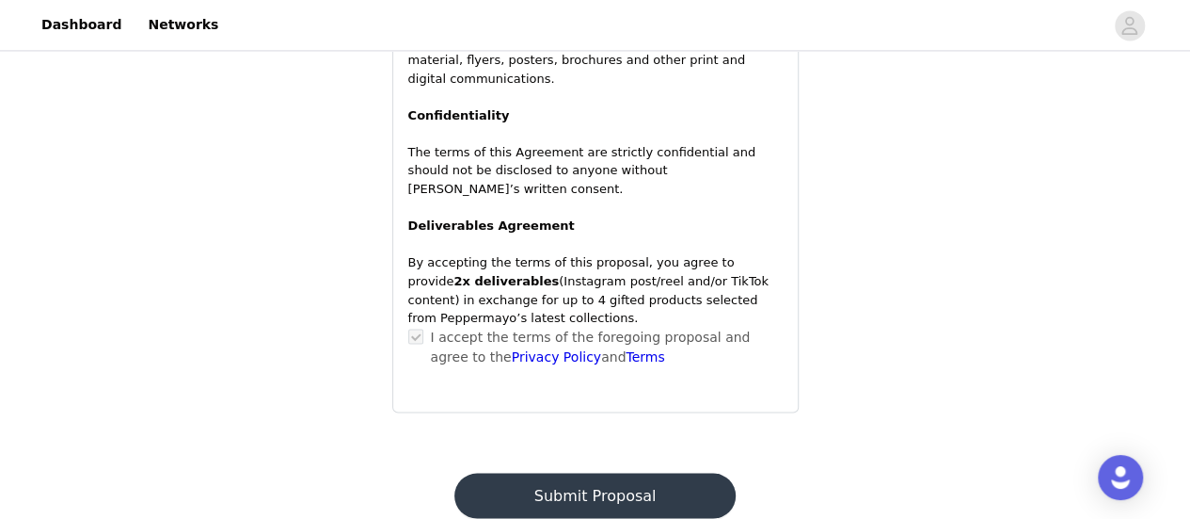
scroll to position [1513, 0]
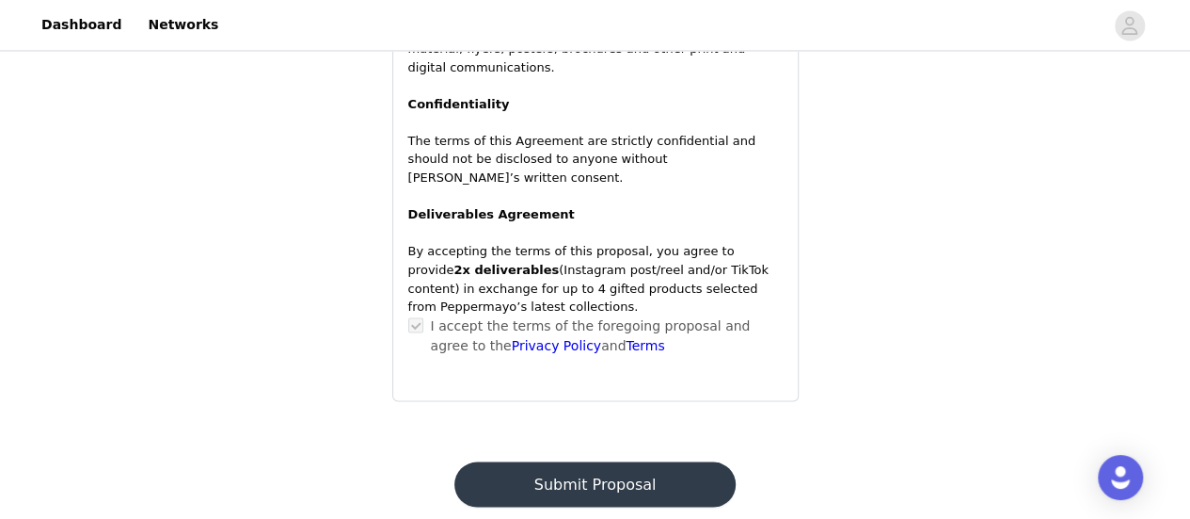
click at [599, 461] on button "Submit Proposal" at bounding box center [595, 483] width 281 height 45
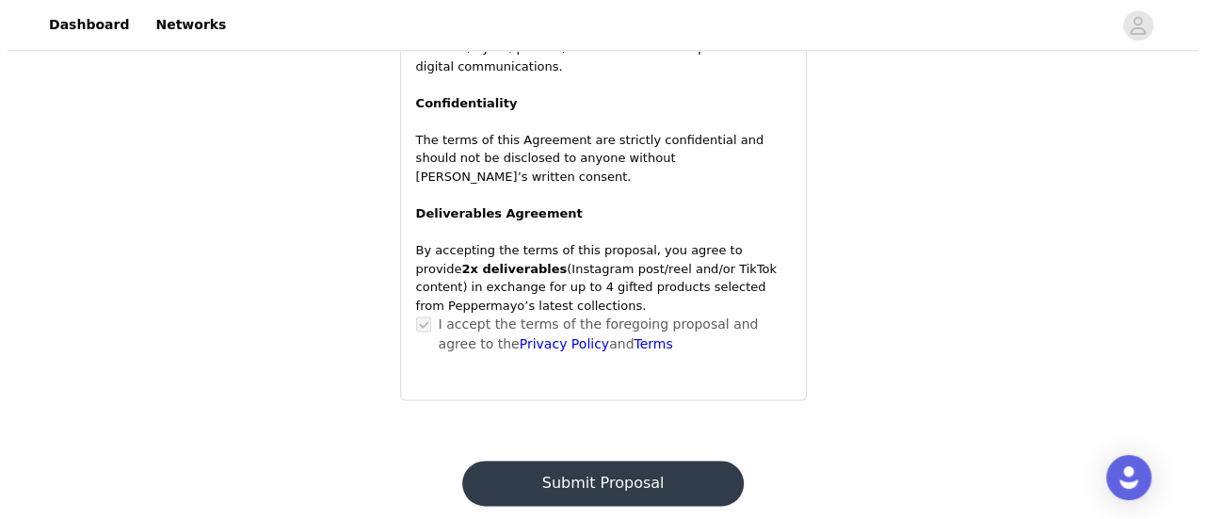
scroll to position [0, 0]
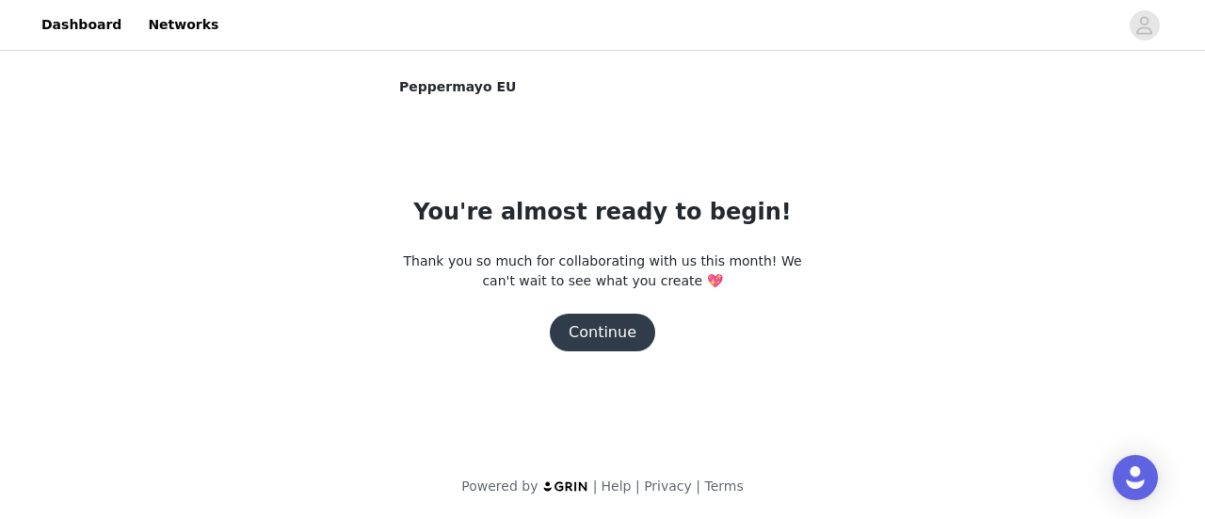
click at [615, 321] on button "Continue" at bounding box center [602, 332] width 105 height 38
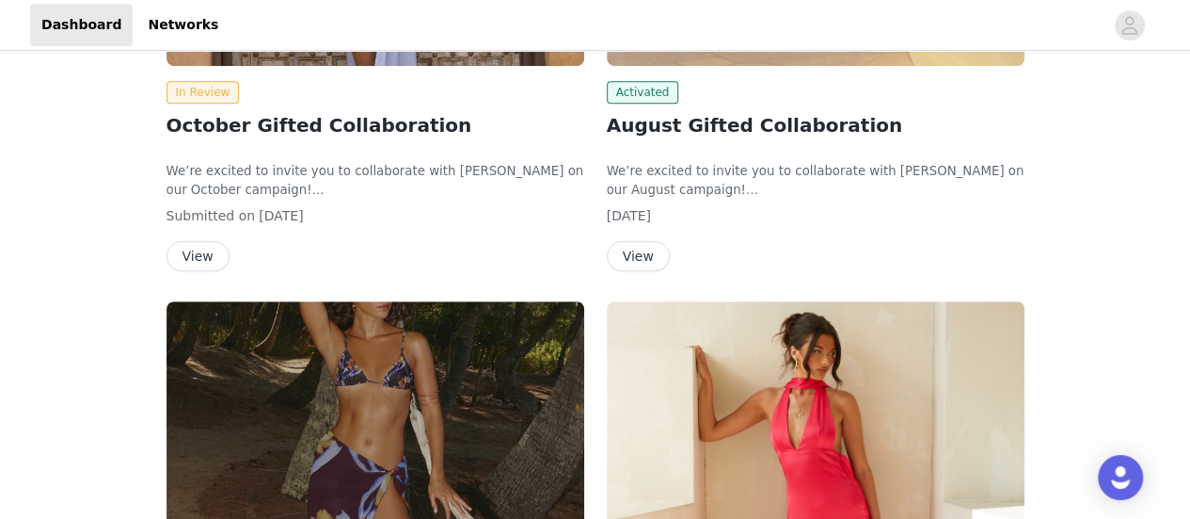
scroll to position [659, 0]
